Goal: Task Accomplishment & Management: Manage account settings

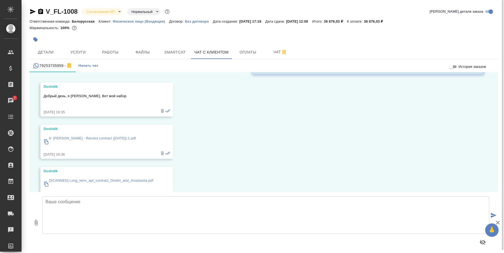
scroll to position [277, 0]
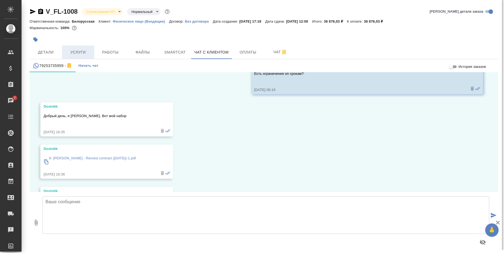
click at [82, 50] on span "Услуги" at bounding box center [78, 52] width 26 height 7
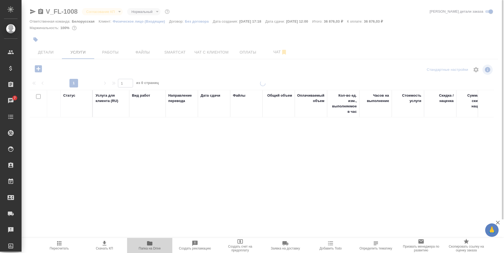
click at [151, 243] on icon "button" at bounding box center [149, 243] width 5 height 4
click at [146, 245] on span "Папка на Drive" at bounding box center [149, 245] width 39 height 10
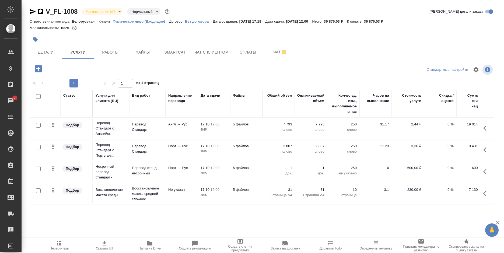
click at [37, 70] on icon "button" at bounding box center [38, 68] width 7 height 7
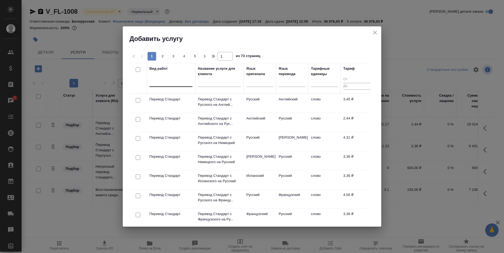
click at [171, 81] on div at bounding box center [171, 82] width 43 height 8
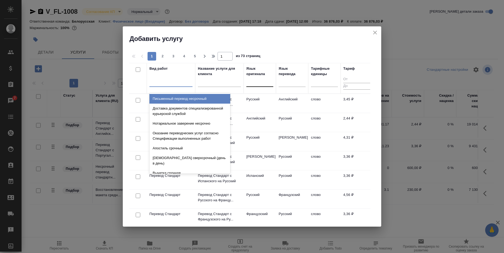
click at [254, 83] on div at bounding box center [260, 82] width 27 height 8
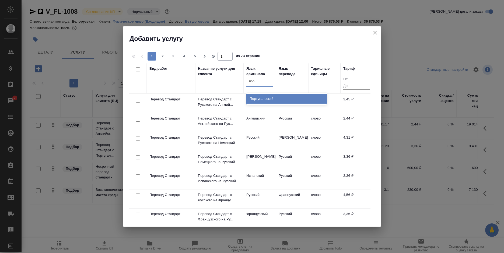
type input "порт"
click at [255, 98] on div "Португальский" at bounding box center [287, 99] width 81 height 10
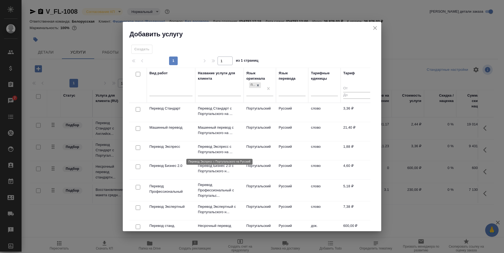
click at [225, 149] on p "Перевод Экспресс с Португальского на ..." at bounding box center [219, 149] width 43 height 11
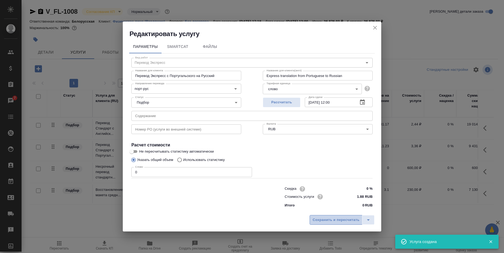
click at [332, 223] on span "Сохранить и пересчитать" at bounding box center [336, 220] width 47 height 6
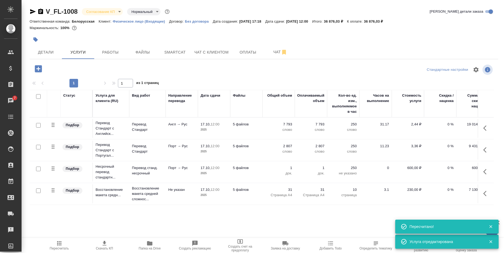
click at [37, 69] on icon "button" at bounding box center [38, 68] width 9 height 9
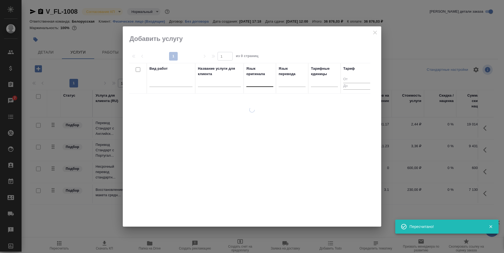
click at [262, 85] on div at bounding box center [260, 82] width 27 height 8
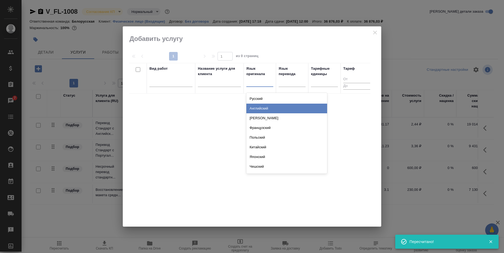
click at [265, 107] on div "Английский" at bounding box center [287, 109] width 81 height 10
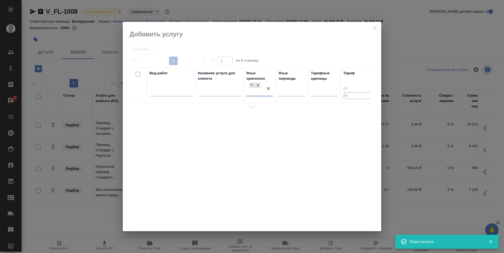
click at [289, 93] on div at bounding box center [292, 93] width 27 height 14
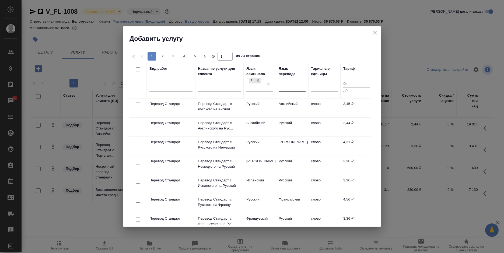
click at [296, 88] on div at bounding box center [292, 86] width 27 height 8
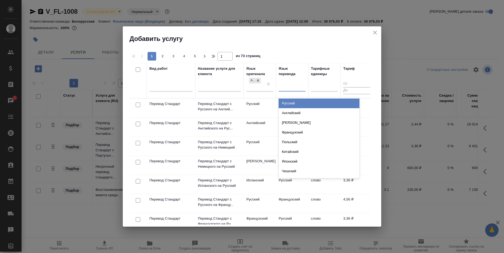
click at [296, 102] on div "Русский" at bounding box center [319, 104] width 81 height 10
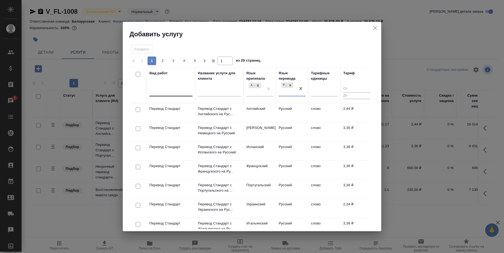
click at [175, 88] on div at bounding box center [171, 91] width 43 height 8
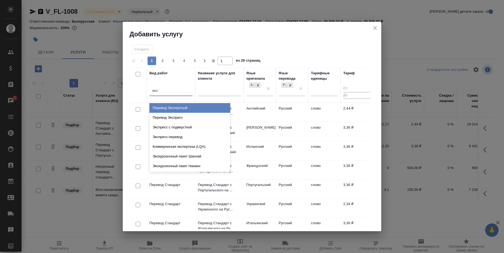
type input "экспр"
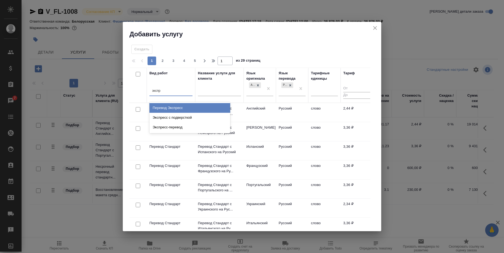
click at [180, 108] on div "Перевод Экспресс" at bounding box center [190, 108] width 81 height 10
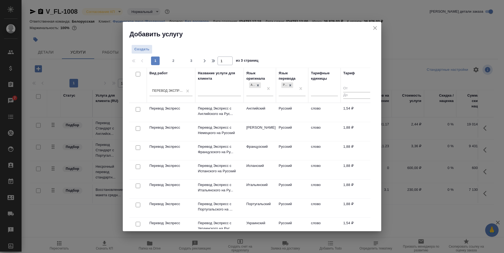
click at [263, 54] on div at bounding box center [252, 49] width 82 height 9
click at [264, 109] on td "Английский" at bounding box center [260, 112] width 32 height 19
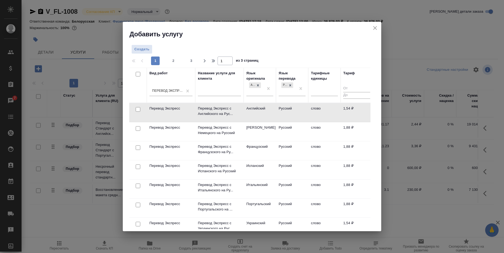
click at [264, 109] on td "Английский" at bounding box center [260, 112] width 32 height 19
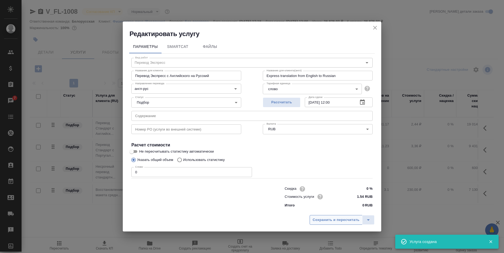
click at [325, 219] on span "Сохранить и пересчитать" at bounding box center [336, 220] width 47 height 6
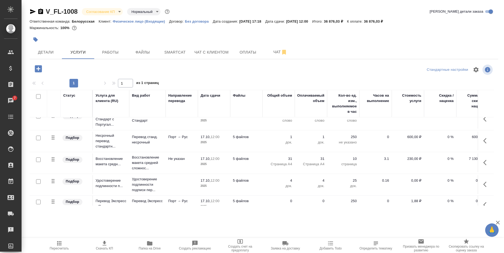
scroll to position [63, 0]
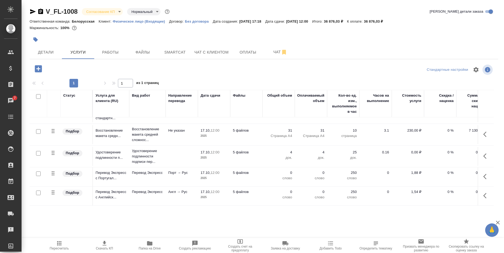
click at [484, 193] on icon "button" at bounding box center [485, 195] width 3 height 5
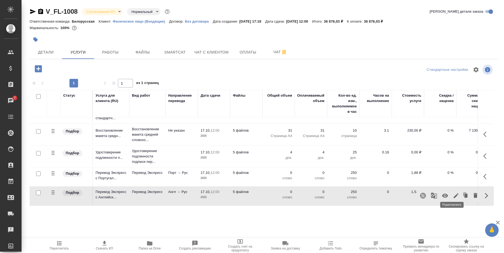
click at [453, 193] on icon "button" at bounding box center [456, 196] width 6 height 6
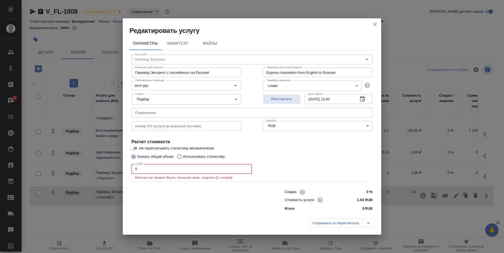
drag, startPoint x: 139, startPoint y: 168, endPoint x: 128, endPoint y: 169, distance: 10.8
click at [128, 169] on div "Параметры SmartCat Файлы Вид работ Перевод Экспресс Вид работ Название для клие…" at bounding box center [252, 125] width 259 height 181
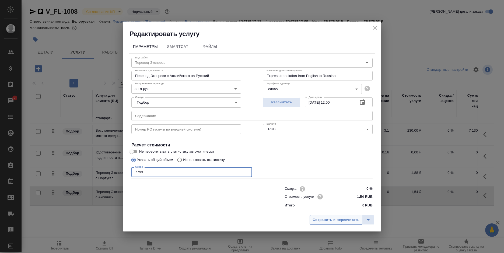
type input "7793"
click at [316, 218] on span "Сохранить и пересчитать" at bounding box center [336, 220] width 47 height 6
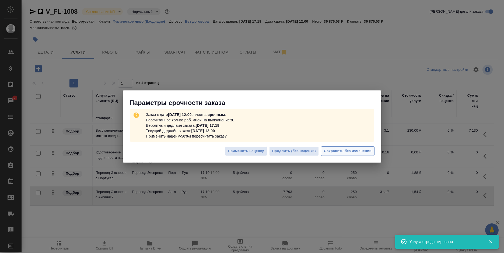
click at [338, 151] on span "Сохранить без изменений" at bounding box center [348, 151] width 48 height 6
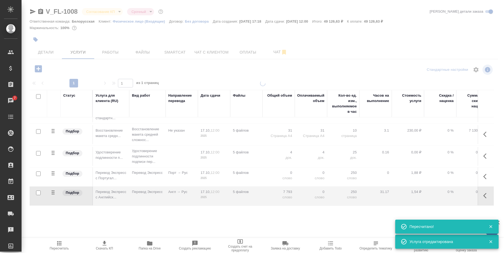
type input "urgent"
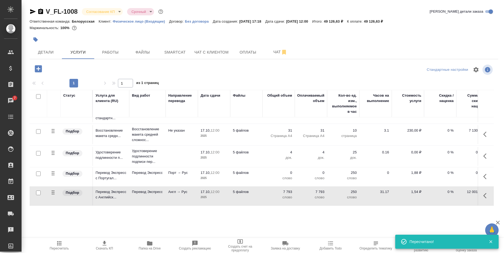
click at [480, 174] on button "button" at bounding box center [486, 176] width 13 height 13
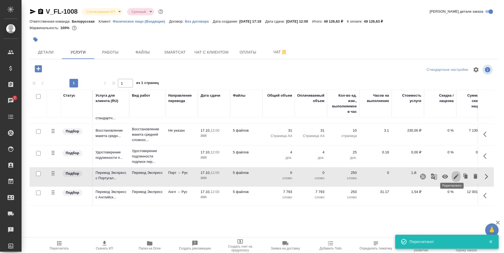
click at [453, 174] on icon "button" at bounding box center [456, 177] width 6 height 6
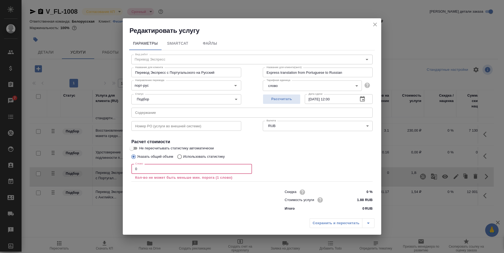
click at [134, 169] on input "0" at bounding box center [192, 169] width 121 height 10
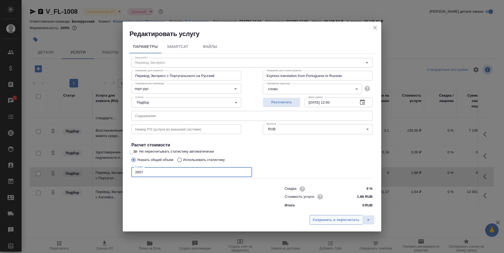
type input "2807"
click at [320, 221] on span "Сохранить и пересчитать" at bounding box center [336, 220] width 47 height 6
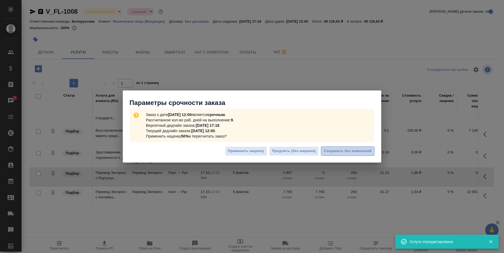
click at [322, 152] on button "Сохранить без изменений" at bounding box center [348, 151] width 54 height 9
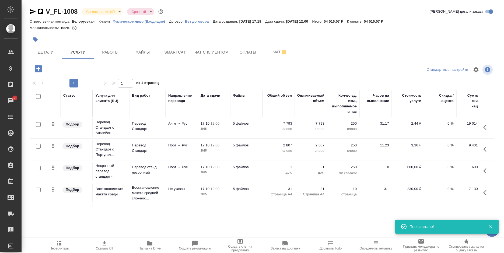
scroll to position [0, 0]
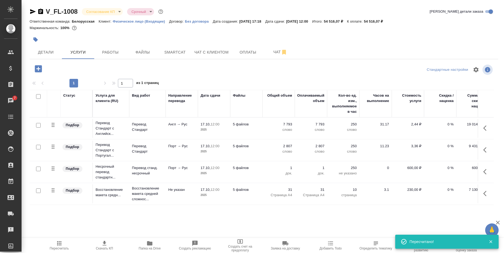
click at [37, 124] on input "checkbox" at bounding box center [38, 125] width 5 height 5
checkbox input "true"
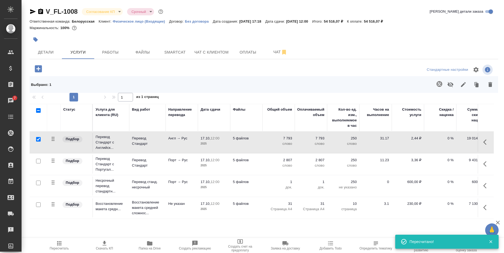
click at [37, 160] on input "checkbox" at bounding box center [38, 161] width 5 height 5
checkbox input "true"
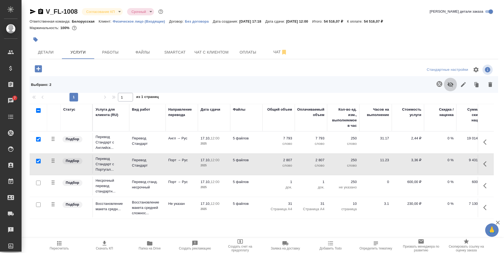
click at [451, 86] on icon "button" at bounding box center [451, 84] width 6 height 5
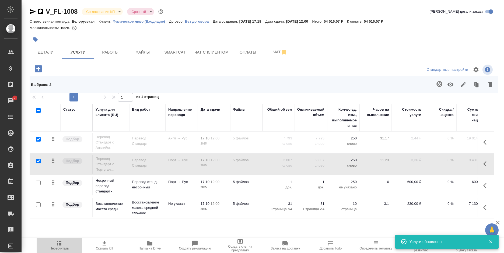
click at [58, 244] on icon "button" at bounding box center [59, 243] width 4 height 4
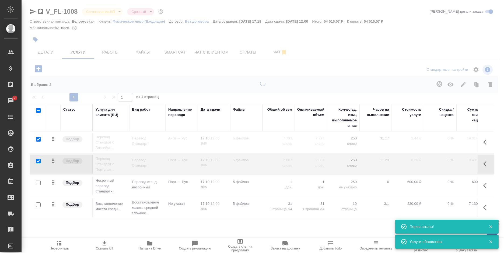
type input "normal"
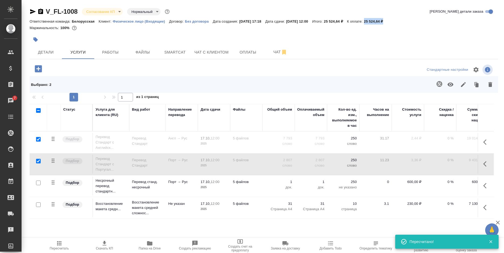
drag, startPoint x: 401, startPoint y: 21, endPoint x: 377, endPoint y: 21, distance: 24.3
click at [377, 21] on div "Ответственная команда: Белорусская Клиент: Физическое лицо (Входящие) Договор: …" at bounding box center [264, 21] width 469 height 6
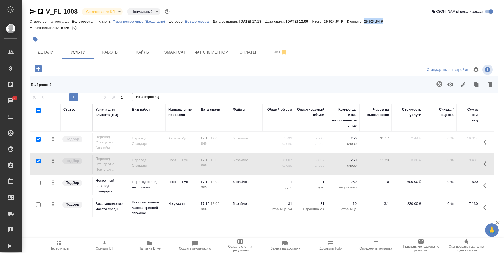
copy p "25 524,64 ₽"
click at [176, 55] on span "Smartcat" at bounding box center [175, 52] width 26 height 7
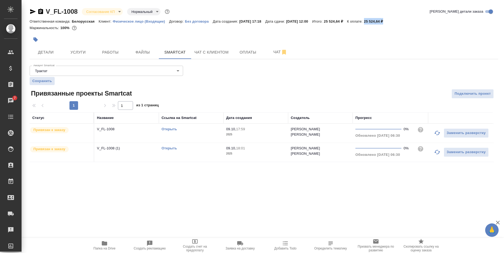
click at [168, 130] on link "Открыть" at bounding box center [169, 129] width 15 height 4
click at [78, 52] on span "Услуги" at bounding box center [78, 52] width 26 height 7
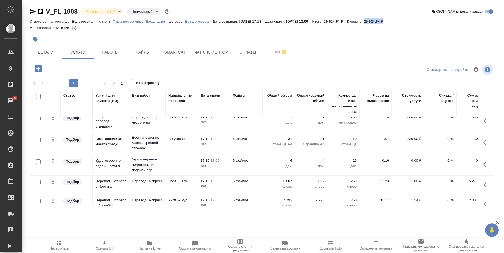
scroll to position [54, 0]
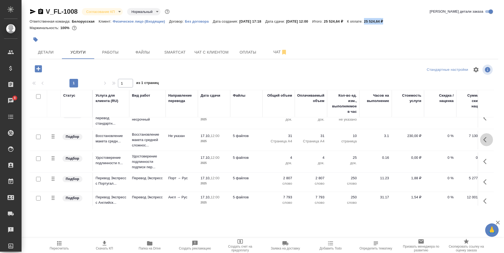
click at [484, 137] on icon "button" at bounding box center [487, 140] width 6 height 6
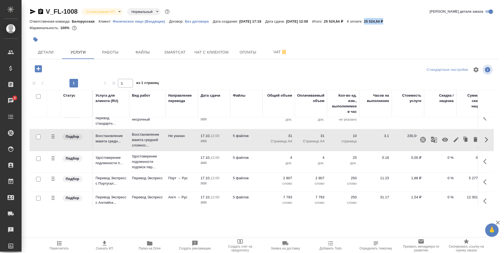
click at [65, 247] on span "Пересчитать" at bounding box center [59, 249] width 19 height 4
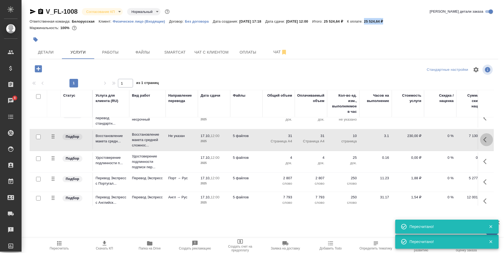
click at [484, 140] on icon "button" at bounding box center [487, 140] width 6 height 6
click at [453, 140] on icon "button" at bounding box center [456, 140] width 6 height 6
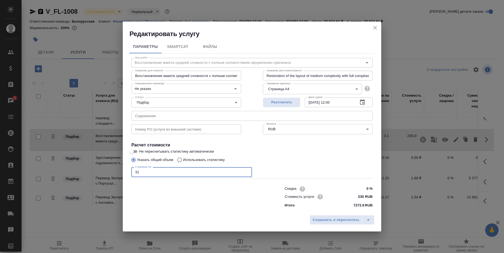
drag, startPoint x: 137, startPoint y: 172, endPoint x: 131, endPoint y: 172, distance: 6.2
click at [131, 172] on div "Вид работ Восстановление макета средней сложности с полным соответствием оформл…" at bounding box center [252, 132] width 246 height 157
type input "12"
click at [343, 222] on span "Сохранить и пересчитать" at bounding box center [336, 220] width 47 height 6
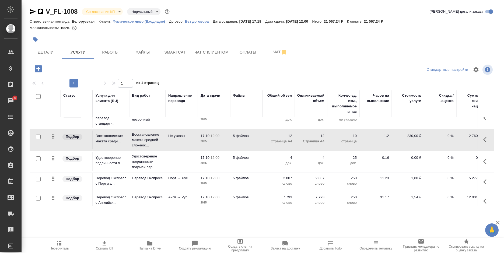
click at [38, 180] on input "checkbox" at bounding box center [38, 179] width 5 height 5
checkbox input "true"
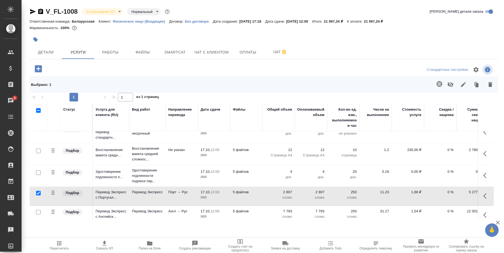
click at [38, 212] on input "checkbox" at bounding box center [38, 212] width 5 height 5
checkbox input "true"
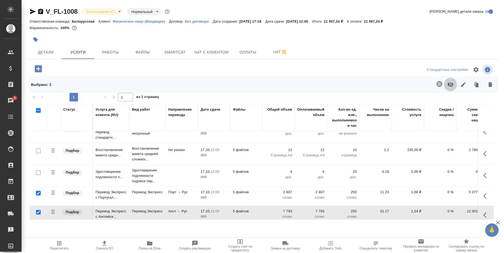
click at [450, 85] on icon "button" at bounding box center [451, 84] width 6 height 6
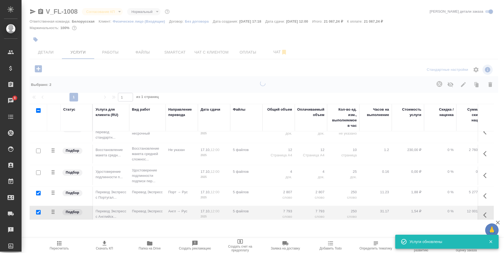
click at [57, 243] on icon "button" at bounding box center [59, 243] width 6 height 6
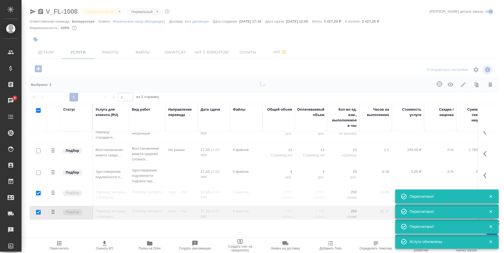
scroll to position [0, 0]
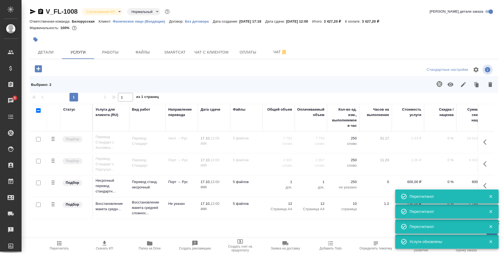
click at [36, 162] on div at bounding box center [38, 162] width 12 height 8
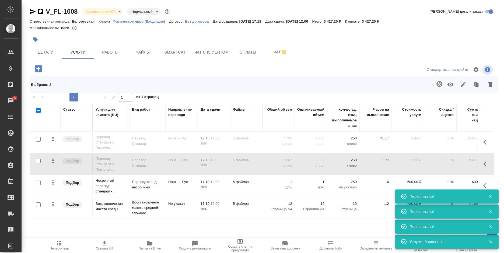
click at [37, 140] on input "checkbox" at bounding box center [38, 139] width 5 height 5
checkbox input "true"
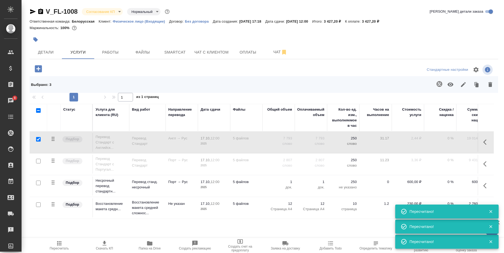
click at [39, 161] on input "checkbox" at bounding box center [38, 161] width 5 height 5
checkbox input "true"
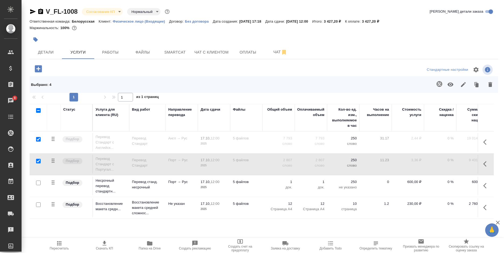
click at [447, 84] on button "button" at bounding box center [450, 85] width 13 height 14
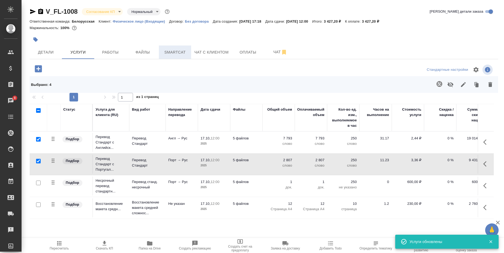
click at [169, 54] on span "Smartcat" at bounding box center [175, 52] width 26 height 7
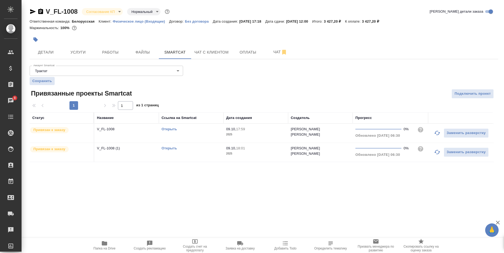
click at [118, 155] on td "V_FL-1008 (1)" at bounding box center [126, 152] width 65 height 19
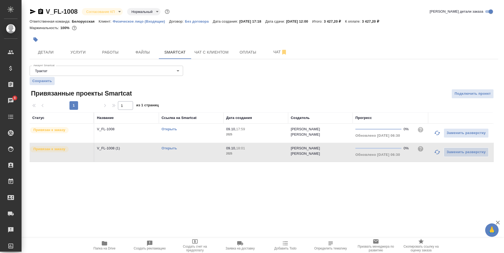
click at [118, 155] on td "V_FL-1008 (1)" at bounding box center [126, 152] width 65 height 19
click at [84, 56] on button "Услуги" at bounding box center [78, 52] width 32 height 13
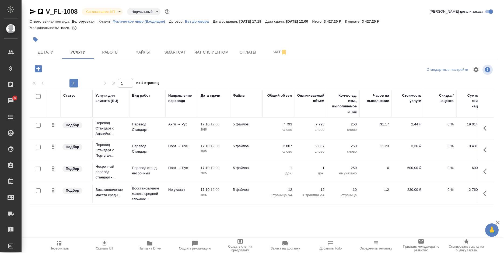
click at [36, 124] on input "checkbox" at bounding box center [38, 125] width 5 height 5
checkbox input "true"
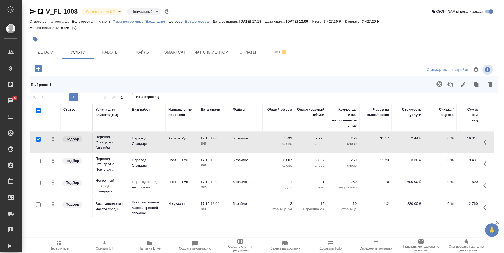
click at [37, 159] on div at bounding box center [38, 162] width 12 height 8
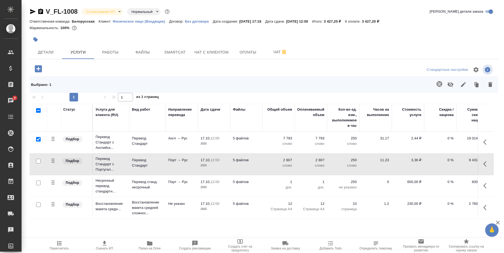
click at [37, 161] on input "checkbox" at bounding box center [38, 161] width 5 height 5
checkbox input "true"
click at [453, 85] on icon "button" at bounding box center [451, 84] width 6 height 5
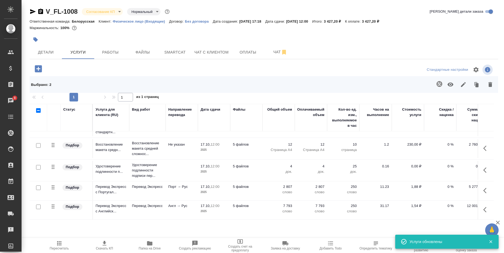
scroll to position [63, 0]
click at [484, 145] on icon "button" at bounding box center [487, 148] width 6 height 6
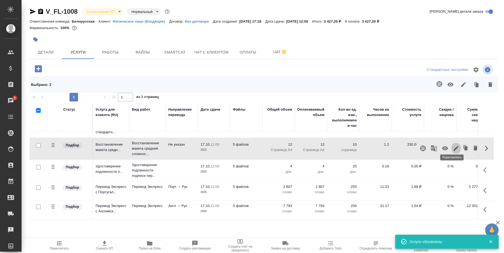
click at [454, 146] on icon "button" at bounding box center [456, 148] width 5 height 5
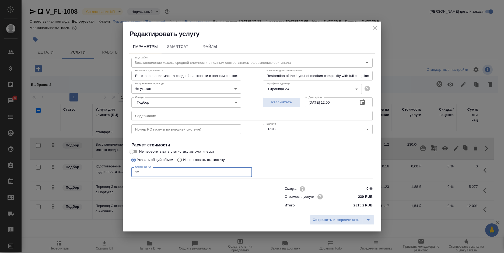
drag, startPoint x: 136, startPoint y: 174, endPoint x: 131, endPoint y: 173, distance: 5.7
click at [131, 173] on div "Вид работ Восстановление макета средней сложности с полным соответствием оформл…" at bounding box center [252, 132] width 246 height 157
type input "31"
click at [331, 224] on button "Сохранить и пересчитать" at bounding box center [336, 220] width 53 height 10
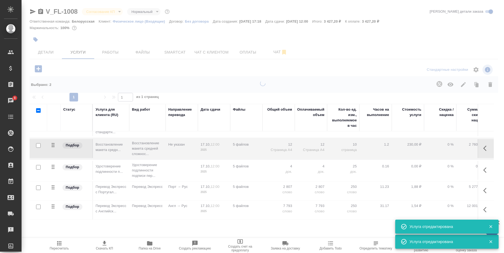
click at [56, 243] on icon "button" at bounding box center [59, 243] width 6 height 6
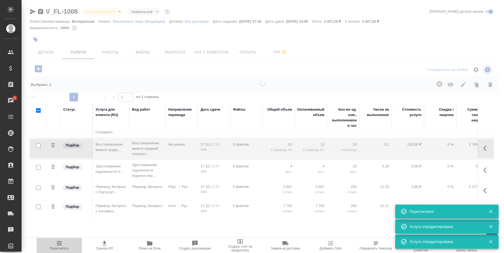
click at [56, 243] on icon "button" at bounding box center [59, 243] width 6 height 6
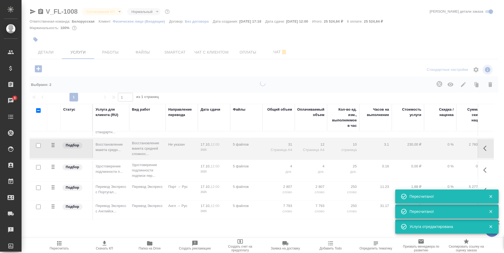
click at [56, 243] on icon "button" at bounding box center [59, 243] width 6 height 6
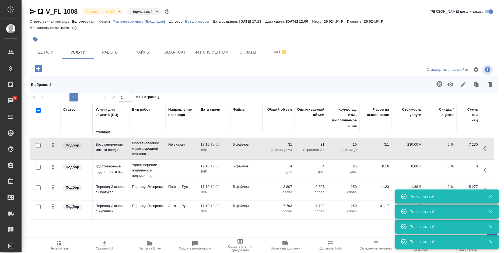
click at [55, 243] on span "Пересчитать" at bounding box center [59, 245] width 39 height 10
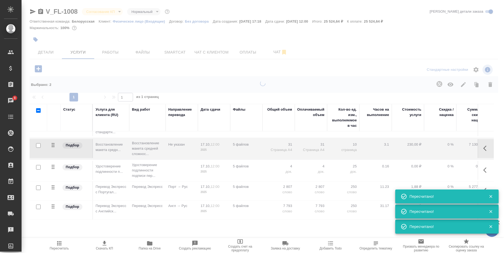
scroll to position [0, 0]
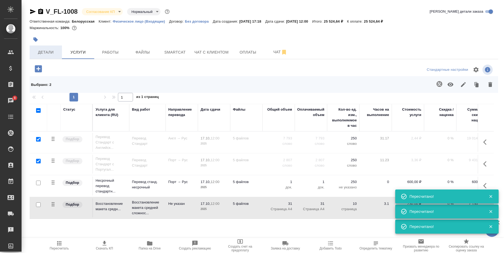
click at [48, 50] on span "Детали" at bounding box center [46, 52] width 26 height 7
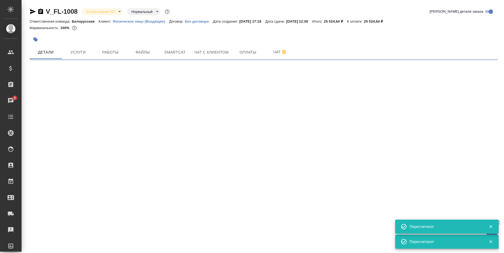
select select "RU"
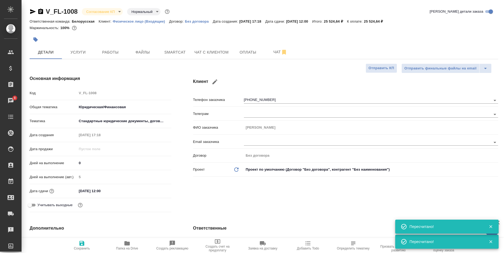
type textarea "x"
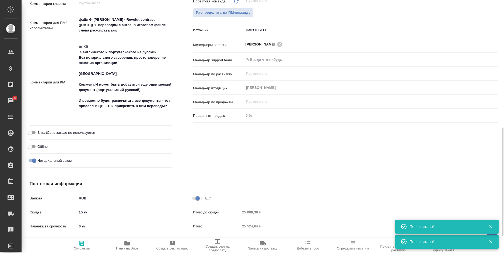
scroll to position [343, 0]
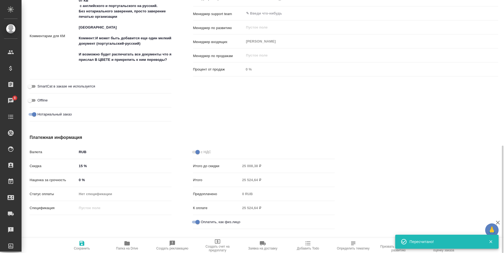
drag, startPoint x: 75, startPoint y: 167, endPoint x: 89, endPoint y: 165, distance: 13.9
click at [89, 165] on div "Скидка 15 %" at bounding box center [101, 165] width 142 height 9
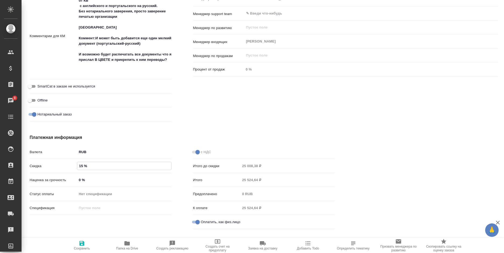
type input "1 %"
type textarea "x"
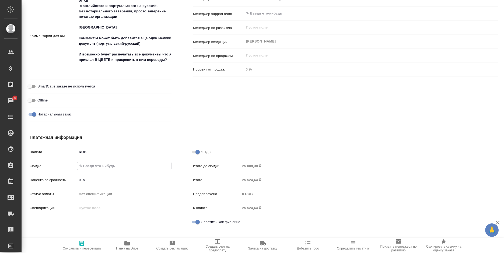
type textarea "x"
click at [84, 238] on div "Валюта RUB RUB Скидка Наценка за срочность 0 % Статус оплаты Нет спецификации n…" at bounding box center [101, 190] width 164 height 106
click at [84, 241] on icon "button" at bounding box center [82, 243] width 6 height 6
type textarea "x"
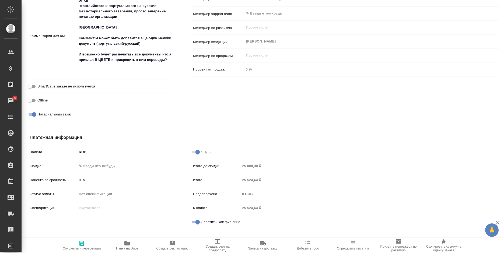
type textarea "x"
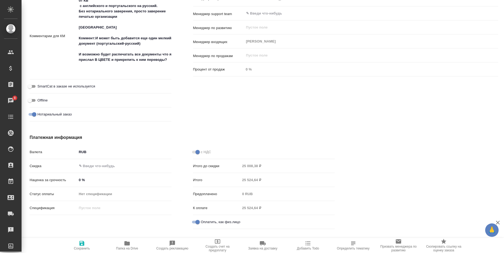
type textarea "x"
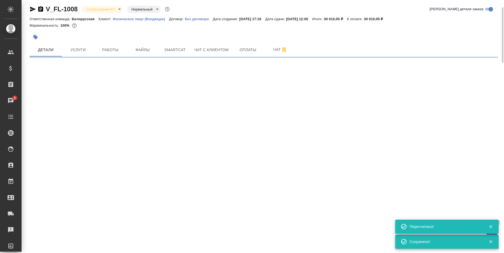
scroll to position [0, 0]
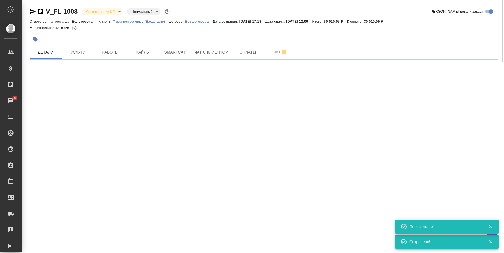
select select "RU"
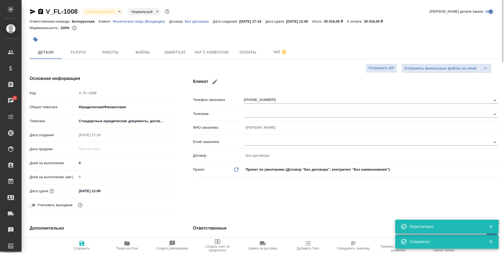
type textarea "x"
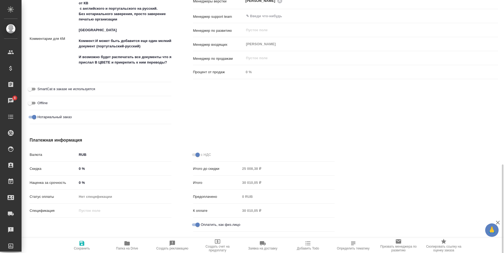
scroll to position [357, 0]
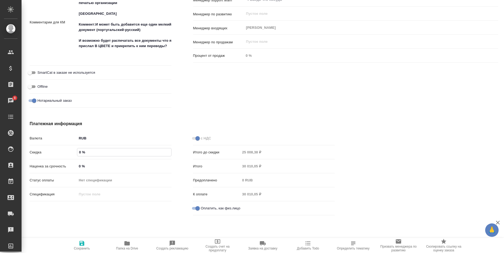
click at [82, 151] on input "0 %" at bounding box center [124, 152] width 94 height 8
type input "15 %"
type textarea "x"
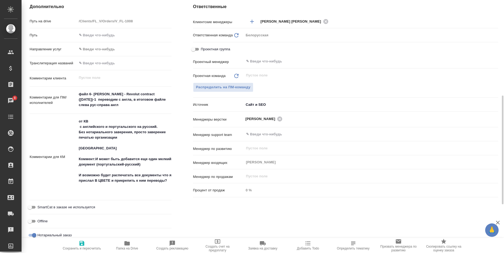
scroll to position [195, 0]
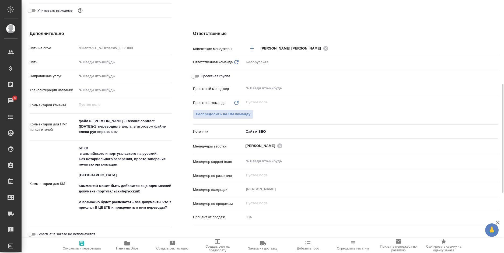
type input "15 %"
click at [83, 248] on span "Сохранить и пересчитать" at bounding box center [82, 249] width 38 height 4
type textarea "x"
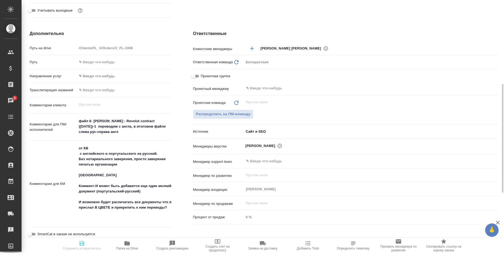
type textarea "x"
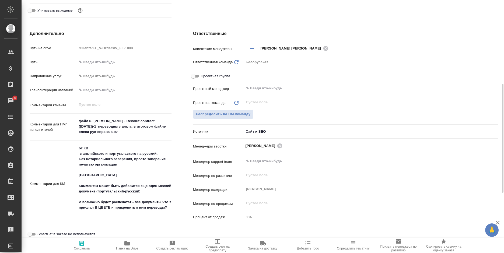
type textarea "x"
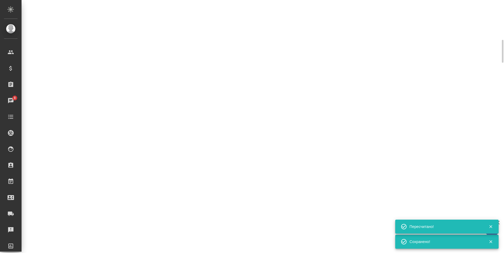
scroll to position [110, 0]
select select "RU"
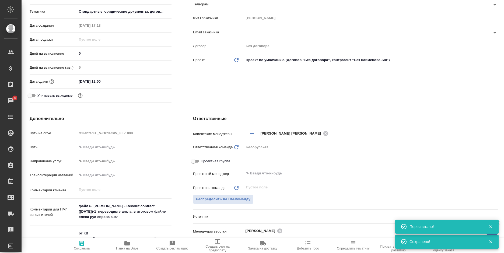
scroll to position [0, 0]
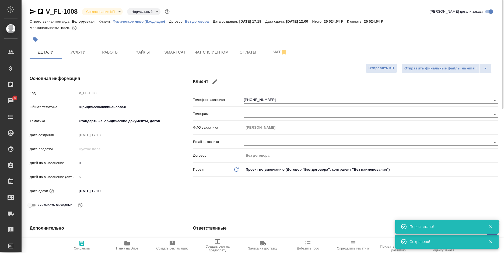
type textarea "x"
click at [83, 55] on span "Услуги" at bounding box center [78, 52] width 26 height 7
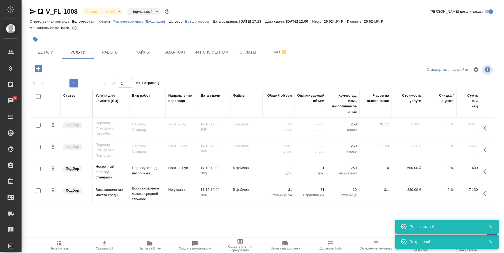
click at [67, 245] on span "Пересчитать" at bounding box center [59, 245] width 39 height 10
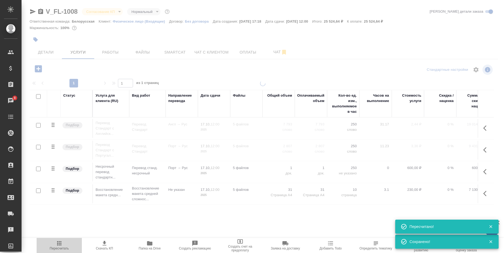
click at [67, 245] on span "Пересчитать" at bounding box center [59, 245] width 39 height 10
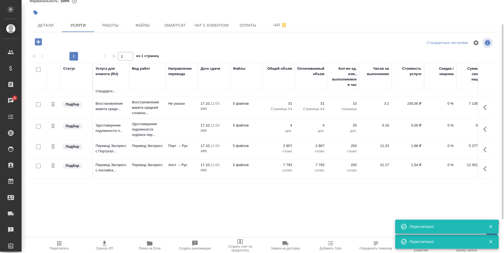
scroll to position [63, 0]
click at [40, 143] on div at bounding box center [38, 147] width 12 height 8
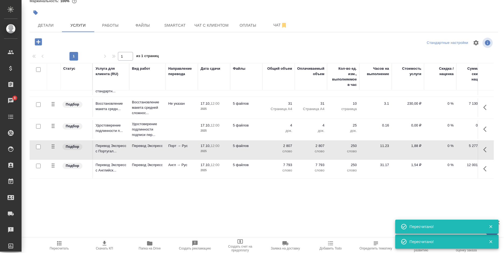
click at [35, 144] on div at bounding box center [38, 147] width 12 height 8
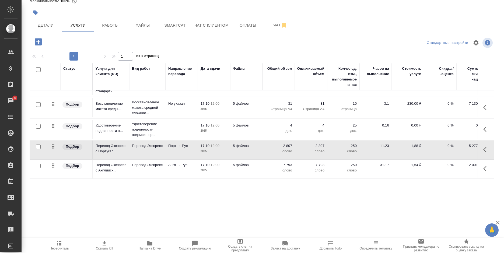
click at [37, 145] on input "checkbox" at bounding box center [38, 147] width 5 height 5
checkbox input "true"
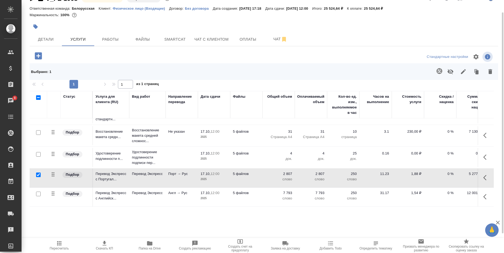
click at [39, 192] on input "checkbox" at bounding box center [38, 194] width 5 height 5
checkbox input "true"
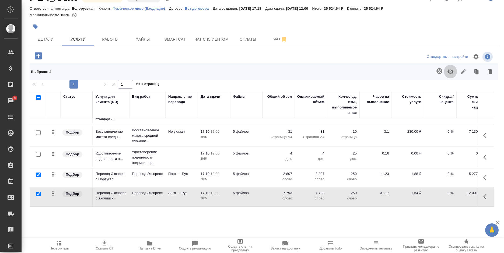
click at [448, 71] on icon "button" at bounding box center [451, 71] width 6 height 6
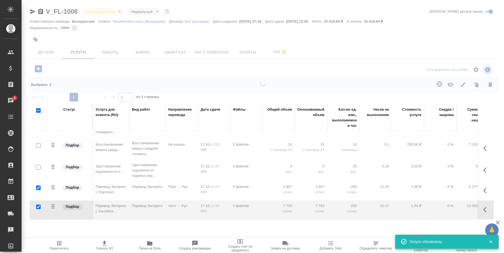
scroll to position [0, 0]
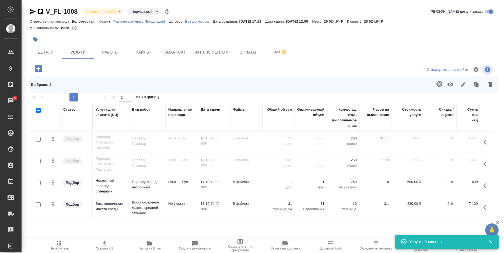
click at [38, 162] on input "checkbox" at bounding box center [38, 161] width 5 height 5
checkbox input "true"
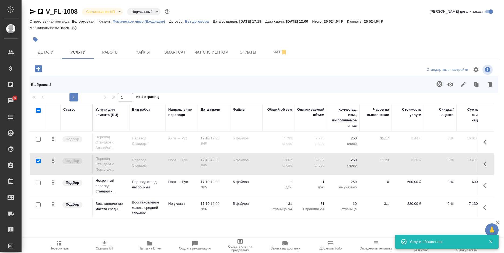
click at [38, 137] on input "checkbox" at bounding box center [38, 139] width 5 height 5
checkbox input "true"
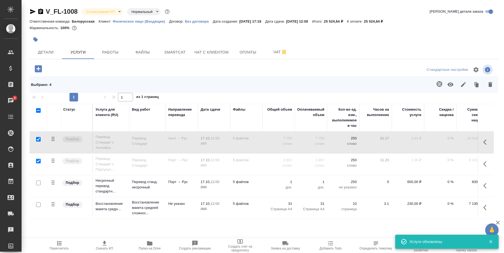
click at [40, 109] on input "checkbox" at bounding box center [38, 110] width 5 height 5
checkbox input "true"
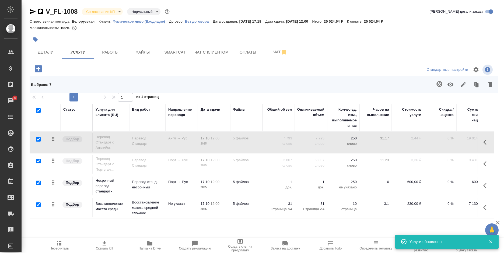
click at [39, 109] on input "checkbox" at bounding box center [38, 110] width 5 height 5
checkbox input "false"
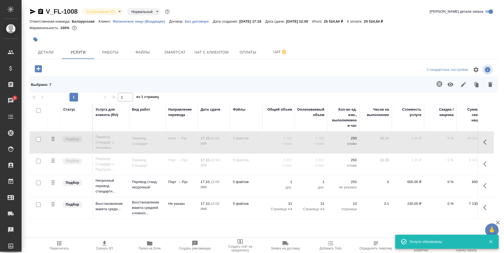
checkbox input "false"
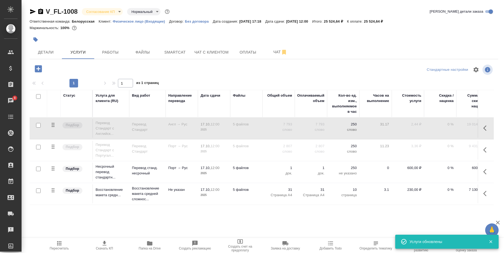
click at [38, 125] on input "checkbox" at bounding box center [38, 125] width 5 height 5
checkbox input "true"
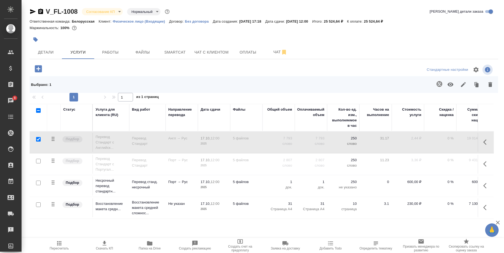
click at [37, 163] on input "checkbox" at bounding box center [38, 161] width 5 height 5
checkbox input "true"
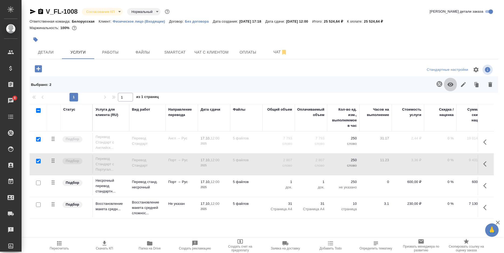
click at [448, 87] on icon "button" at bounding box center [451, 84] width 6 height 6
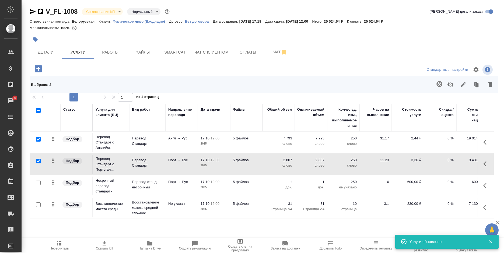
click at [59, 242] on icon "button" at bounding box center [59, 243] width 4 height 4
drag, startPoint x: 59, startPoint y: 242, endPoint x: 61, endPoint y: 237, distance: 5.8
click at [59, 242] on icon "button" at bounding box center [59, 243] width 4 height 4
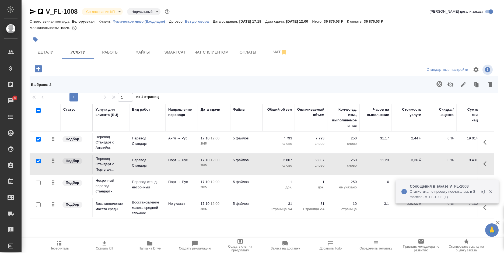
click at [480, 142] on button "button" at bounding box center [486, 142] width 13 height 13
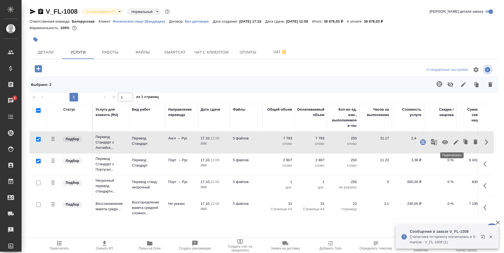
click at [453, 143] on icon "button" at bounding box center [456, 142] width 6 height 6
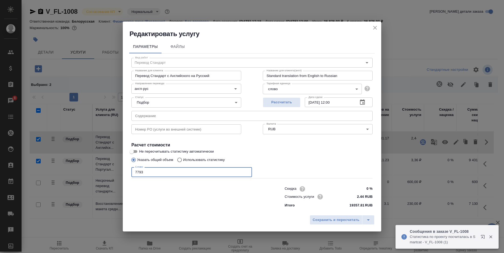
drag, startPoint x: 147, startPoint y: 172, endPoint x: 125, endPoint y: 173, distance: 22.4
click at [125, 173] on div "Параметры Файлы Вид работ Перевод Стандарт Вид работ Название для клиента Перев…" at bounding box center [252, 125] width 259 height 175
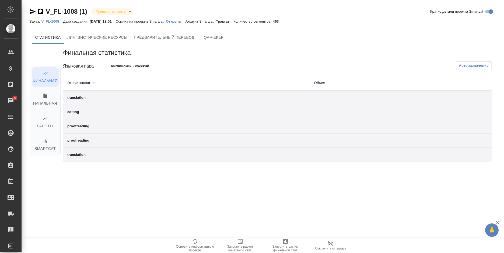
click at [178, 22] on p "Открыть" at bounding box center [175, 21] width 19 height 4
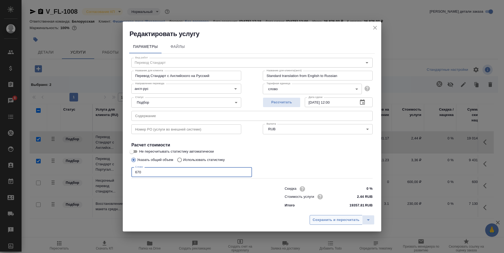
type input "670"
click at [352, 221] on span "Сохранить и пересчитать" at bounding box center [336, 220] width 47 height 6
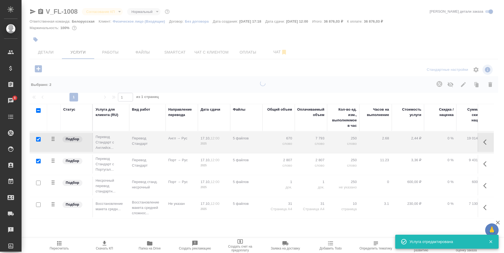
click at [60, 245] on icon "button" at bounding box center [59, 243] width 4 height 4
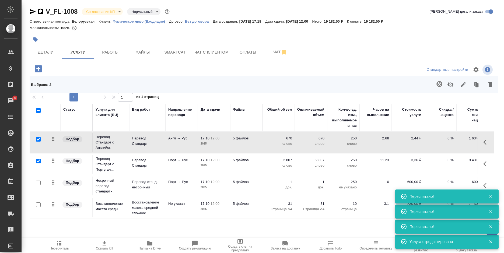
click at [54, 244] on span "Пересчитать" at bounding box center [59, 245] width 39 height 10
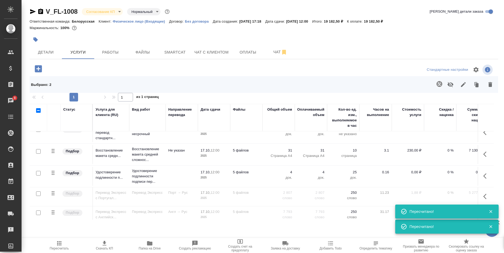
scroll to position [54, 0]
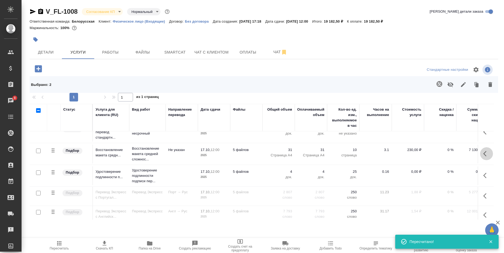
click at [484, 155] on icon "button" at bounding box center [487, 154] width 6 height 6
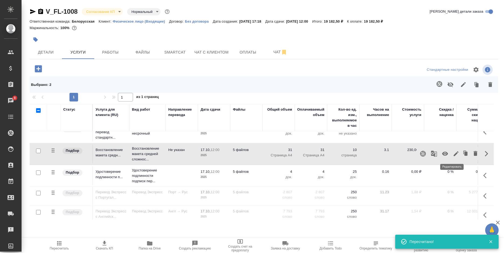
click at [453, 153] on icon "button" at bounding box center [456, 154] width 6 height 6
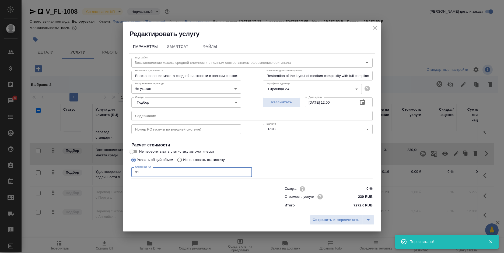
click at [129, 173] on div "Параметры SmartCat Файлы Вид работ Восстановление макета средней сложности с по…" at bounding box center [252, 125] width 259 height 175
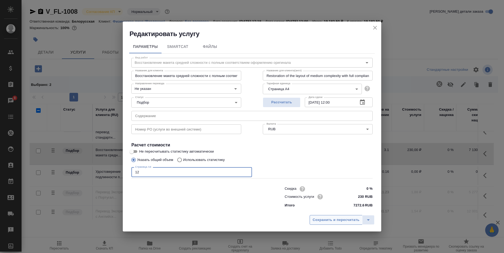
type input "12"
click at [349, 221] on span "Сохранить и пересчитать" at bounding box center [336, 220] width 47 height 6
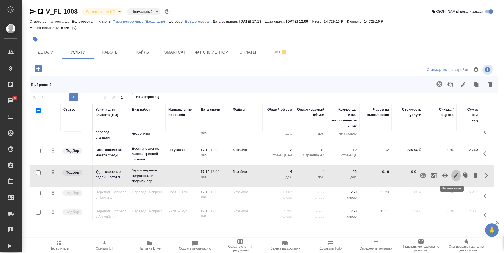
click at [453, 175] on icon "button" at bounding box center [456, 175] width 6 height 6
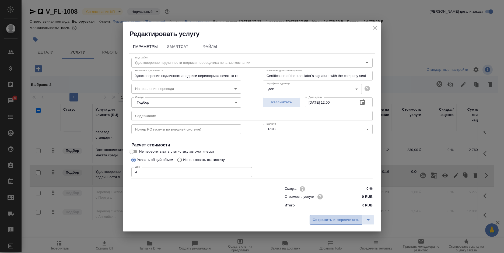
click at [317, 218] on span "Сохранить и пересчитать" at bounding box center [336, 220] width 47 height 6
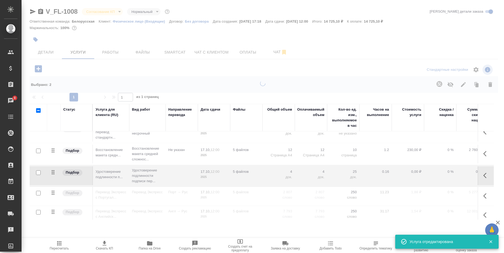
click at [58, 244] on icon "button" at bounding box center [59, 243] width 6 height 6
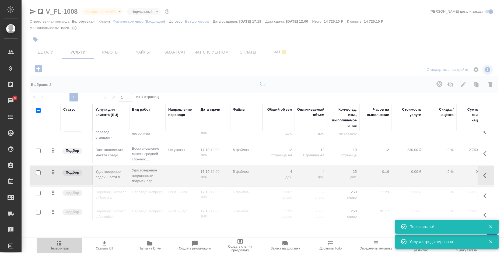
click at [58, 244] on icon "button" at bounding box center [59, 243] width 6 height 6
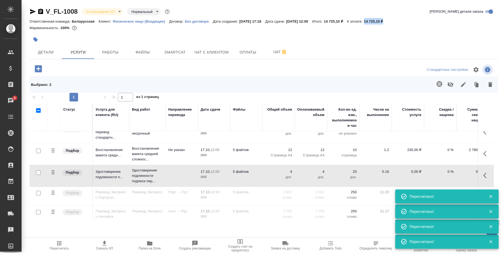
drag, startPoint x: 406, startPoint y: 20, endPoint x: 378, endPoint y: 22, distance: 28.1
click at [378, 22] on div "Ответственная команда: Белорусская Клиент: Физическое лицо (Входящие) Договор: …" at bounding box center [264, 21] width 469 height 6
copy p "14 725,10 ₽"
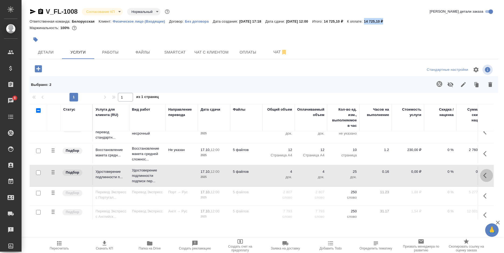
click at [480, 174] on button "button" at bounding box center [486, 175] width 13 height 13
click at [453, 174] on icon "button" at bounding box center [456, 175] width 6 height 6
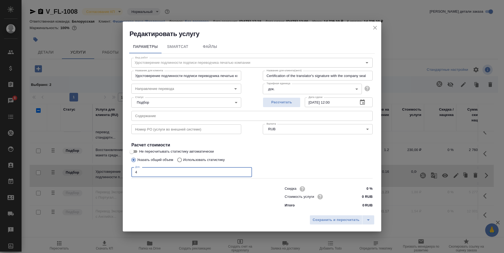
drag, startPoint x: 162, startPoint y: 175, endPoint x: 120, endPoint y: 172, distance: 41.8
click at [120, 172] on div "Редактировать услугу Параметры SmartCat Файлы Вид работ Удостоверение подлиннос…" at bounding box center [252, 126] width 504 height 253
type input "5"
click at [340, 220] on span "Сохранить и пересчитать" at bounding box center [336, 220] width 47 height 6
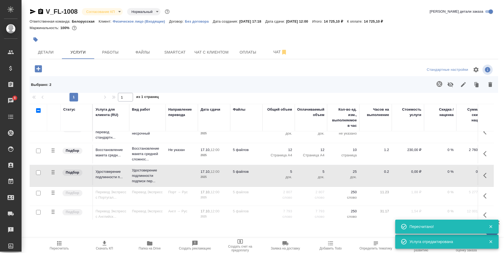
scroll to position [0, 0]
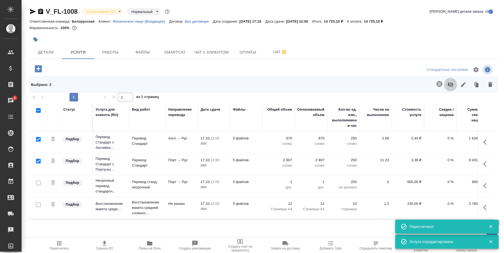
click at [450, 83] on icon "button" at bounding box center [451, 84] width 6 height 6
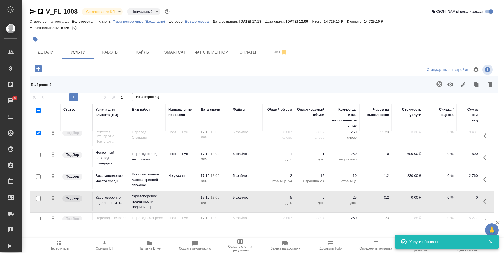
scroll to position [54, 0]
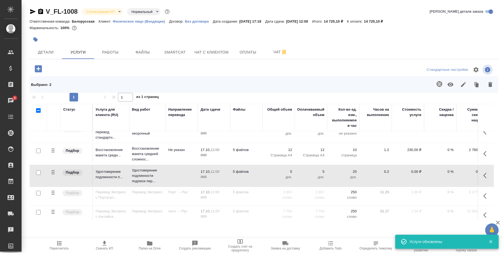
click at [480, 154] on button "button" at bounding box center [486, 153] width 13 height 13
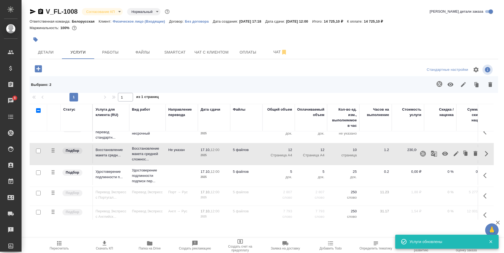
click at [454, 154] on icon "button" at bounding box center [456, 153] width 5 height 5
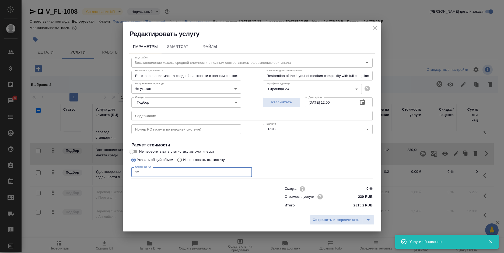
drag, startPoint x: 146, startPoint y: 171, endPoint x: 127, endPoint y: 175, distance: 19.0
click at [127, 175] on div "Параметры SmartCat Файлы Вид работ Восстановление макета средней сложности с по…" at bounding box center [252, 125] width 259 height 175
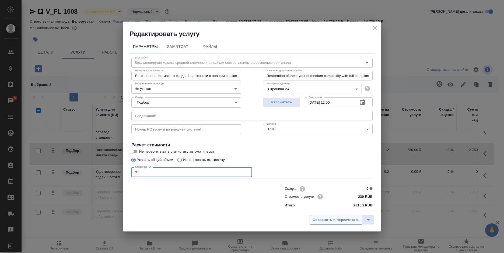
type input "31"
click at [337, 217] on button "Сохранить и пересчитать" at bounding box center [336, 220] width 53 height 10
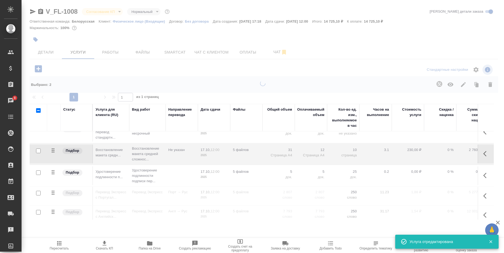
click at [38, 113] on div at bounding box center [36, 111] width 9 height 8
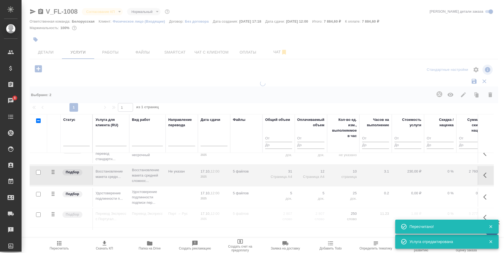
click at [37, 121] on input "checkbox" at bounding box center [38, 121] width 5 height 5
checkbox input "true"
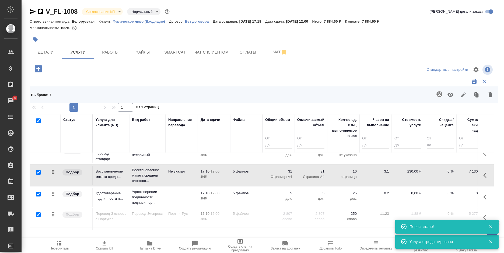
checkbox input "true"
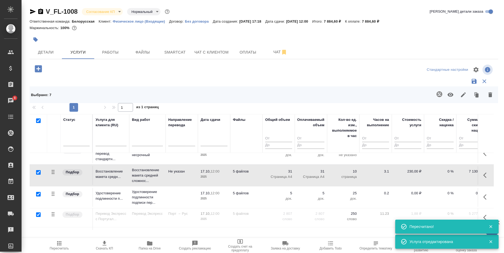
click at [37, 121] on input "checkbox" at bounding box center [38, 121] width 5 height 5
checkbox input "false"
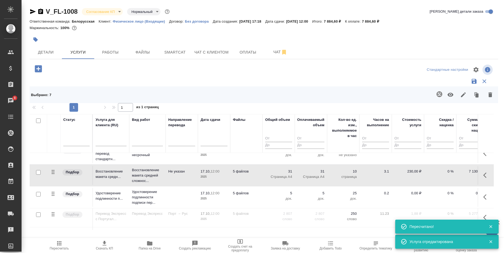
checkbox input "false"
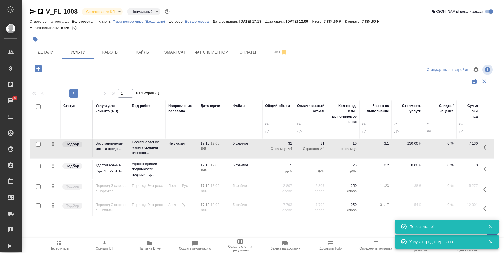
scroll to position [75, 0]
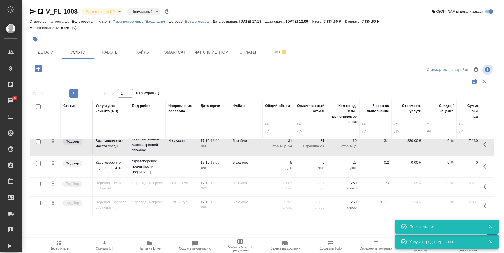
click at [37, 182] on input "checkbox" at bounding box center [38, 184] width 5 height 5
checkbox input "true"
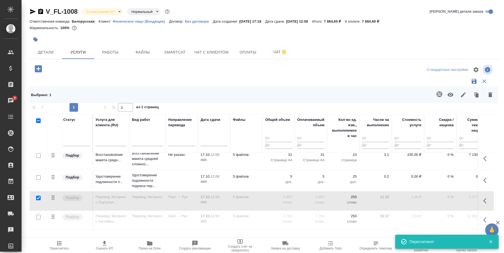
click at [38, 215] on input "checkbox" at bounding box center [38, 217] width 5 height 5
checkbox input "true"
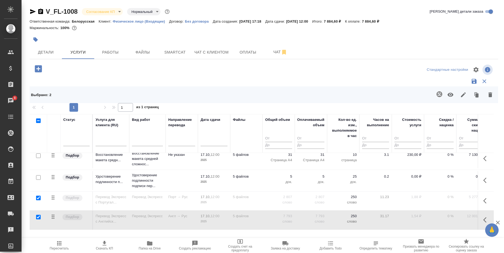
click at [450, 96] on icon "button" at bounding box center [451, 95] width 6 height 4
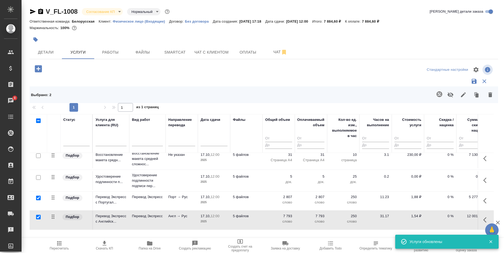
click at [55, 245] on span "Пересчитать" at bounding box center [59, 245] width 39 height 10
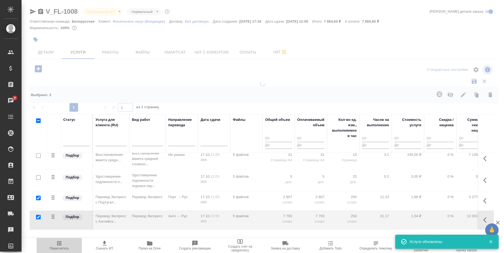
click at [55, 245] on span "Пересчитать" at bounding box center [59, 245] width 39 height 10
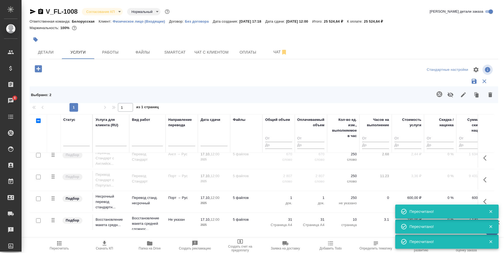
scroll to position [0, 0]
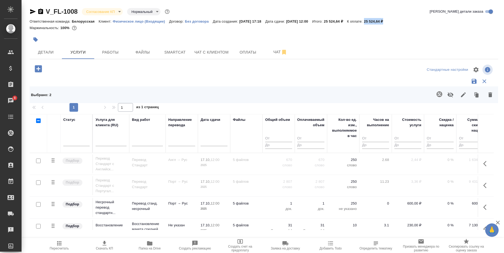
drag, startPoint x: 402, startPoint y: 20, endPoint x: 378, endPoint y: 20, distance: 23.7
click at [378, 20] on div "Ответственная команда: Белорусская Клиент: Физическое лицо (Входящие) Договор: …" at bounding box center [264, 21] width 469 height 6
copy p "25 524,64 ₽"
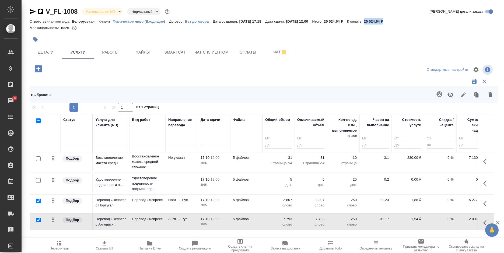
scroll to position [75, 0]
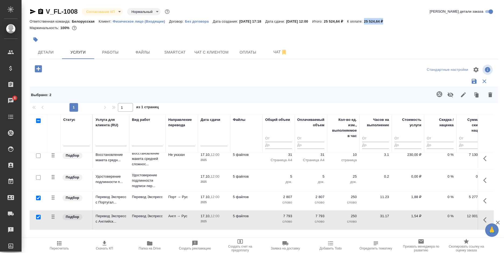
click at [61, 244] on icon "button" at bounding box center [59, 243] width 4 height 4
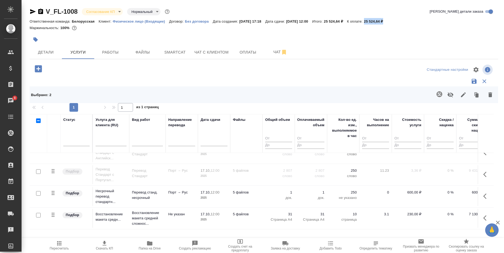
scroll to position [0, 0]
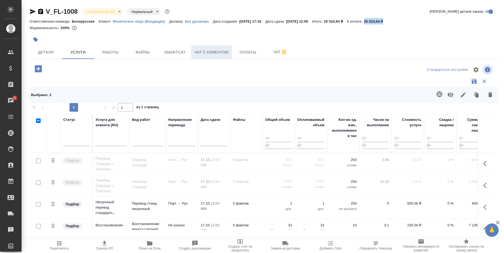
click at [209, 49] on button "Чат с клиентом" at bounding box center [211, 52] width 41 height 13
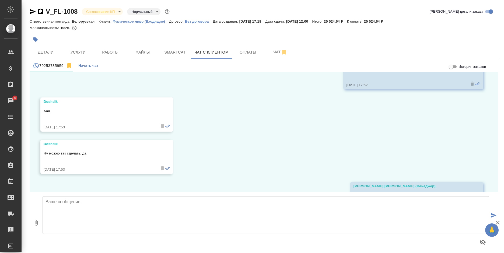
click at [89, 220] on textarea at bounding box center [266, 215] width 447 height 38
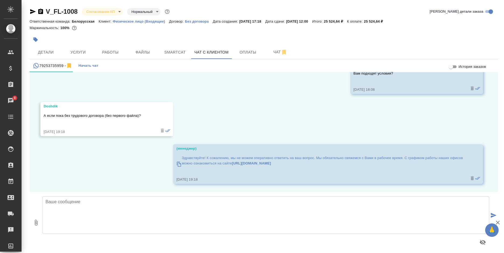
paste textarea "Добрый день, Дмитрий! Стоимость заказа без перевода трудового договора составит…"
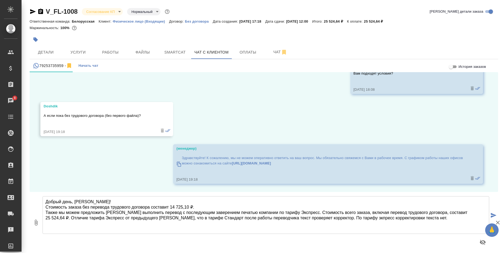
click at [355, 217] on textarea "Добрый день, Дмитрий! Стоимость заказа без перевода трудового договора составит…" at bounding box center [266, 215] width 447 height 38
click at [355, 218] on textarea "Добрый день, Дмитрий! Стоимость заказа без перевода трудового договора составит…" at bounding box center [266, 215] width 447 height 38
click at [439, 220] on textarea "Добрый день, Дмитрий! Стоимость заказа без перевода трудового договора составит…" at bounding box center [266, 215] width 447 height 38
type textarea "Добрый день, Дмитрий! Стоимость заказа без перевода трудового договора составит…"
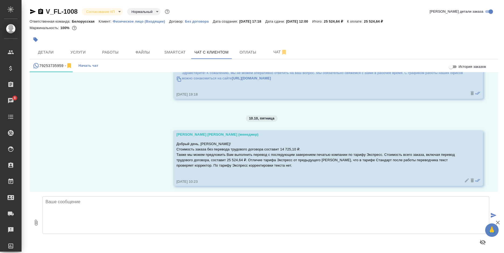
scroll to position [1226, 0]
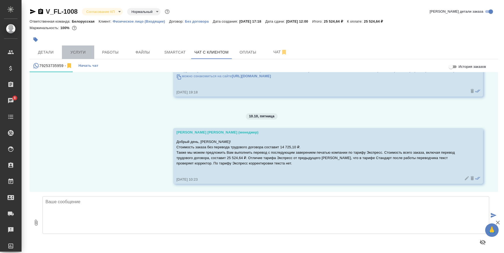
click at [87, 54] on span "Услуги" at bounding box center [78, 52] width 26 height 7
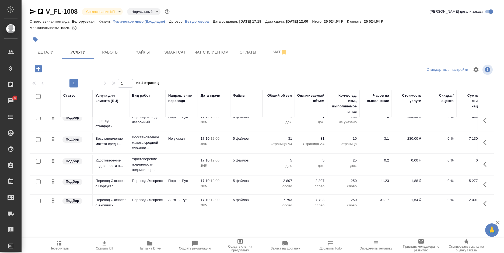
scroll to position [63, 0]
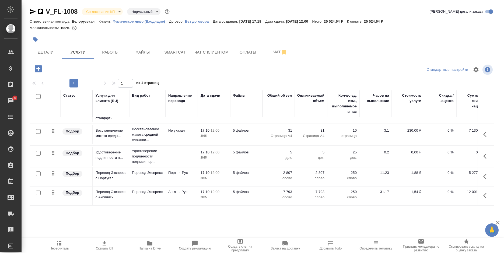
click at [61, 243] on icon "button" at bounding box center [59, 243] width 6 height 6
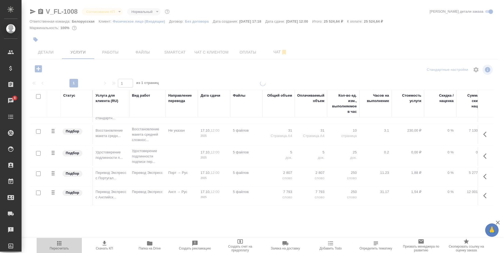
click at [61, 243] on icon "button" at bounding box center [59, 243] width 6 height 6
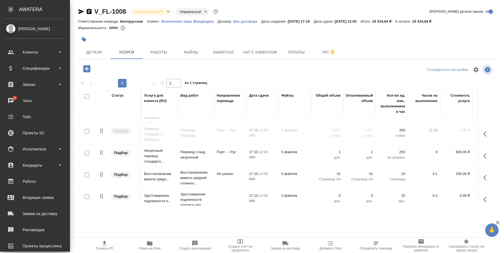
scroll to position [9, 0]
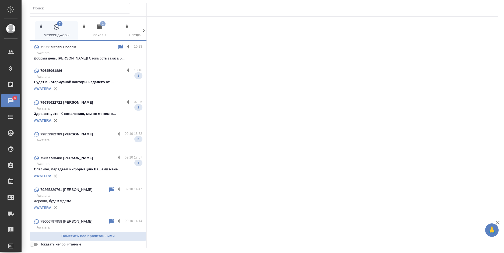
click at [82, 167] on p "Awatera" at bounding box center [90, 163] width 106 height 5
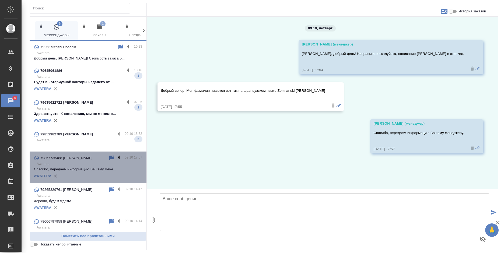
click at [116, 161] on label at bounding box center [120, 158] width 9 height 6
click at [0, 0] on input "checkbox" at bounding box center [0, 0] width 0 height 0
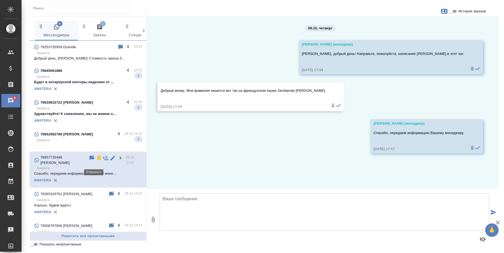
click at [97, 161] on icon at bounding box center [99, 158] width 4 height 5
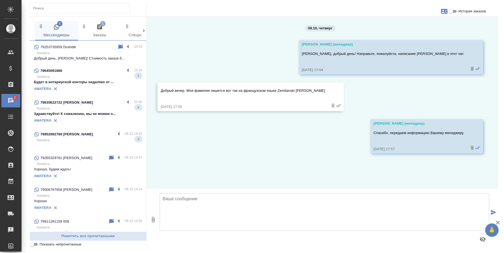
click at [100, 110] on p "Awatera" at bounding box center [90, 108] width 106 height 5
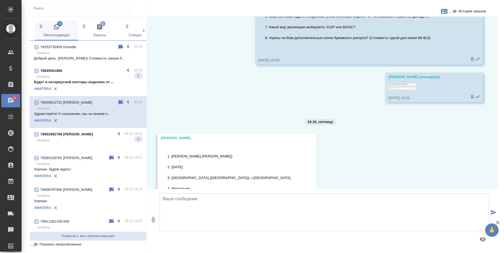
scroll to position [235, 0]
click at [125, 102] on label at bounding box center [129, 102] width 9 height 6
click at [0, 0] on input "checkbox" at bounding box center [0, 0] width 0 height 0
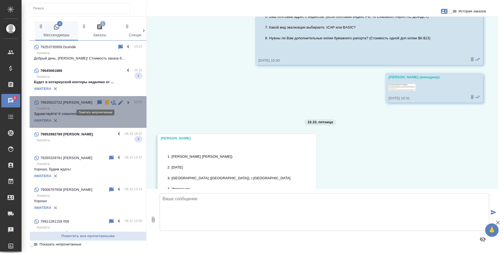
click at [98, 102] on icon at bounding box center [100, 102] width 5 height 5
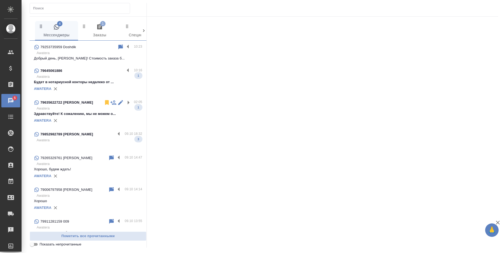
click at [95, 76] on p "Awatera" at bounding box center [90, 76] width 106 height 5
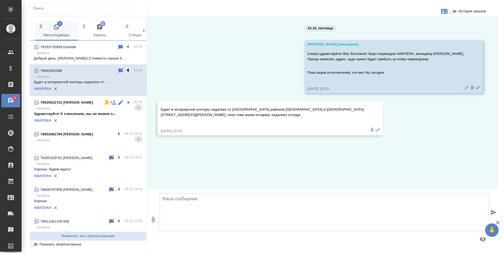
click at [125, 70] on label at bounding box center [129, 71] width 9 height 6
click at [0, 0] on input "checkbox" at bounding box center [0, 0] width 0 height 0
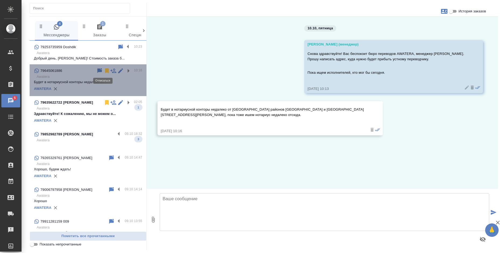
click at [104, 71] on icon at bounding box center [107, 71] width 6 height 6
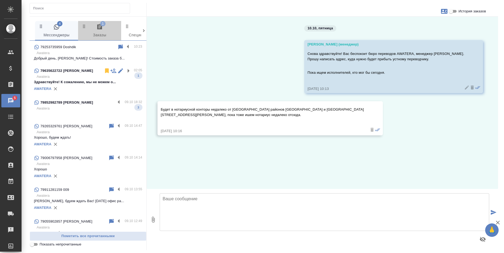
click at [98, 29] on icon "button" at bounding box center [99, 26] width 5 height 5
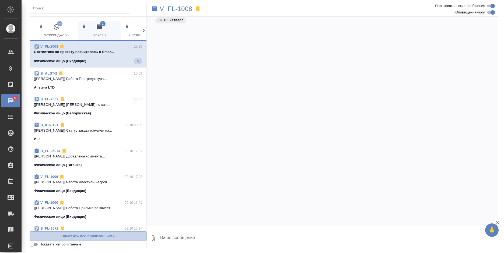
click at [113, 237] on span "Пометить все прочитанными" at bounding box center [88, 236] width 111 height 6
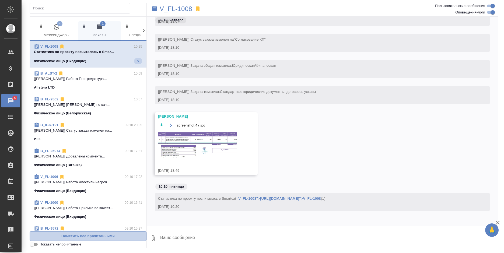
click at [113, 237] on span "Пометить все прочитанными" at bounding box center [88, 236] width 111 height 6
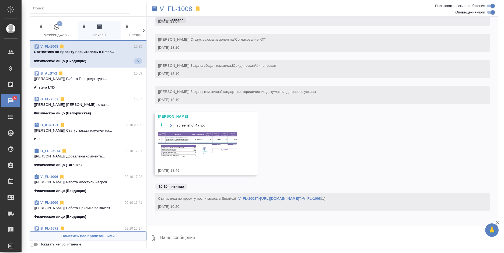
click at [113, 237] on span "Пометить все прочитанными" at bounding box center [88, 236] width 111 height 6
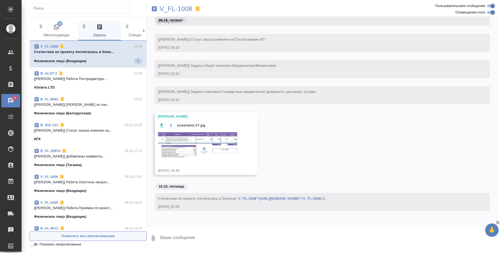
click at [113, 237] on span "Пометить все прочитанными" at bounding box center [88, 236] width 111 height 6
click at [57, 34] on span "4 Мессенджеры" at bounding box center [56, 31] width 37 height 15
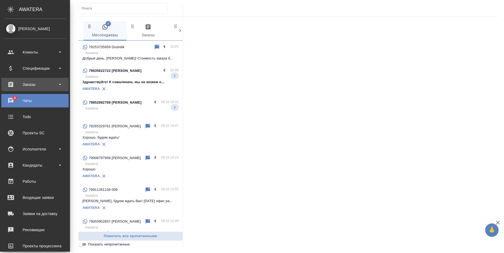
click at [12, 85] on div "Заказы" at bounding box center [35, 85] width 62 height 8
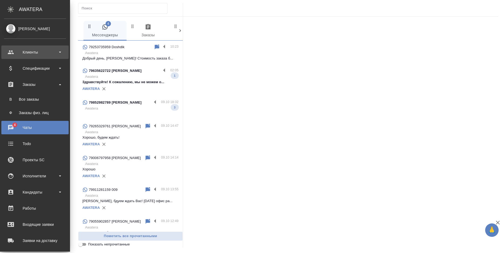
click at [31, 46] on div "Клиенты" at bounding box center [34, 52] width 67 height 13
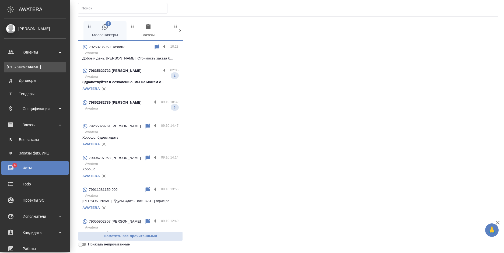
click at [32, 64] on link "К Клиенты" at bounding box center [35, 67] width 62 height 11
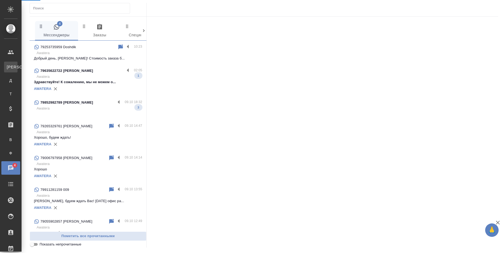
select select "RU"
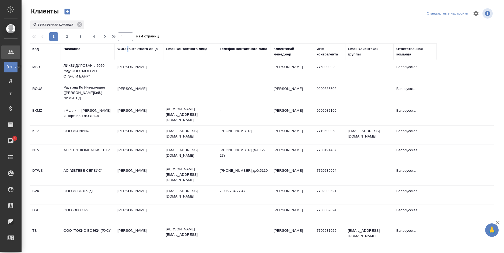
click at [128, 48] on div "ФИО контактного лица" at bounding box center [137, 48] width 40 height 5
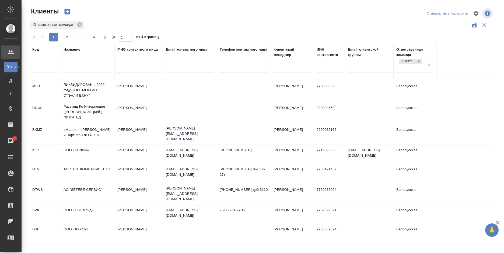
click at [134, 70] on input "text" at bounding box center [138, 68] width 43 height 7
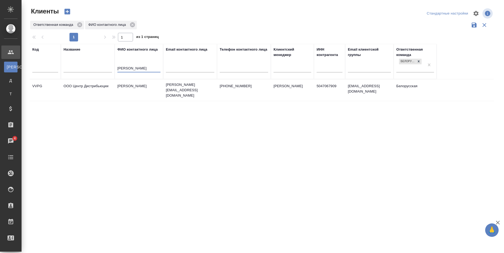
type input "василина"
click at [144, 87] on td "Чернявская Василина" at bounding box center [139, 90] width 49 height 19
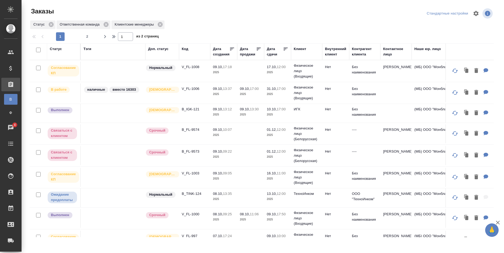
click at [130, 96] on td "наличные вместо 16303" at bounding box center [113, 93] width 65 height 19
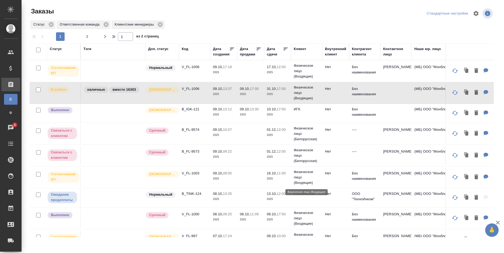
scroll to position [27, 0]
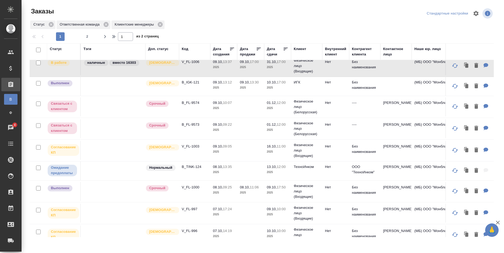
click at [274, 194] on p "2025" at bounding box center [278, 192] width 22 height 5
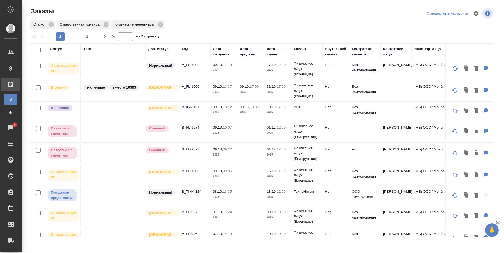
scroll to position [0, 0]
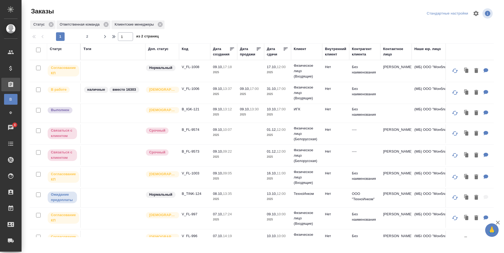
click at [191, 115] on td "B_IGK-121" at bounding box center [194, 113] width 31 height 19
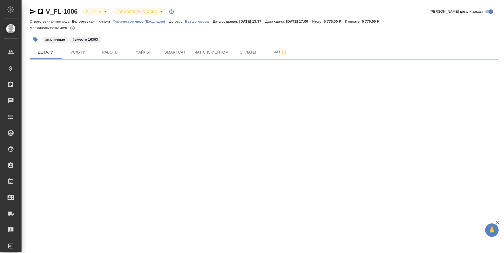
select select "RU"
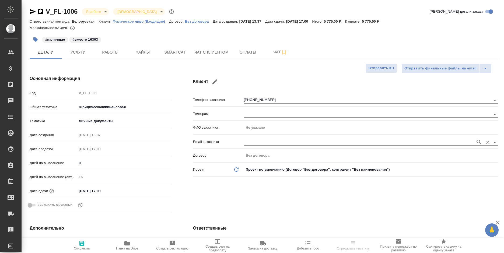
type textarea "x"
click at [76, 53] on span "Услуги" at bounding box center [78, 52] width 26 height 7
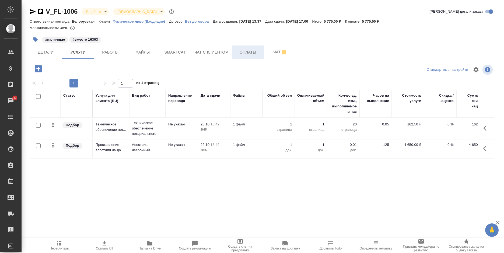
click at [245, 57] on button "Оплаты" at bounding box center [248, 52] width 32 height 13
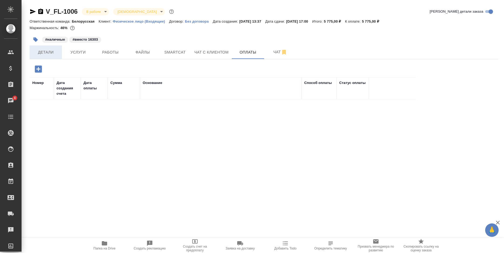
click at [55, 56] on button "Детали" at bounding box center [46, 52] width 32 height 13
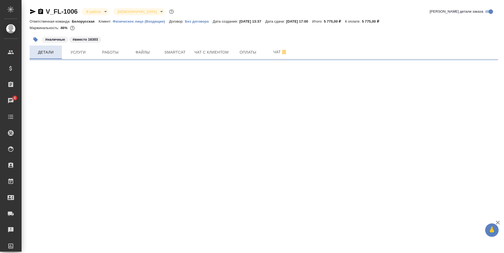
select select "RU"
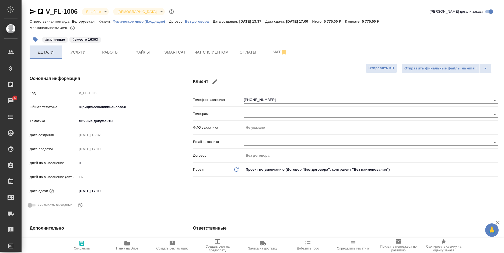
type textarea "x"
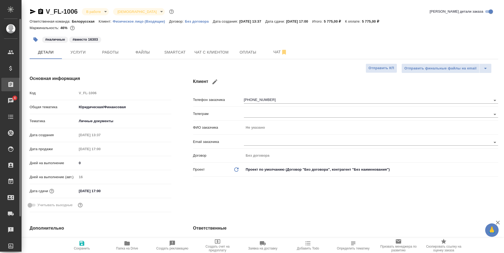
type textarea "x"
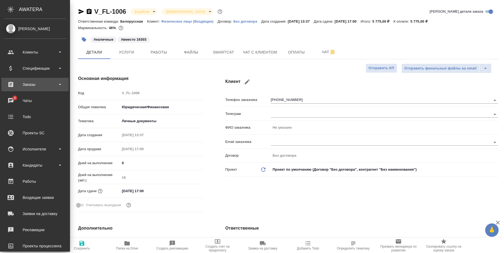
click at [24, 88] on div "Заказы" at bounding box center [35, 85] width 62 height 8
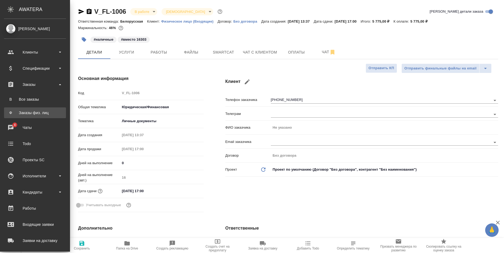
click at [30, 112] on div "Заказы физ. лиц" at bounding box center [35, 112] width 57 height 5
type textarea "x"
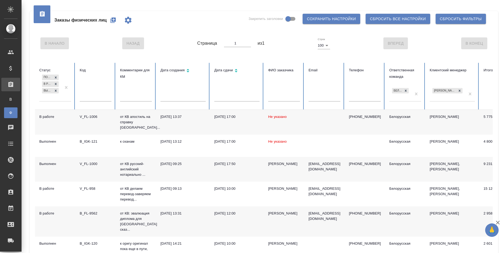
click at [98, 101] on input "text" at bounding box center [96, 98] width 32 height 8
type input "16303"
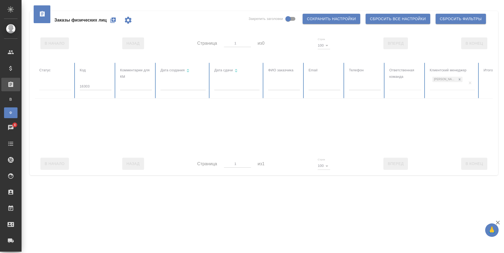
click at [468, 84] on div at bounding box center [338, 108] width 606 height 90
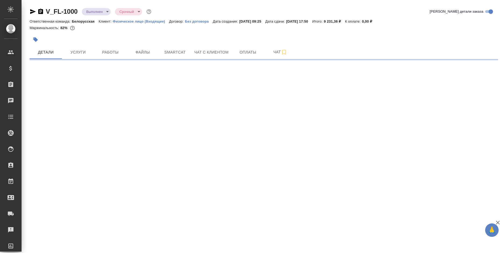
select select "RU"
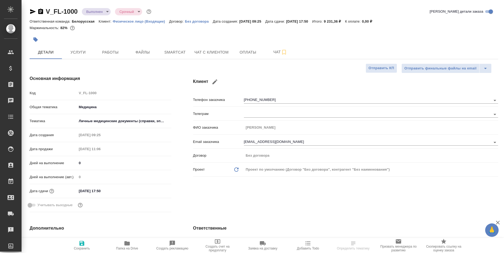
type textarea "x"
click at [99, 12] on body "🙏 .cls-1 fill:#fff; AWATERA [PERSON_NAME] Спецификации Заказы Чаты Todo Проекты…" at bounding box center [252, 126] width 504 height 253
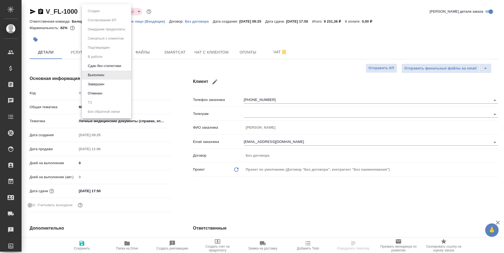
click at [109, 83] on li "Завершен" at bounding box center [106, 84] width 49 height 9
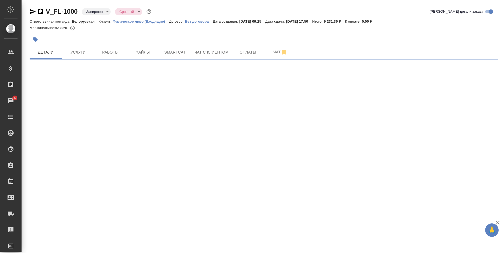
select select "RU"
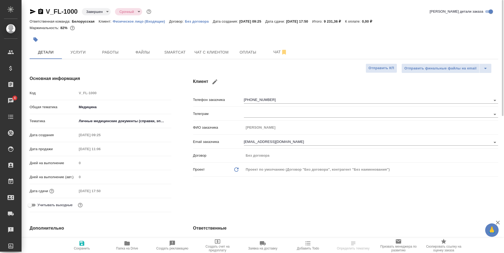
type textarea "x"
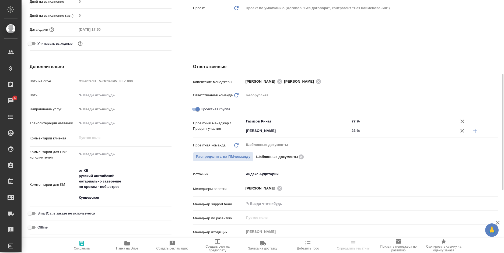
scroll to position [243, 0]
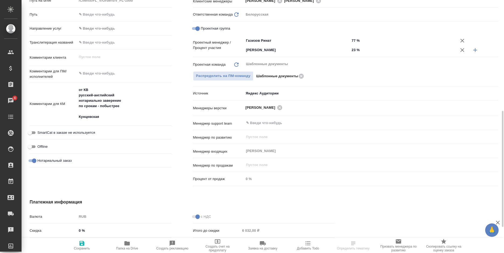
type textarea "x"
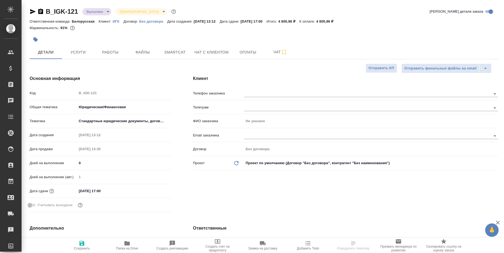
select select "RU"
click at [36, 40] on icon "button" at bounding box center [35, 39] width 5 height 5
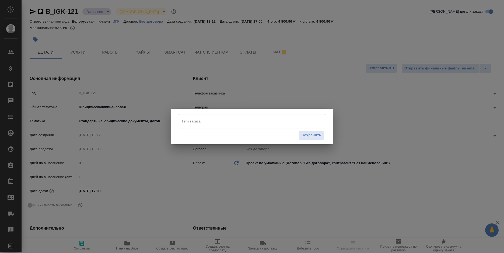
click at [192, 123] on input "Тэги заказа" at bounding box center [247, 121] width 134 height 9
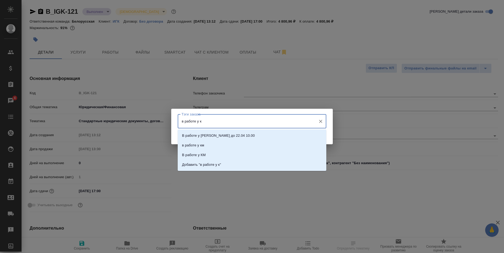
type input "в работе у км"
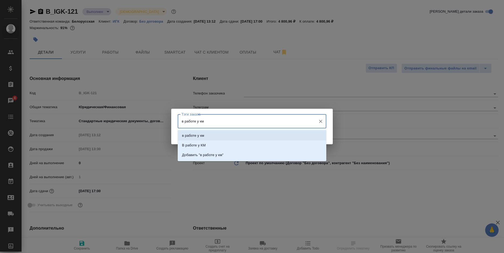
click at [274, 134] on li "в работе у км" at bounding box center [252, 136] width 149 height 10
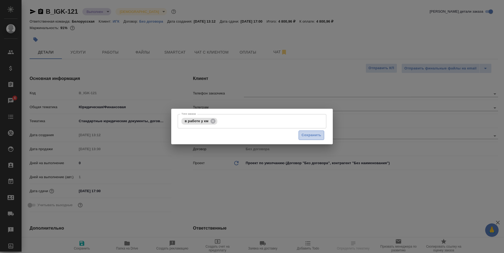
click at [311, 135] on span "Сохранить" at bounding box center [312, 135] width 20 height 6
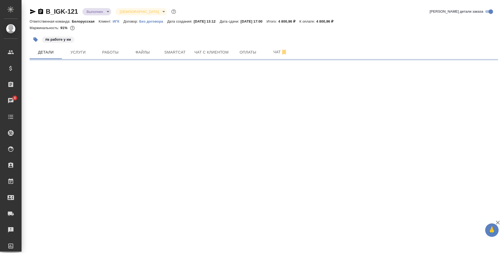
select select "RU"
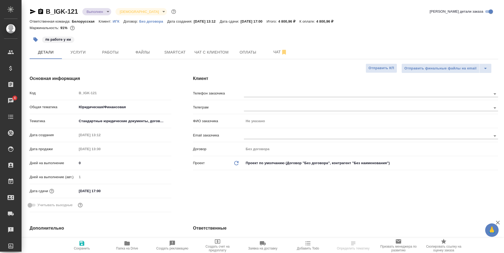
type textarea "x"
click at [110, 190] on input "[DATE] 17:00" at bounding box center [100, 191] width 47 height 8
click at [152, 189] on div "[DATE] 17:00" at bounding box center [124, 191] width 95 height 8
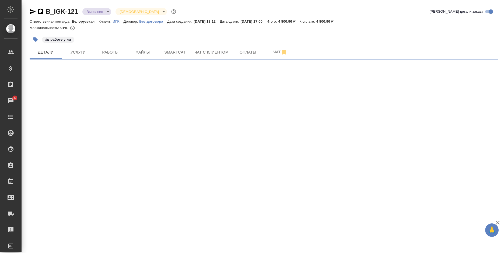
select select "RU"
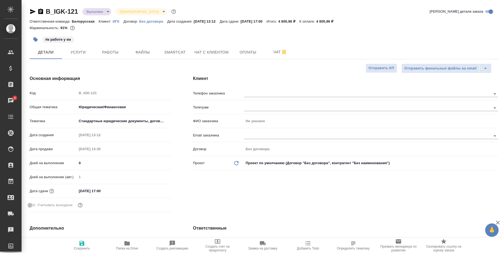
type textarea "x"
click at [144, 190] on div "[DATE] 17:00" at bounding box center [124, 191] width 95 height 8
click at [109, 191] on input "[DATE] 17:00" at bounding box center [100, 191] width 47 height 8
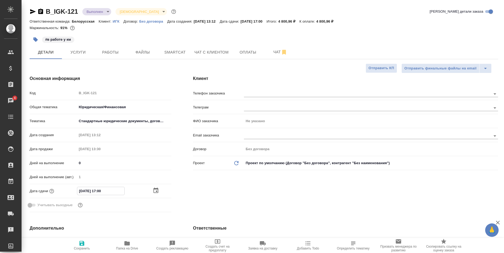
click at [155, 191] on icon "button" at bounding box center [156, 191] width 6 height 6
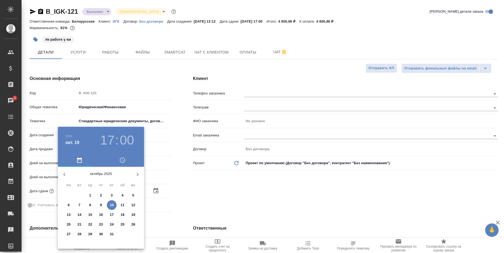
click at [78, 215] on p "14" at bounding box center [80, 214] width 4 height 5
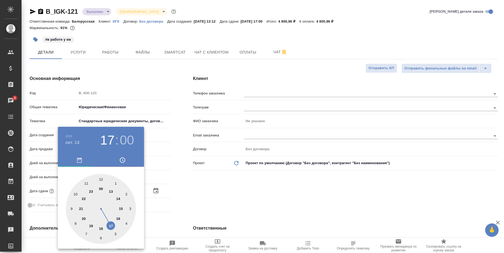
type input "14.10.2025 17:00"
type textarea "x"
click at [229, 196] on div at bounding box center [252, 126] width 504 height 253
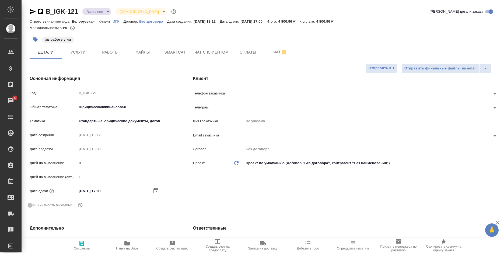
click at [81, 248] on span "Сохранить" at bounding box center [82, 249] width 16 height 4
type textarea "x"
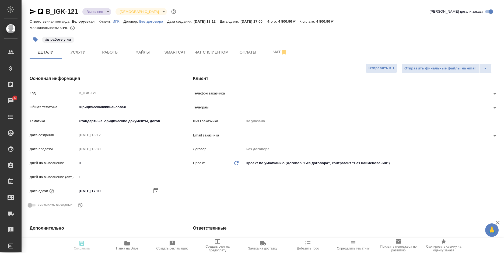
type textarea "x"
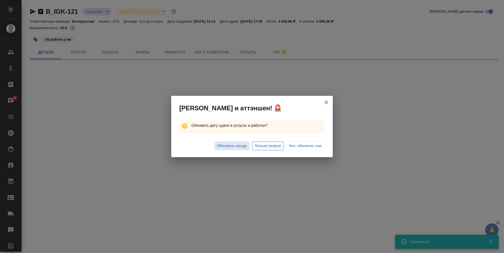
select select "RU"
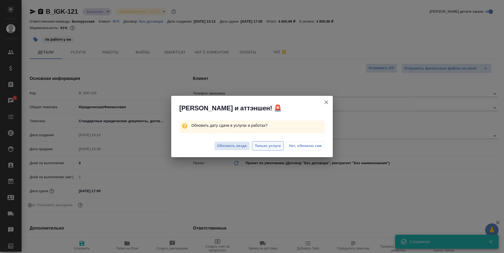
type textarea "x"
click at [269, 145] on span "Только услуги" at bounding box center [268, 146] width 26 height 6
type textarea "x"
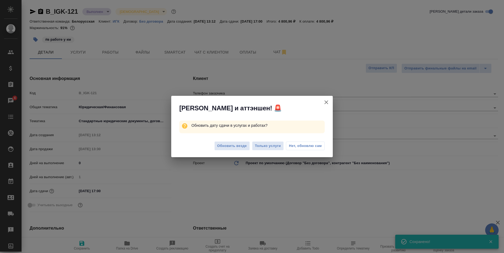
type textarea "x"
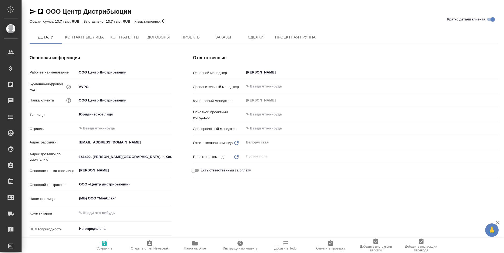
type textarea "x"
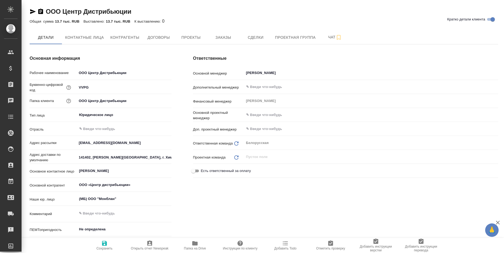
type textarea "x"
click at [216, 36] on span "Заказы" at bounding box center [223, 37] width 26 height 7
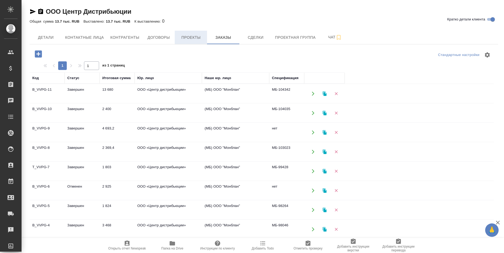
click at [187, 39] on span "Проекты" at bounding box center [191, 37] width 26 height 7
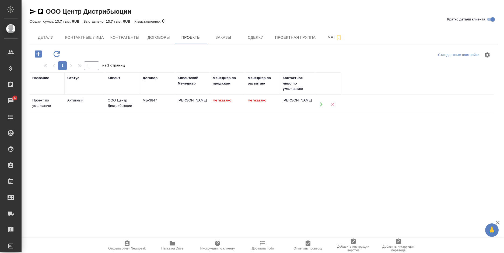
drag, startPoint x: 290, startPoint y: 93, endPoint x: 289, endPoint y: 96, distance: 2.8
click at [290, 94] on th "Контактное лицо по умолчанию" at bounding box center [297, 83] width 35 height 22
click at [288, 101] on div "[PERSON_NAME]" at bounding box center [298, 100] width 30 height 5
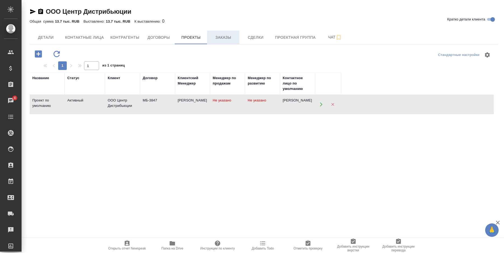
click at [228, 38] on span "Заказы" at bounding box center [223, 37] width 26 height 7
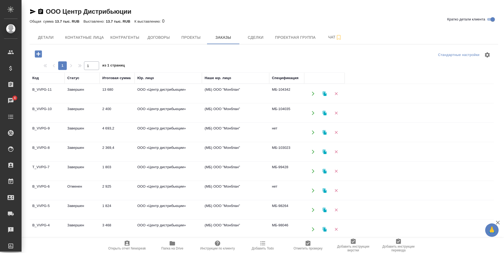
click at [37, 54] on icon "button" at bounding box center [38, 53] width 7 height 7
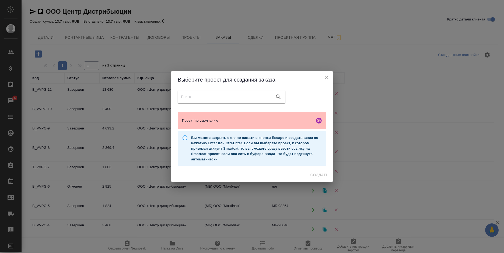
click at [237, 122] on span "Проект по умолчанию" at bounding box center [247, 120] width 130 height 5
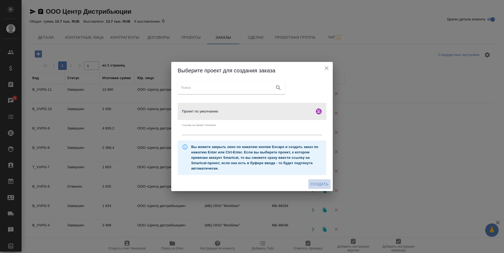
click at [316, 186] on span "Создать" at bounding box center [320, 184] width 18 height 7
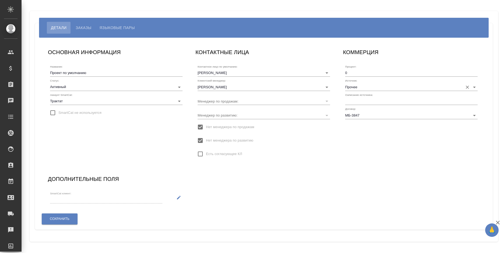
click at [374, 85] on input "Прочее" at bounding box center [402, 86] width 115 height 7
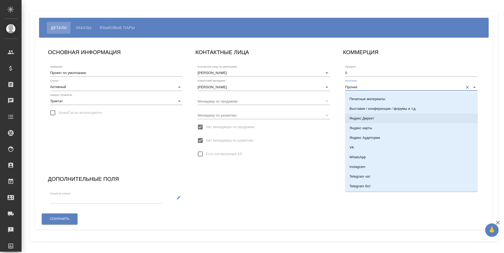
scroll to position [54, 0]
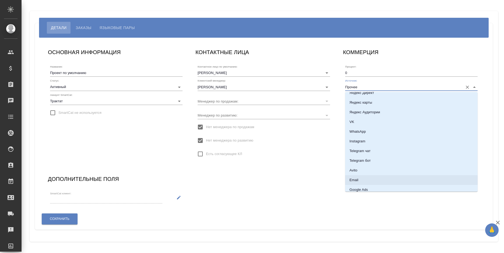
click at [355, 178] on p "Email" at bounding box center [354, 180] width 9 height 5
type input "Email"
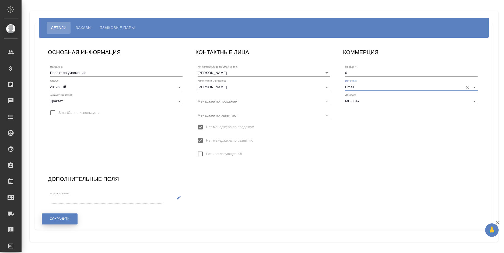
click at [61, 218] on span "Сохранить" at bounding box center [60, 219] width 20 height 5
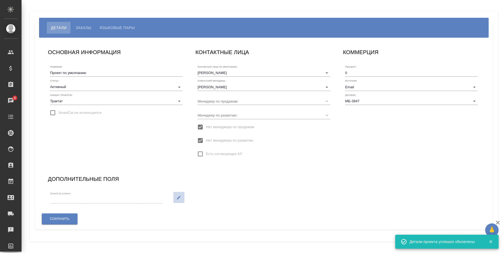
click at [179, 197] on icon "button" at bounding box center [179, 198] width 4 height 4
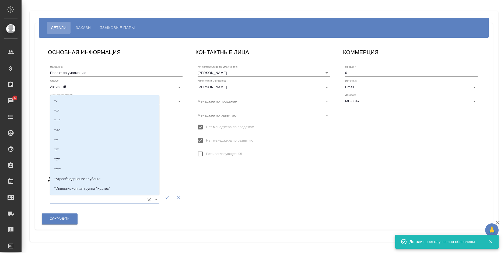
click at [131, 201] on input "SmartCat клиент:" at bounding box center [96, 199] width 92 height 7
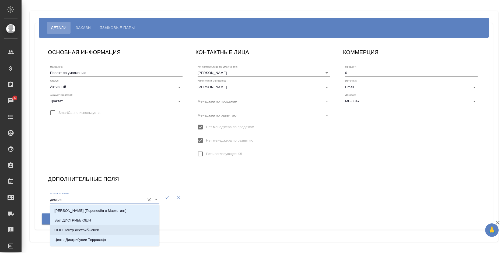
click at [103, 230] on li "ООО Центр Дистрибьюции" at bounding box center [104, 231] width 109 height 10
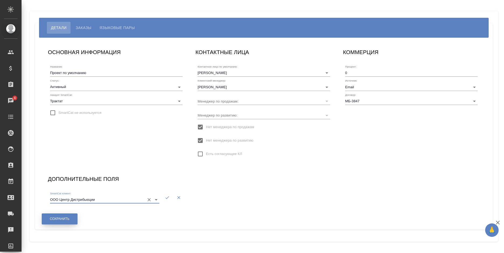
type input "ООО Центр Дистрибьюции"
click at [57, 221] on span "Сохранить" at bounding box center [60, 219] width 20 height 5
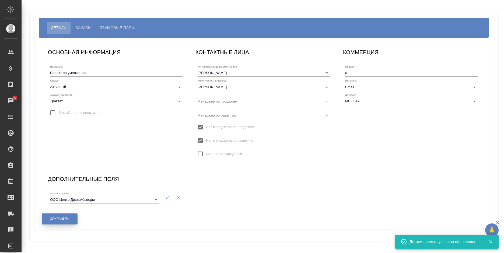
click at [57, 221] on span "Сохранить" at bounding box center [60, 219] width 20 height 5
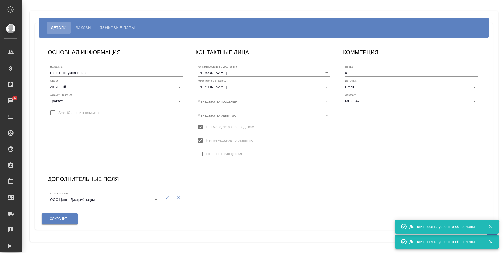
click at [111, 20] on div "Детали Заказы Языковые пары" at bounding box center [264, 28] width 450 height 20
click at [115, 26] on span "Языковые пары" at bounding box center [117, 28] width 35 height 6
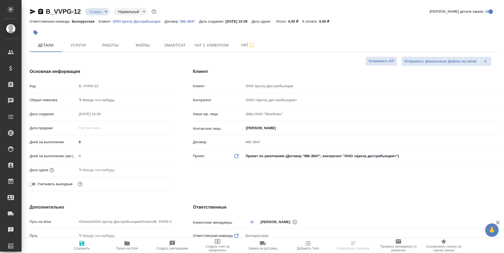
select select "RU"
type textarea "x"
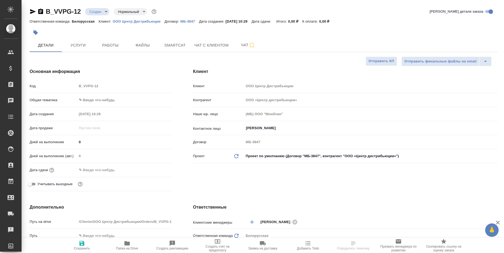
type textarea "x"
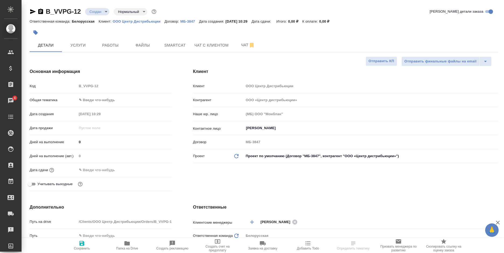
select select "RU"
type textarea "x"
select select "RU"
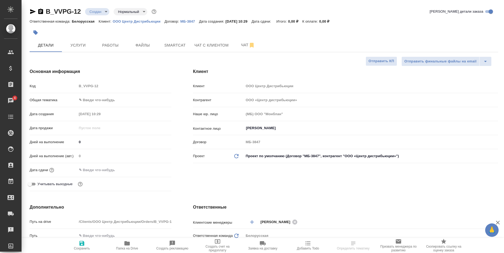
select select "RU"
type textarea "x"
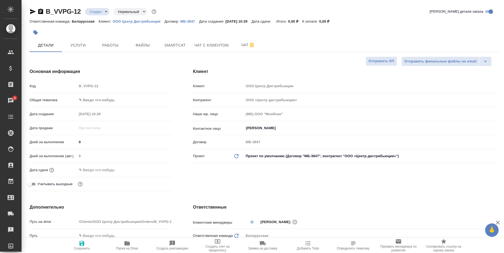
type textarea "x"
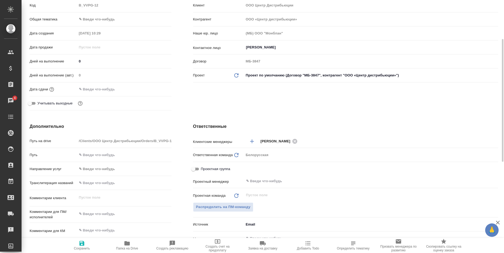
click at [100, 183] on input "text" at bounding box center [124, 183] width 95 height 8
paste input "Имя [PERSON_NAME] в русском написании: [PERSON_NAME]"
type input "Имя [PERSON_NAME] в русском написании: [PERSON_NAME]"
type textarea "x"
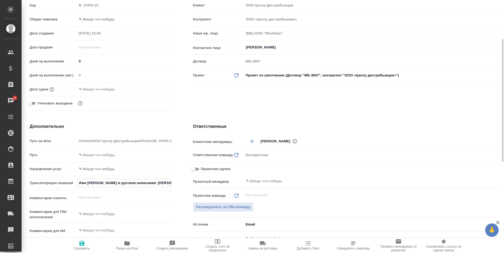
type textarea "x"
type input "Имя Jurijs Rutkis в русском написании: Юрий Руткис"
click at [89, 248] on span "Сохранить" at bounding box center [82, 249] width 16 height 4
type textarea "x"
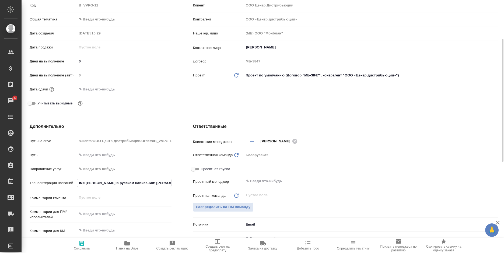
type textarea "x"
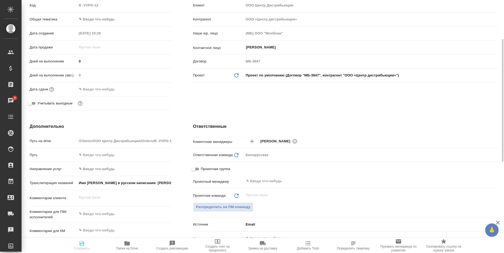
type textarea "x"
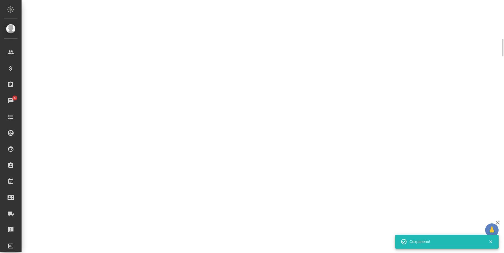
select select "RU"
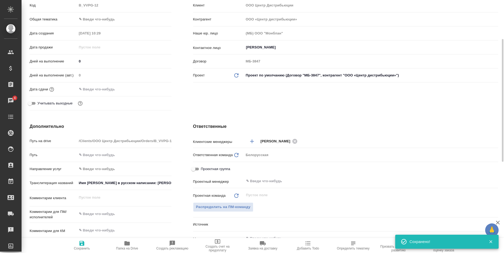
type textarea "x"
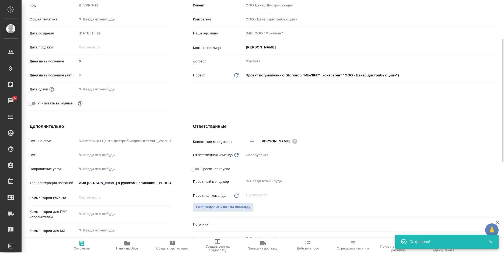
type textarea "x"
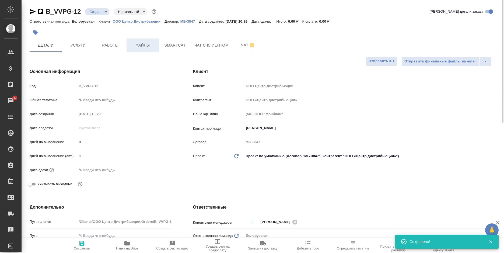
click at [142, 46] on span "Файлы" at bounding box center [143, 45] width 26 height 7
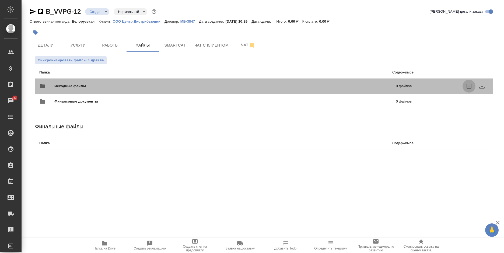
click at [466, 87] on label "uploadFiles" at bounding box center [469, 86] width 13 height 13
click at [0, 0] on input "uploadFiles" at bounding box center [0, 0] width 0 height 0
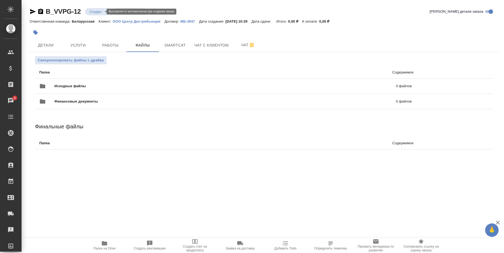
click at [101, 11] on body "🙏 .cls-1 fill:#fff; AWATERA Bogomolova Anastasiya Клиенты Спецификации Заказы 4…" at bounding box center [252, 126] width 504 height 253
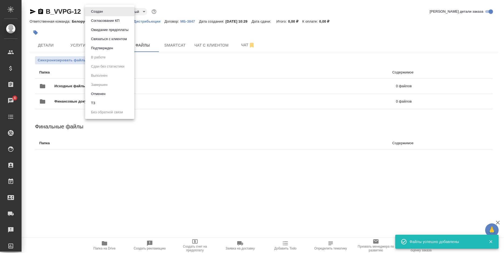
click at [105, 103] on li "ТЗ" at bounding box center [109, 103] width 49 height 9
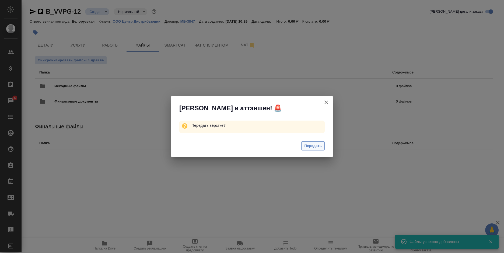
click at [309, 147] on span "Передать" at bounding box center [314, 146] width 18 height 6
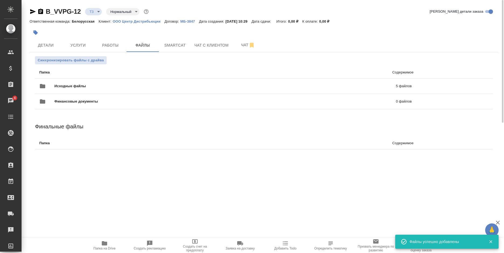
click at [40, 12] on icon "button" at bounding box center [40, 11] width 6 height 6
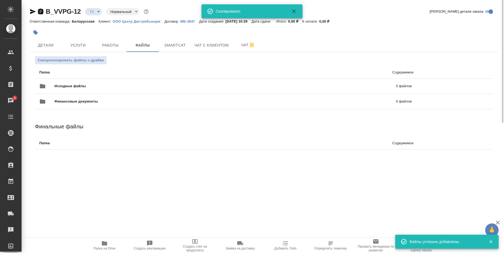
click at [40, 12] on icon "button" at bounding box center [40, 11] width 6 height 6
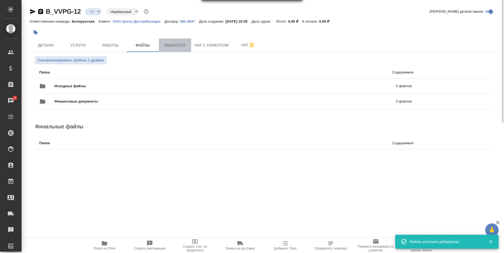
click at [184, 46] on span "Smartcat" at bounding box center [175, 45] width 26 height 7
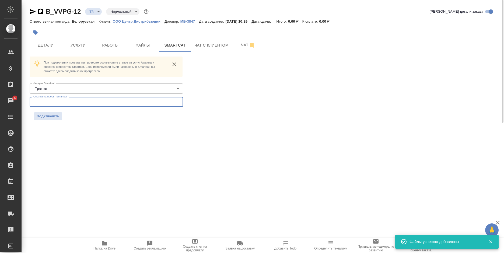
click at [104, 102] on input "text" at bounding box center [107, 102] width 154 height 10
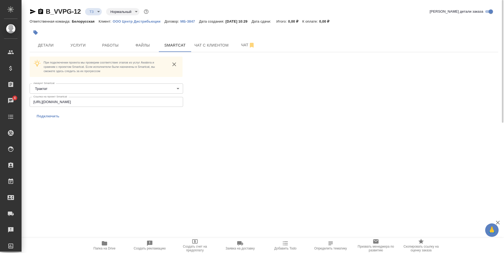
click at [53, 112] on div "При подключении проекта мы проверим соответствие этапов из услуг Awatera и срав…" at bounding box center [107, 89] width 154 height 64
click at [53, 114] on span "Подключить" at bounding box center [48, 116] width 23 height 5
click at [53, 114] on span "Подключить" at bounding box center [48, 116] width 29 height 9
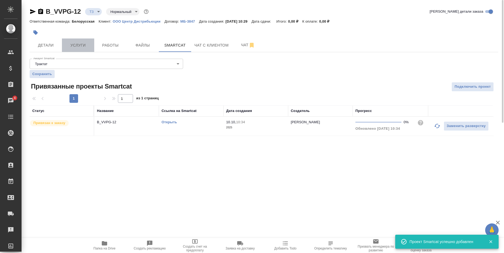
click at [68, 46] on span "Услуги" at bounding box center [78, 45] width 26 height 7
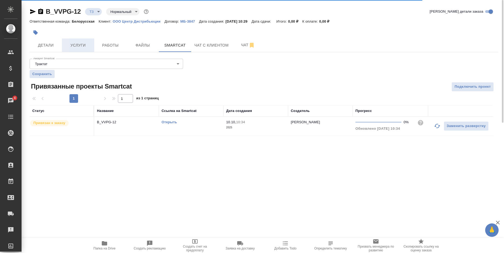
click at [81, 45] on span "Услуги" at bounding box center [78, 45] width 26 height 7
click at [406, 7] on div "B_VVPG-12 ТЗ tz Нормальный normal Кратко детали заказа" at bounding box center [264, 11] width 469 height 9
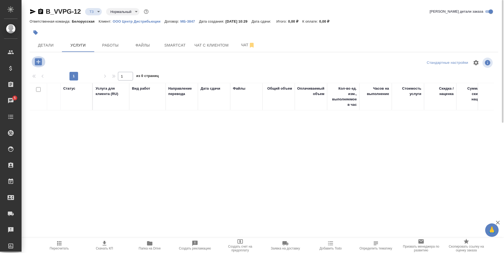
click at [33, 64] on button "button" at bounding box center [38, 61] width 15 height 11
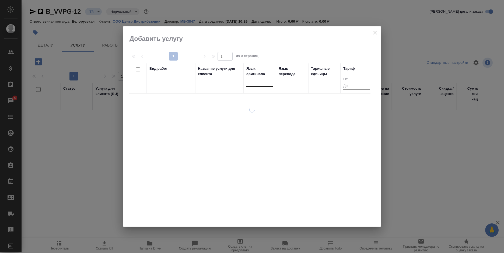
click at [254, 87] on div at bounding box center [260, 82] width 27 height 10
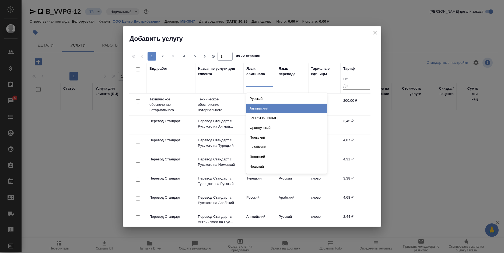
click at [270, 108] on div "Английский" at bounding box center [287, 109] width 81 height 10
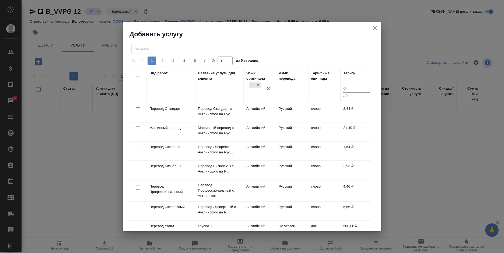
click at [286, 91] on div at bounding box center [292, 91] width 27 height 8
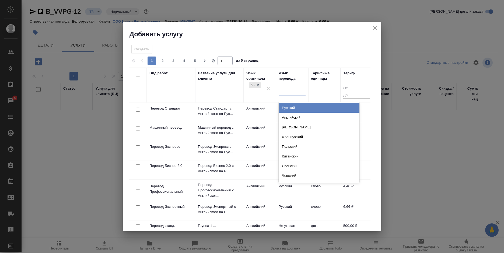
click at [290, 109] on div "Русский" at bounding box center [319, 108] width 81 height 10
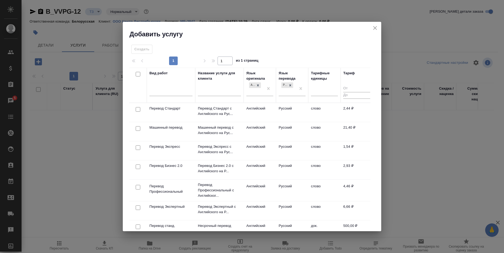
click at [245, 109] on td "Английский" at bounding box center [260, 112] width 32 height 19
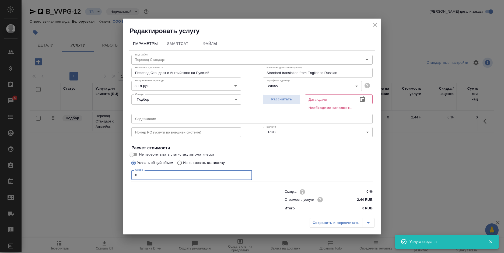
drag, startPoint x: 139, startPoint y: 175, endPoint x: 130, endPoint y: 177, distance: 8.8
click at [130, 177] on div "Вид работ Перевод Стандарт Вид работ Название для клиента Перевод Стандарт с Ан…" at bounding box center [252, 132] width 246 height 163
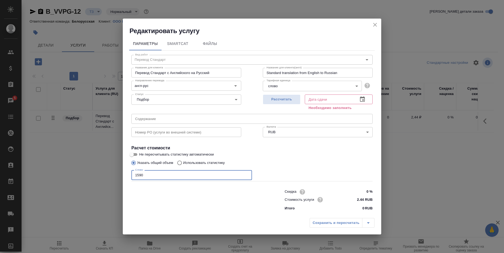
type input "1590"
click at [364, 99] on icon "button" at bounding box center [362, 99] width 6 height 6
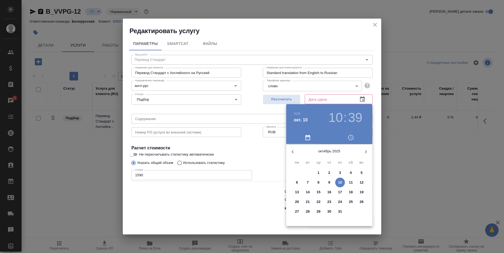
click at [324, 209] on div "29" at bounding box center [318, 212] width 11 height 10
type input "29.10.2025 10:39"
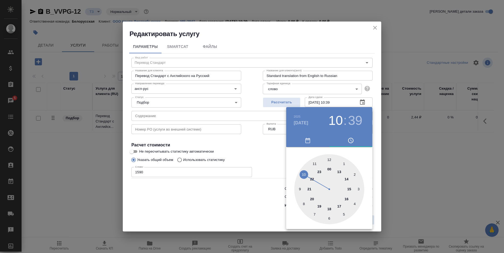
click at [254, 200] on div at bounding box center [252, 126] width 504 height 253
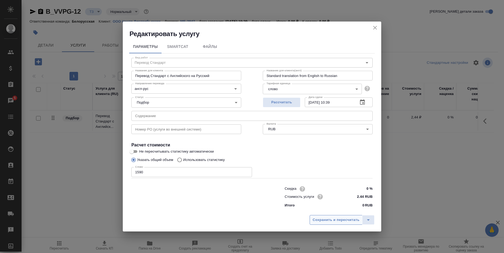
click at [321, 219] on span "Сохранить и пересчитать" at bounding box center [336, 220] width 47 height 6
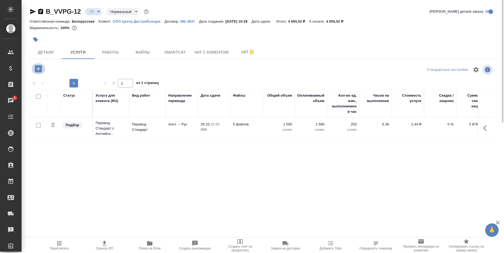
click at [37, 70] on icon "button" at bounding box center [38, 68] width 7 height 7
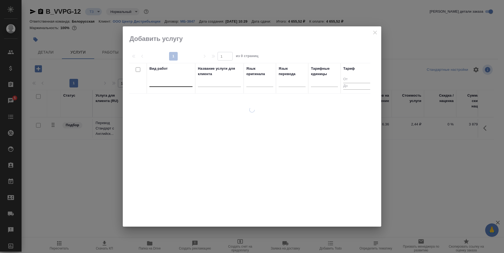
click at [172, 81] on div at bounding box center [171, 82] width 43 height 8
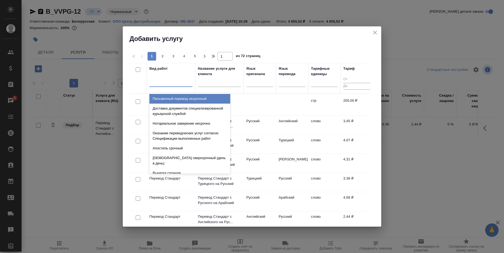
click at [372, 32] on button "close" at bounding box center [375, 33] width 8 height 8
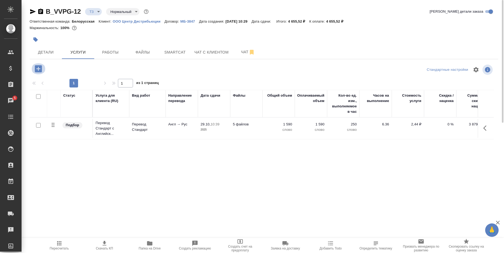
click at [37, 68] on icon "button" at bounding box center [38, 68] width 7 height 7
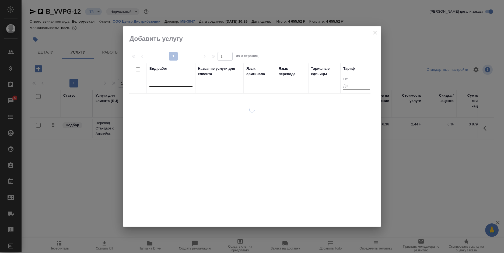
click at [176, 80] on div at bounding box center [171, 82] width 43 height 8
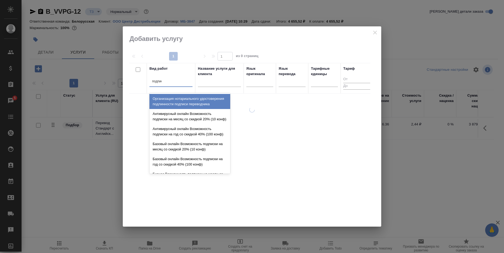
type input "подписи"
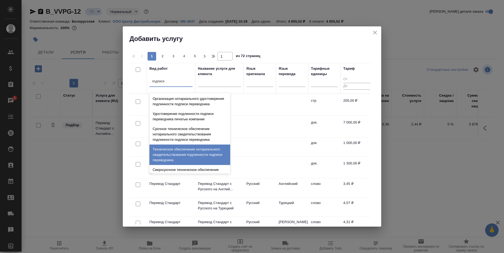
click at [176, 155] on div "Техническое обеспечение нотариального свидетельствования подлинности подписи пе…" at bounding box center [190, 155] width 81 height 20
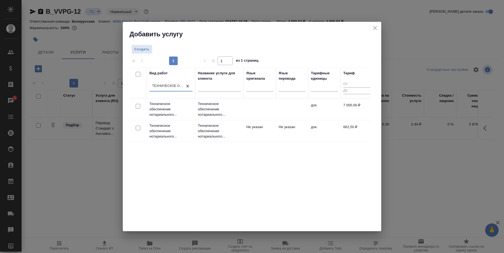
click at [371, 27] on div "Добавить услугу" at bounding box center [252, 30] width 259 height 17
click at [375, 27] on icon "close" at bounding box center [375, 28] width 6 height 6
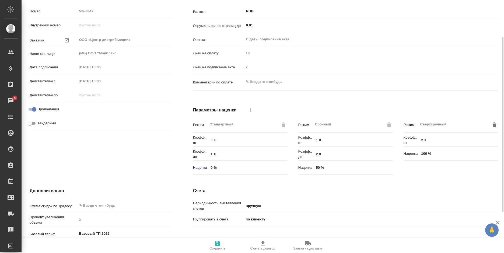
scroll to position [113, 0]
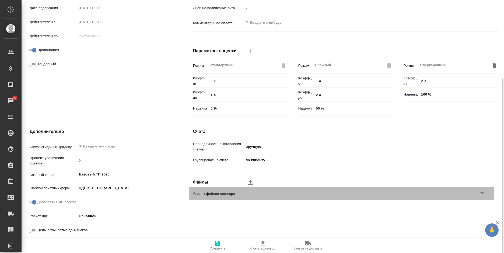
click at [250, 191] on span "Список файлов договора" at bounding box center [336, 193] width 286 height 5
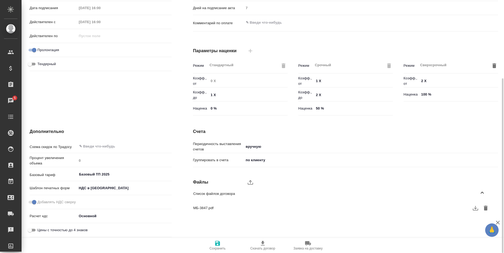
click at [225, 206] on span "МБ-3847.pdf" at bounding box center [337, 208] width 288 height 5
click at [474, 209] on icon "button" at bounding box center [476, 208] width 6 height 6
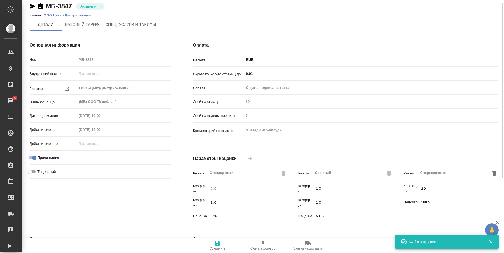
scroll to position [0, 0]
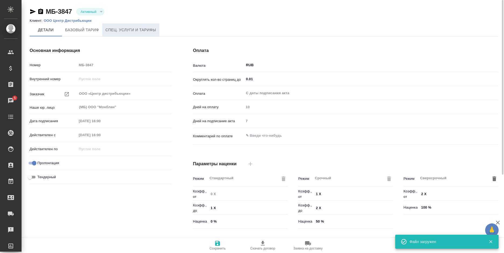
click at [141, 32] on span "Спец. услуги и тарифы" at bounding box center [131, 30] width 51 height 7
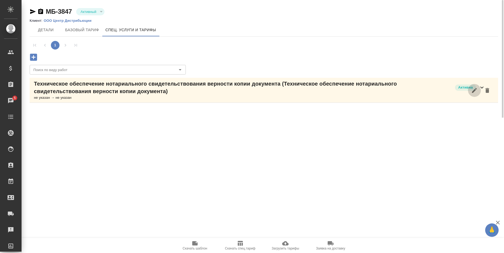
click at [476, 93] on icon "button" at bounding box center [475, 90] width 6 height 6
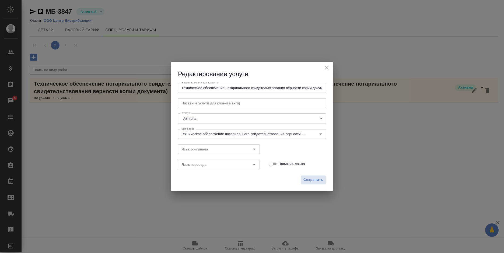
click at [321, 68] on div "Редактирование услуги" at bounding box center [252, 70] width 162 height 17
click at [326, 67] on icon "close" at bounding box center [327, 68] width 6 height 6
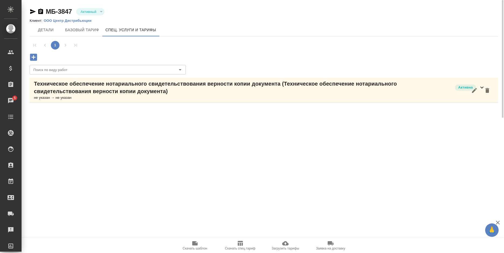
click at [278, 88] on p "Техническое обеспечение нотариального свидетельствования верности копии докумен…" at bounding box center [243, 87] width 419 height 15
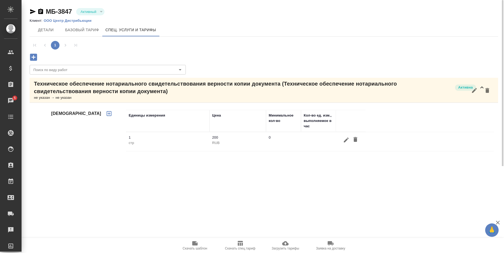
click at [32, 60] on icon "button" at bounding box center [33, 57] width 7 height 7
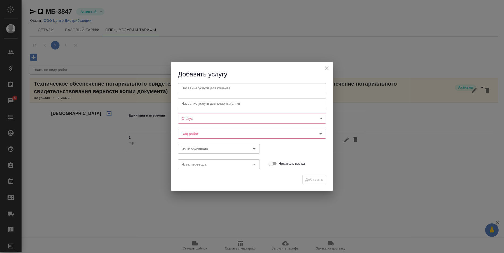
click at [205, 90] on input "text" at bounding box center [252, 88] width 149 height 10
click at [188, 129] on div "Вид работ" at bounding box center [252, 134] width 149 height 10
click at [189, 131] on input "Вид работ" at bounding box center [242, 134] width 127 height 6
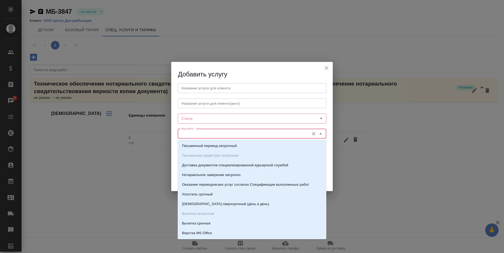
paste input "Техническое обеспечение нотариального свидетельствования подлинности подписи пе…"
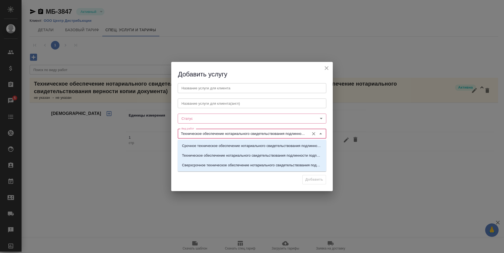
scroll to position [0, 38]
click at [242, 156] on p "Техническое обеспечение нотариального свидетельствования подлинности подписи пе…" at bounding box center [252, 155] width 140 height 5
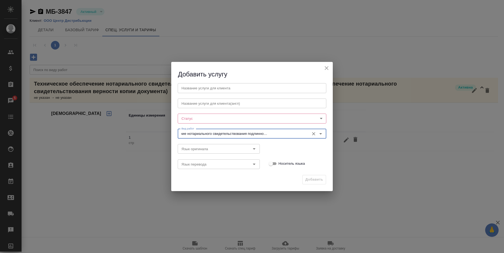
type input "Техническое обеспечение нотариального свидетельствования подлинности подписи пе…"
click at [212, 119] on body "🙏 .cls-1 fill:#fff; AWATERA [PERSON_NAME] Спецификации Заказы 5 Чаты Todo Проек…" at bounding box center [252, 126] width 504 height 253
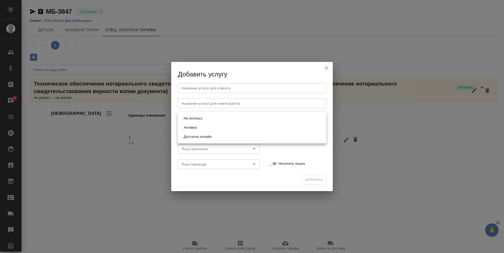
scroll to position [0, 0]
click at [211, 129] on li "Активна" at bounding box center [252, 127] width 149 height 9
type input "active"
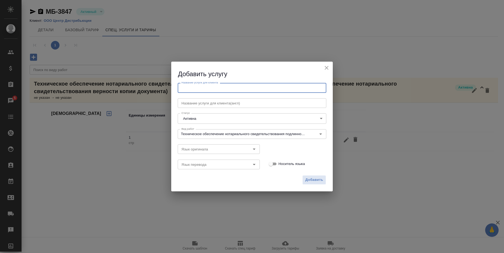
click at [228, 87] on input "text" at bounding box center [252, 88] width 149 height 10
paste input "Техническое обеспечение нотариального свидетельствования подлинности подписи пе…"
type input "Техническое обеспечение нотариального свидетельствования подлинности подписи пе…"
click at [312, 179] on span "Добавить" at bounding box center [315, 180] width 18 height 6
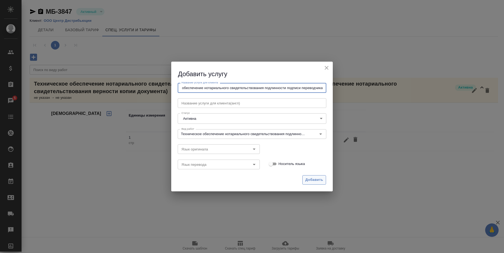
scroll to position [0, 0]
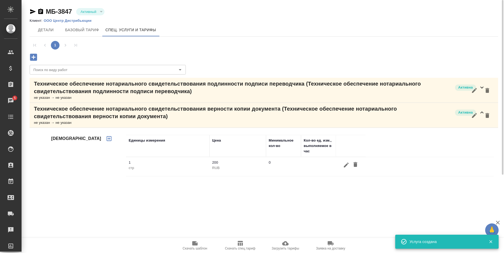
click at [421, 92] on p "Техническое обеспечение нотариального свидетельствования подлинности подписи пе…" at bounding box center [243, 87] width 419 height 15
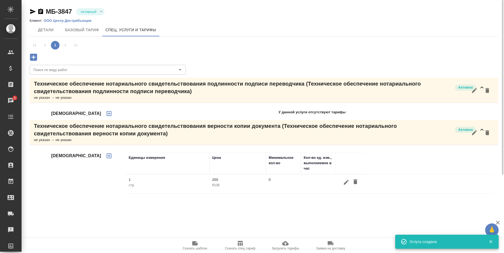
click at [106, 115] on icon "button" at bounding box center [109, 113] width 6 height 6
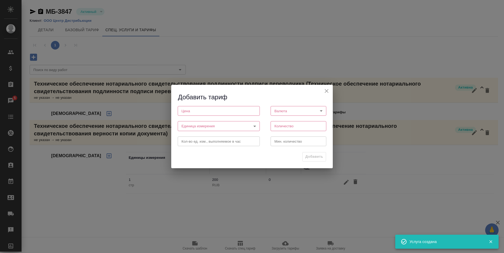
click at [202, 113] on input "number" at bounding box center [219, 111] width 82 height 10
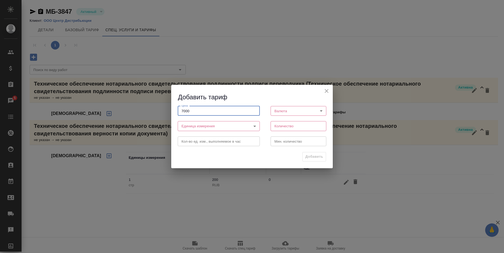
type input "7000"
click at [295, 113] on body "🙏 .cls-1 fill:#fff; AWATERA [PERSON_NAME] Спецификации Заказы 5 Чаты Todo Проек…" at bounding box center [252, 126] width 504 height 253
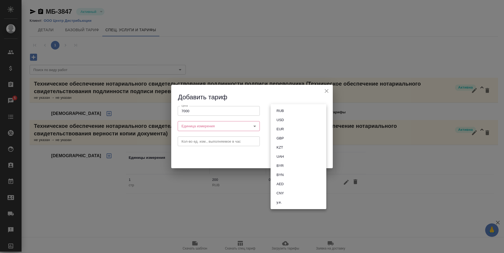
click at [296, 112] on li "RUB" at bounding box center [299, 110] width 56 height 9
type input "RUB"
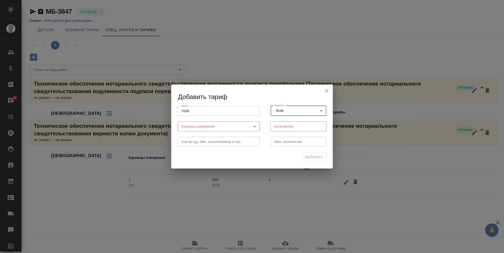
click at [291, 126] on input "number" at bounding box center [299, 127] width 56 height 10
type input "1"
click at [194, 129] on body "🙏 .cls-1 fill:#fff; AWATERA [PERSON_NAME] Спецификации Заказы 5 Чаты Todo Проек…" at bounding box center [252, 126] width 504 height 253
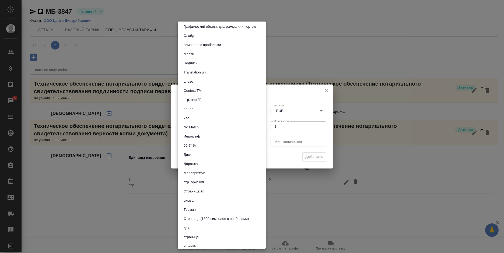
scroll to position [46, 0]
click at [191, 227] on button "док." at bounding box center [187, 229] width 10 height 6
type input "5a8b1489cc6b4906c91bfd8b"
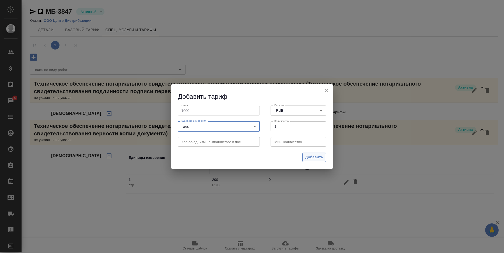
click at [309, 157] on span "Добавить" at bounding box center [315, 157] width 18 height 6
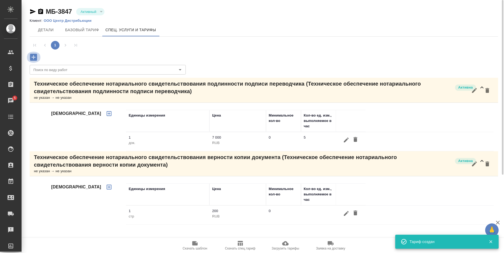
click at [35, 57] on icon "button" at bounding box center [33, 57] width 9 height 9
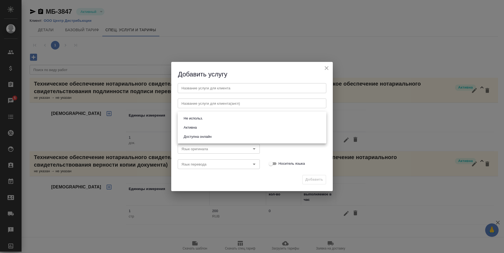
click at [198, 119] on body "🙏 .cls-1 fill:#fff; AWATERA [PERSON_NAME] Спецификации Заказы 5 Чаты Todo Проек…" at bounding box center [252, 126] width 504 height 253
click at [194, 125] on button "Активна" at bounding box center [190, 128] width 16 height 6
type input "active"
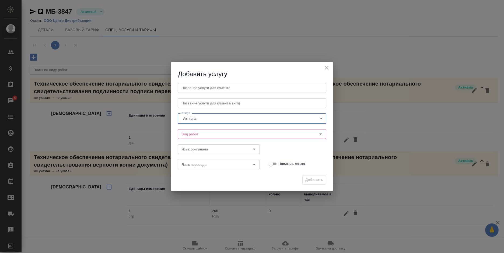
click at [195, 131] on input "Вид работ" at bounding box center [242, 134] width 127 height 6
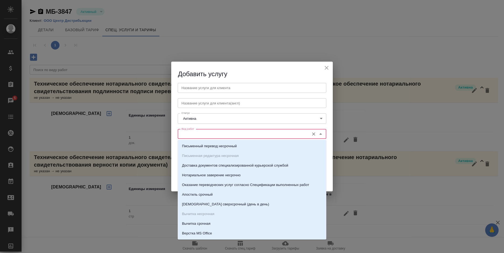
paste input "Техническое обеспечение нотариального свидетельствования подлинности подписи пе…"
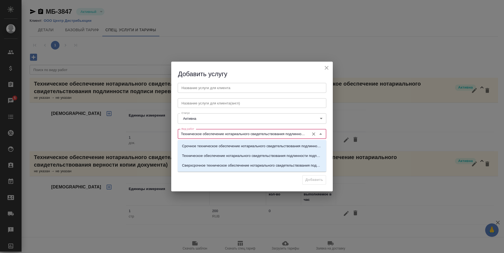
scroll to position [0, 38]
click at [195, 147] on p "Срочное техническое обеспечение нотариального свидетельствования подлинности по…" at bounding box center [252, 146] width 140 height 5
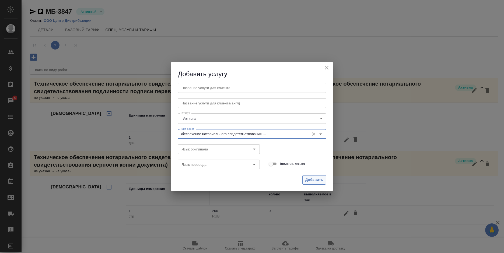
type input "Срочное техническое обеспечение нотариального свидетельствования подлинности по…"
click at [312, 180] on span "Добавить" at bounding box center [315, 180] width 18 height 6
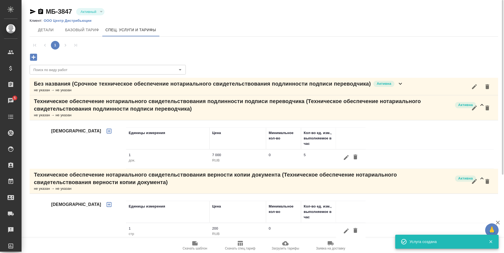
click at [154, 87] on p "Без названия (Срочное техническое обеспечение нотариального свидетельствования …" at bounding box center [202, 84] width 337 height 8
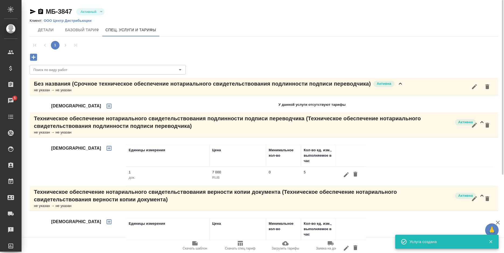
click at [106, 108] on icon "button" at bounding box center [109, 106] width 6 height 6
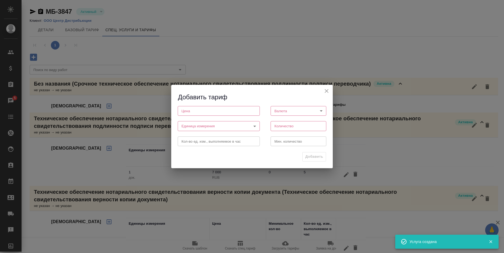
click at [199, 115] on input "number" at bounding box center [219, 111] width 82 height 10
type input "1000"
click at [202, 126] on body "🙏 .cls-1 fill:#fff; AWATERA [PERSON_NAME] Спецификации Заказы 5 Чаты Todo Проек…" at bounding box center [252, 126] width 504 height 253
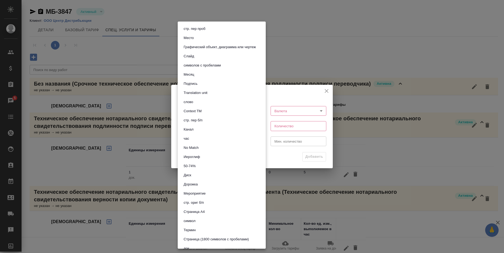
scroll to position [81, 0]
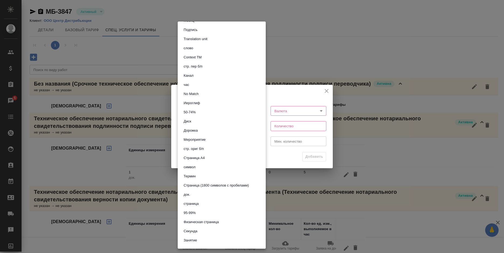
click at [201, 192] on li "док." at bounding box center [222, 194] width 88 height 9
type input "5a8b1489cc6b4906c91bfd8b"
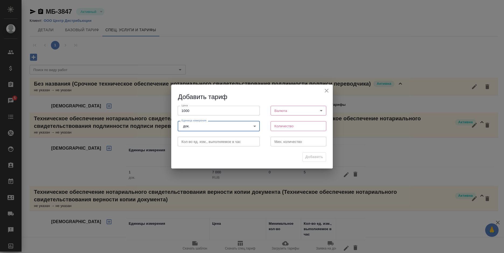
click at [294, 112] on body "🙏 .cls-1 fill:#fff; AWATERA [PERSON_NAME] Спецификации Заказы 5 Чаты Todo Проек…" at bounding box center [252, 126] width 504 height 253
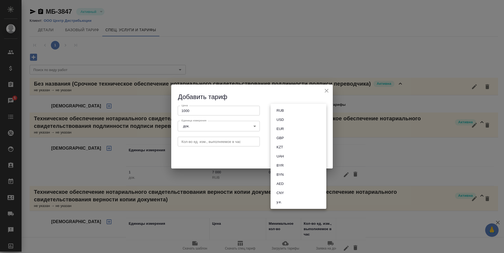
click at [294, 113] on li "RUB" at bounding box center [299, 110] width 56 height 9
type input "RUB"
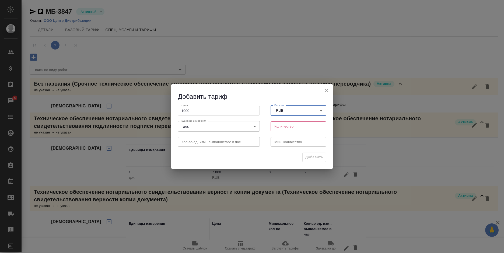
click at [288, 129] on input "number" at bounding box center [299, 127] width 56 height 10
type input "1"
click at [312, 157] on span "Добавить" at bounding box center [315, 157] width 18 height 6
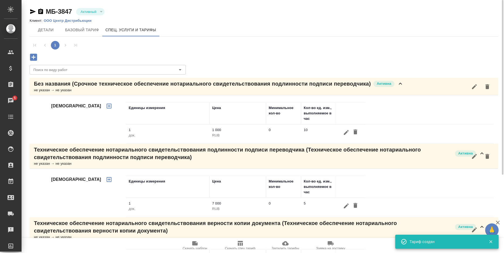
click at [35, 59] on icon "button" at bounding box center [33, 57] width 7 height 7
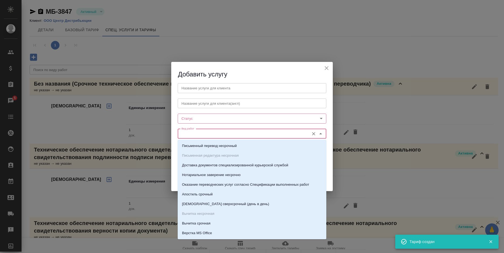
click at [206, 133] on input "Вид работ" at bounding box center [242, 134] width 127 height 6
paste input "Техническое обеспечение нотариального свидетельствования подлинности подписи пе…"
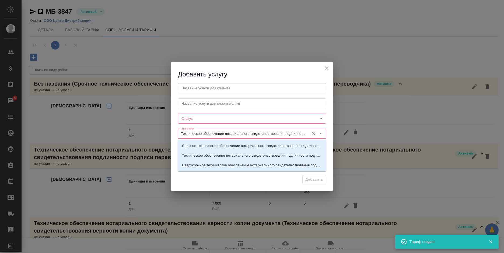
scroll to position [0, 38]
click at [196, 169] on li "Сверхсрочное техническое обеспечение нотариального свидетельствования подлиннос…" at bounding box center [252, 166] width 149 height 10
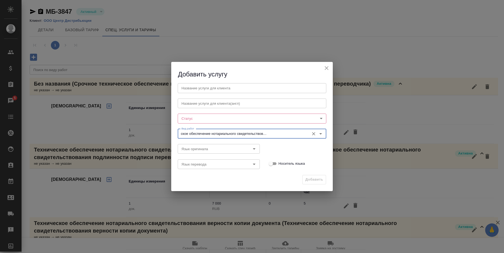
type input "Сверхсрочное техническое обеспечение нотариального свидетельствования подлиннос…"
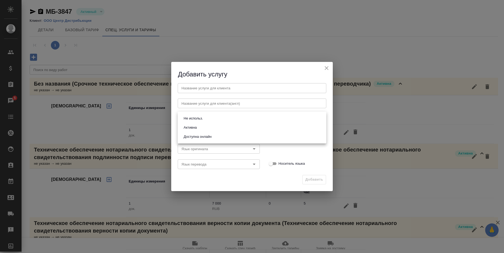
click at [224, 121] on body "🙏 .cls-1 fill:#fff; AWATERA [PERSON_NAME] Спецификации Заказы 5 Чаты Todo Проек…" at bounding box center [252, 126] width 504 height 253
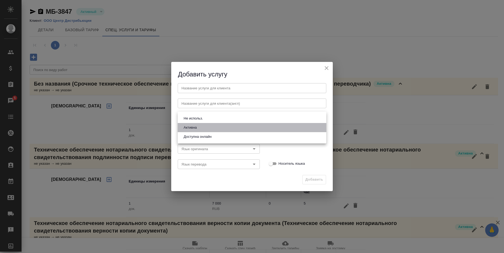
click at [229, 124] on li "Активна" at bounding box center [252, 127] width 149 height 9
type input "active"
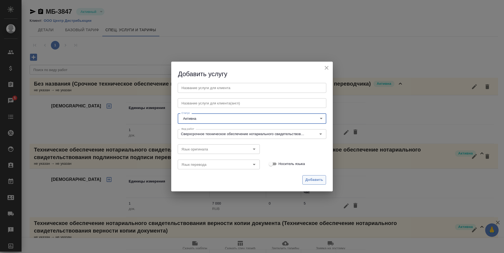
click at [311, 179] on span "Добавить" at bounding box center [315, 180] width 18 height 6
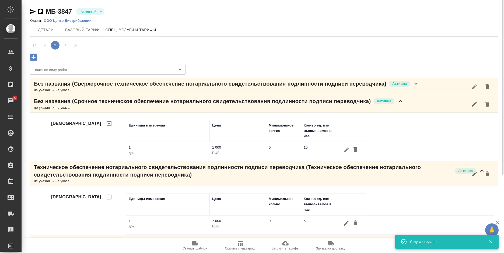
click at [137, 87] on p "Без названия (Сверхсрочное техническое обеспечение нотариального свидетельствов…" at bounding box center [210, 84] width 353 height 8
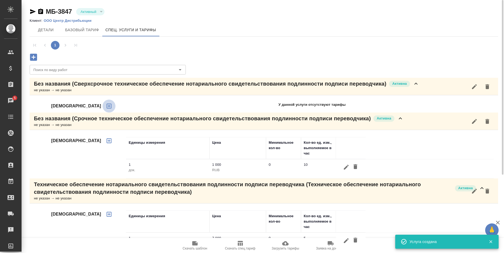
click at [107, 105] on icon "button" at bounding box center [109, 106] width 5 height 5
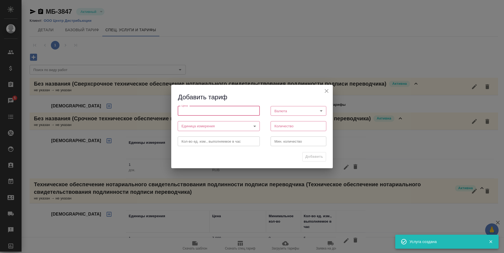
click at [216, 112] on input "number" at bounding box center [219, 111] width 82 height 10
type input "1300"
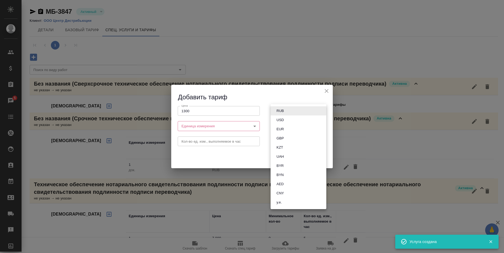
click at [295, 110] on body "🙏 .cls-1 fill:#fff; AWATERA [PERSON_NAME] Спецификации Заказы 5 Чаты Todo Проек…" at bounding box center [252, 126] width 504 height 253
click at [294, 111] on li "RUB" at bounding box center [299, 110] width 56 height 9
type input "RUB"
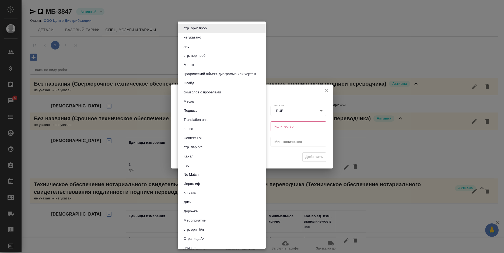
click at [205, 124] on body "🙏 .cls-1 fill:#fff; AWATERA [PERSON_NAME] Спецификации Заказы 5 Чаты Todo Проек…" at bounding box center [252, 126] width 504 height 253
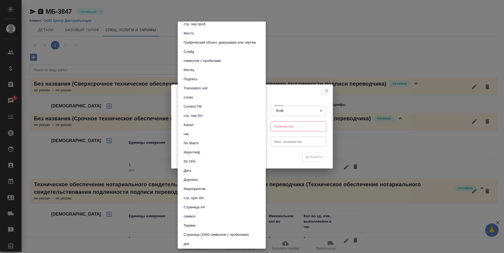
scroll to position [108, 0]
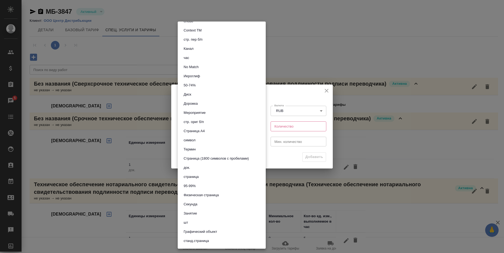
click at [193, 169] on li "док." at bounding box center [222, 167] width 88 height 9
type input "5a8b1489cc6b4906c91bfd8b"
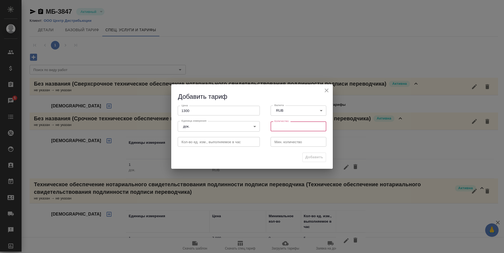
click at [289, 129] on input "number" at bounding box center [299, 127] width 56 height 10
type input "1"
click at [319, 155] on span "Добавить" at bounding box center [315, 157] width 18 height 6
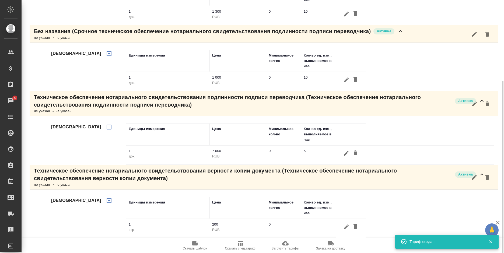
scroll to position [65, 0]
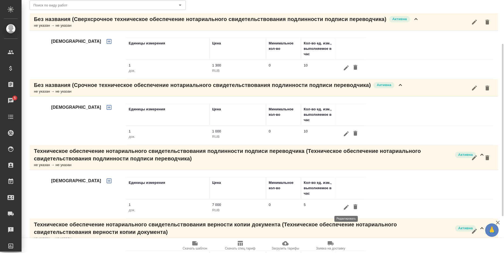
click at [344, 206] on icon "button" at bounding box center [346, 207] width 6 height 6
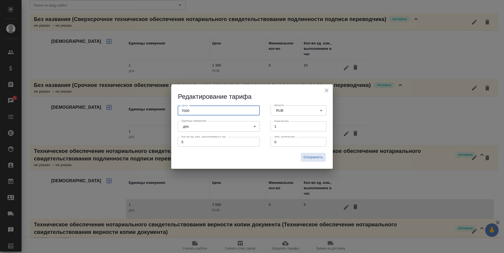
click at [197, 112] on input "7000" at bounding box center [219, 111] width 82 height 10
type input "700"
click at [310, 157] on span "Сохранить" at bounding box center [314, 157] width 20 height 6
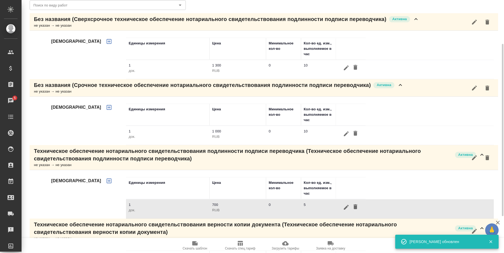
scroll to position [0, 0]
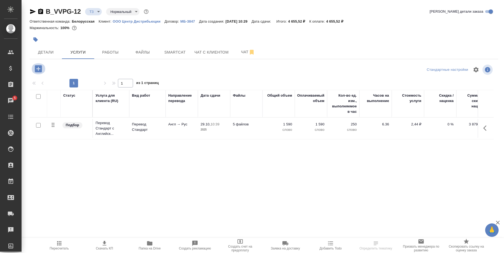
click at [42, 71] on icon "button" at bounding box center [38, 68] width 7 height 7
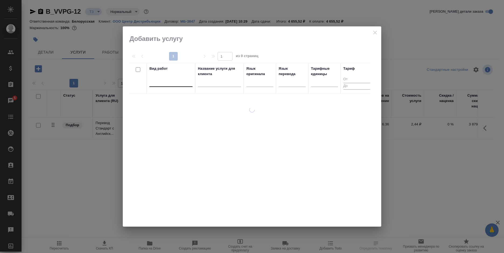
click at [164, 83] on div at bounding box center [171, 82] width 43 height 8
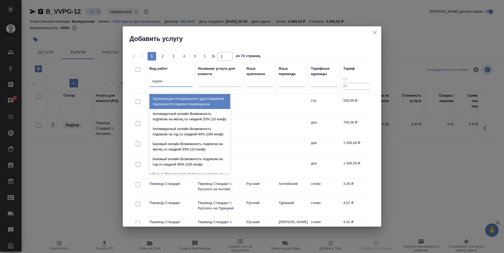
type input "подписи"
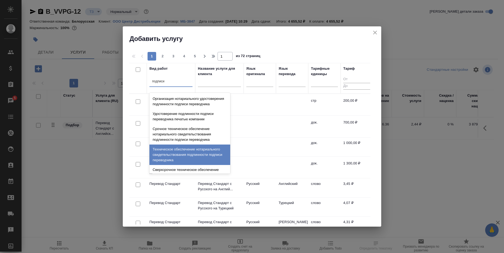
click at [198, 156] on div "Техническое обеспечение нотариального свидетельствования подлинности подписи пе…" at bounding box center [190, 155] width 81 height 20
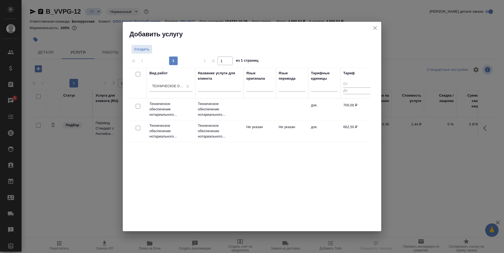
click at [319, 110] on td "док." at bounding box center [325, 109] width 32 height 19
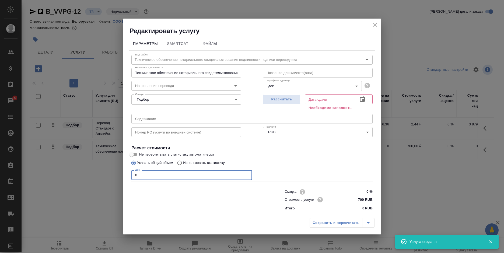
drag, startPoint x: 140, startPoint y: 176, endPoint x: 132, endPoint y: 176, distance: 7.8
click at [132, 176] on input "0" at bounding box center [192, 175] width 121 height 10
type input "1"
click at [364, 99] on icon "button" at bounding box center [362, 99] width 6 height 6
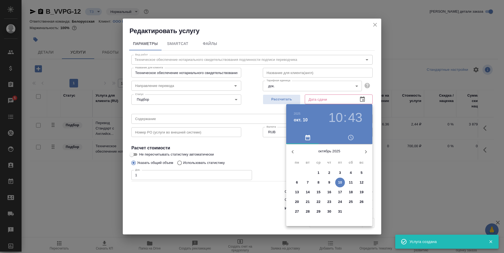
click at [307, 197] on button "21" at bounding box center [308, 202] width 10 height 10
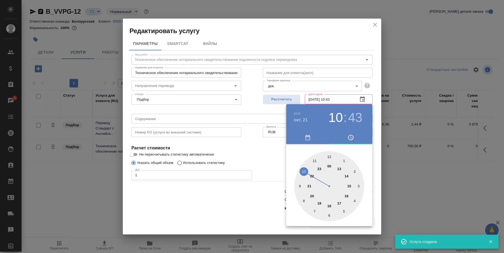
type input "[DATE] 10:43"
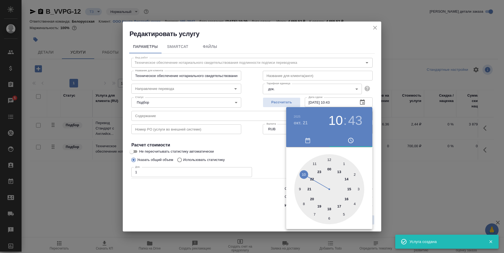
click at [216, 198] on div at bounding box center [252, 126] width 504 height 253
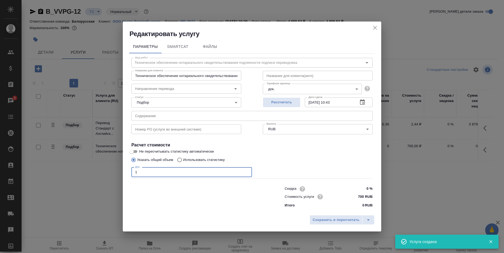
drag, startPoint x: 156, startPoint y: 171, endPoint x: 124, endPoint y: 177, distance: 32.6
click at [124, 177] on div "Параметры SmartCat Файлы Вид работ Техническое обеспечение нотариального свидет…" at bounding box center [252, 125] width 259 height 175
type input "5"
click at [331, 223] on span "Сохранить и пересчитать" at bounding box center [336, 220] width 47 height 6
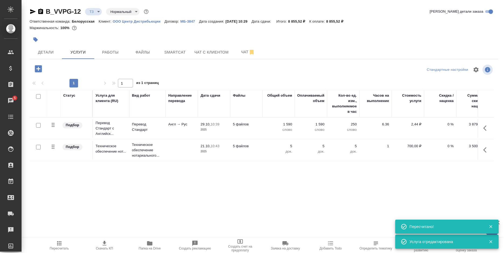
click at [39, 69] on icon "button" at bounding box center [38, 68] width 7 height 7
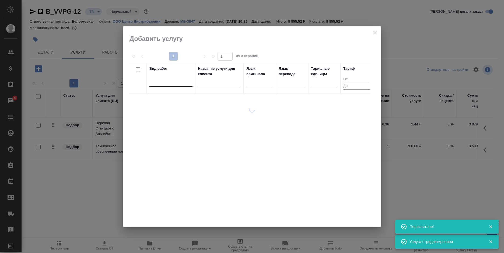
click at [175, 85] on div at bounding box center [171, 82] width 43 height 8
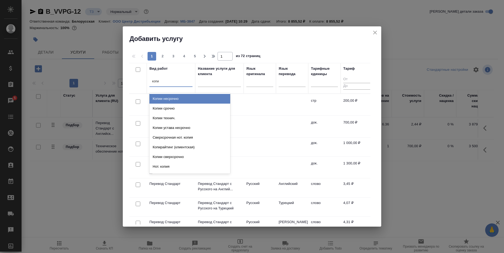
type input "копии"
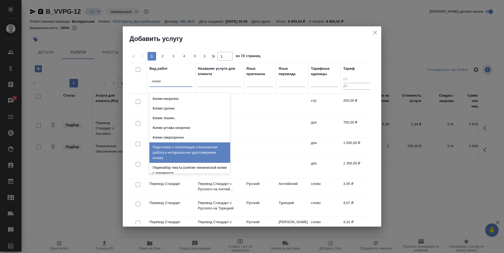
scroll to position [86, 0]
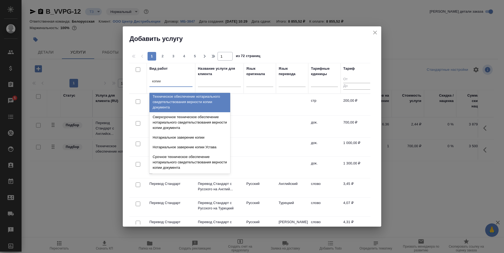
click at [192, 105] on div "Техническое обеспечение нотариального свидетельствования верности копии докумен…" at bounding box center [190, 102] width 81 height 20
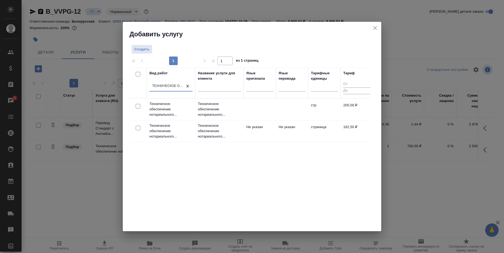
click at [291, 110] on td at bounding box center [292, 109] width 32 height 19
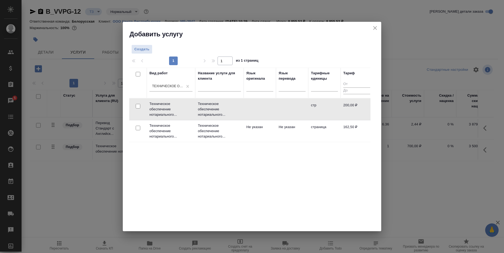
click at [291, 110] on td at bounding box center [292, 109] width 32 height 19
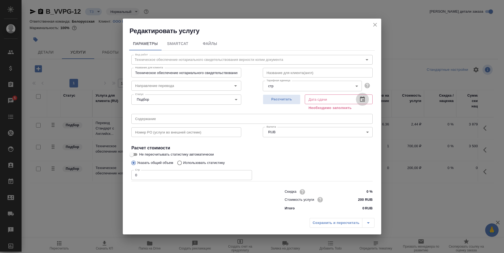
click at [365, 100] on icon "button" at bounding box center [362, 98] width 5 height 5
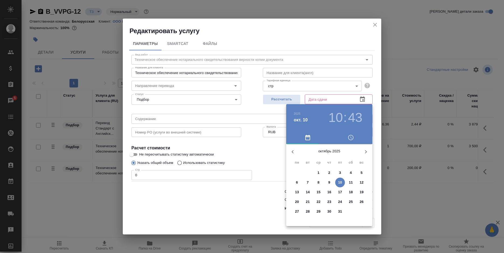
click at [321, 206] on button "22" at bounding box center [319, 202] width 10 height 10
type input "22.10.2025 10:43"
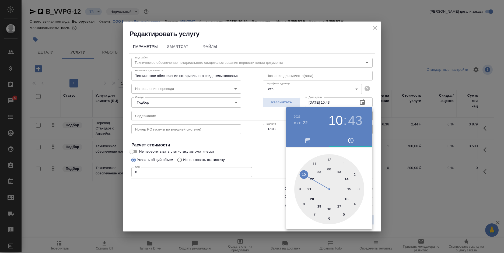
drag, startPoint x: 229, startPoint y: 207, endPoint x: 248, endPoint y: 207, distance: 19.4
click at [230, 207] on div at bounding box center [252, 126] width 504 height 253
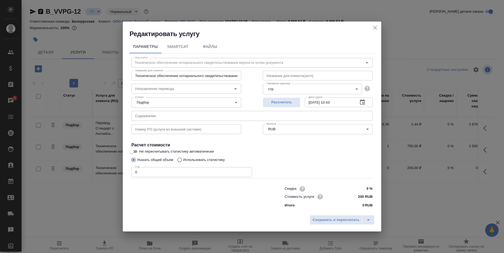
click at [340, 218] on span "Сохранить и пересчитать" at bounding box center [336, 220] width 47 height 6
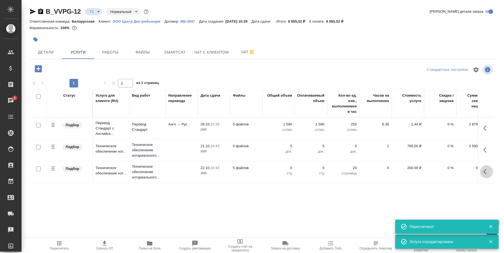
click at [483, 170] on button "button" at bounding box center [486, 171] width 13 height 13
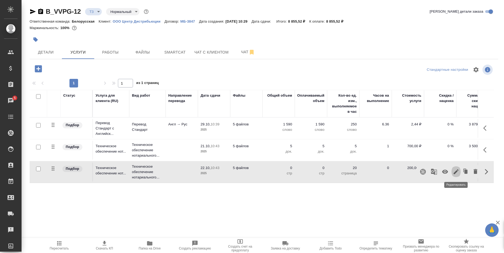
click at [456, 171] on icon "button" at bounding box center [456, 172] width 6 height 6
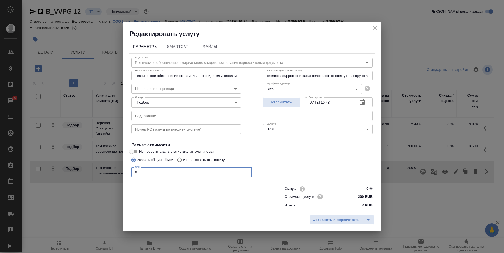
drag, startPoint x: 137, startPoint y: 171, endPoint x: 127, endPoint y: 174, distance: 10.2
click at [127, 174] on div "Параметры SmartCat Файлы Вид работ Техническое обеспечение нотариального свидет…" at bounding box center [252, 125] width 259 height 175
type input "15"
click at [326, 218] on span "Сохранить и пересчитать" at bounding box center [336, 220] width 47 height 6
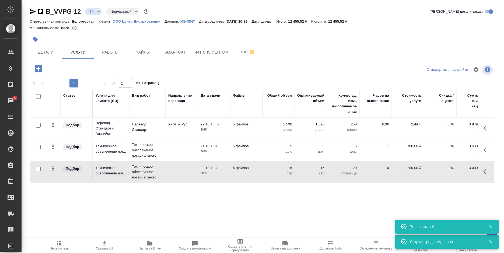
click at [37, 70] on icon "button" at bounding box center [38, 68] width 7 height 7
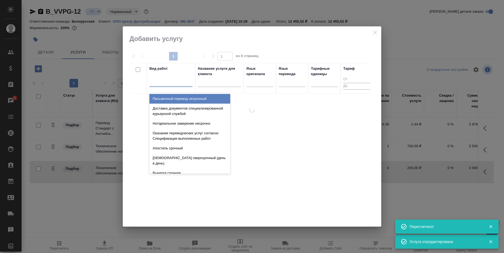
click at [162, 84] on div at bounding box center [171, 82] width 43 height 8
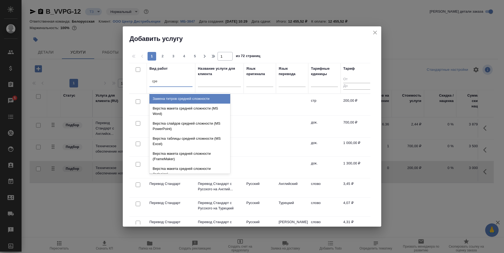
type input "сред"
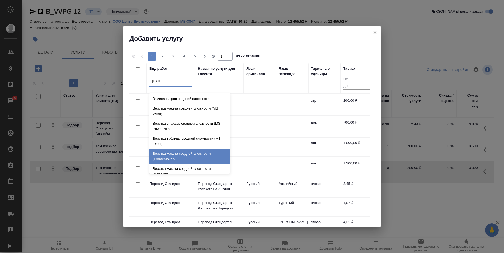
scroll to position [57, 0]
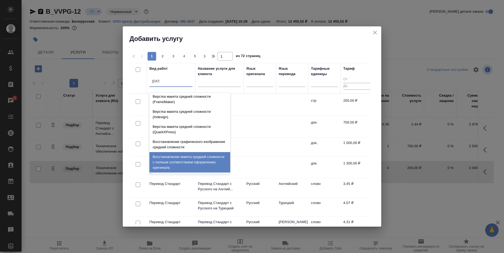
click at [177, 161] on div "Восстановление макета средней сложности с полным соответствием оформлению ориги…" at bounding box center [190, 162] width 81 height 20
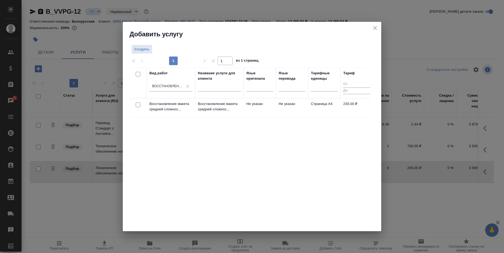
click at [275, 102] on td "Не указан" at bounding box center [260, 108] width 32 height 19
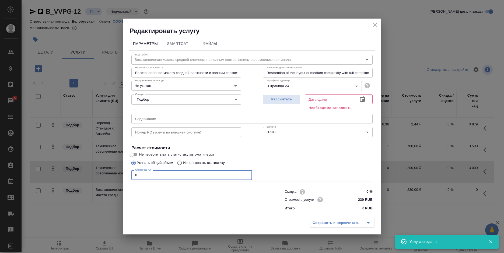
click at [125, 179] on div "Параметры SmartCat Файлы Вид работ Восстановление макета средней сложности с по…" at bounding box center [252, 125] width 259 height 181
type input "10"
click at [362, 101] on icon "button" at bounding box center [362, 99] width 6 height 6
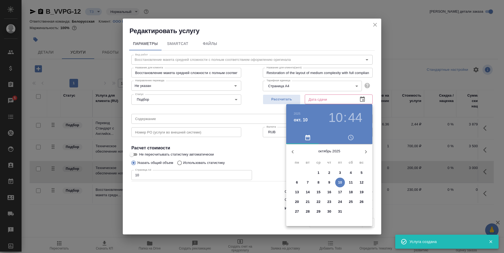
click at [324, 205] on div "22" at bounding box center [318, 202] width 11 height 10
type input "22.10.2025 10:44"
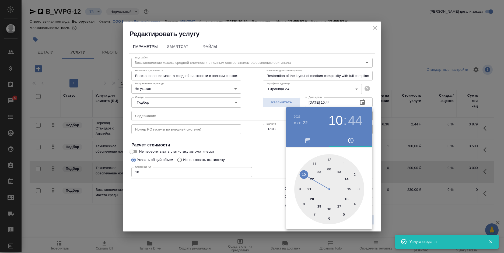
click at [230, 206] on div at bounding box center [252, 126] width 504 height 253
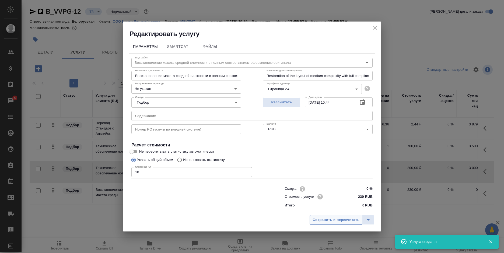
click at [325, 222] on span "Сохранить и пересчитать" at bounding box center [336, 220] width 47 height 6
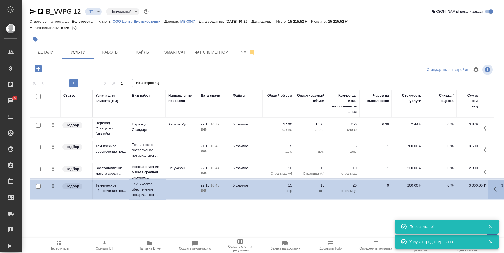
drag, startPoint x: 50, startPoint y: 169, endPoint x: 50, endPoint y: 187, distance: 18.6
click at [50, 187] on table "Статус Услуга для клиента (RU) Вид работ Направление перевода Дата сдачи Файлы …" at bounding box center [284, 147] width 508 height 115
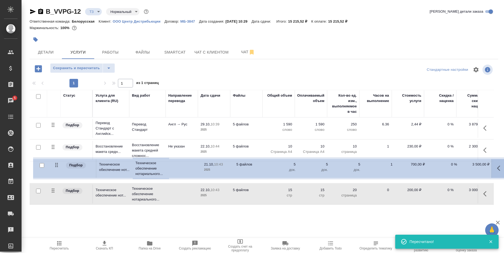
drag, startPoint x: 51, startPoint y: 147, endPoint x: 54, endPoint y: 167, distance: 20.0
click at [54, 167] on table "Статус Услуга для клиента (RU) Вид работ Направление перевода Дата сдачи Файлы …" at bounding box center [284, 147] width 508 height 115
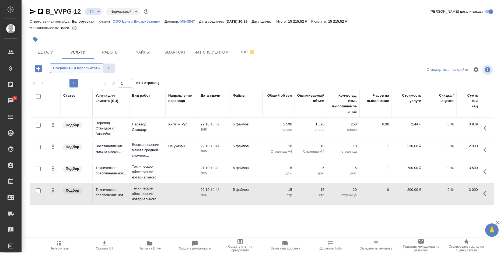
click at [75, 70] on span "Сохранить и пересчитать" at bounding box center [76, 68] width 47 height 6
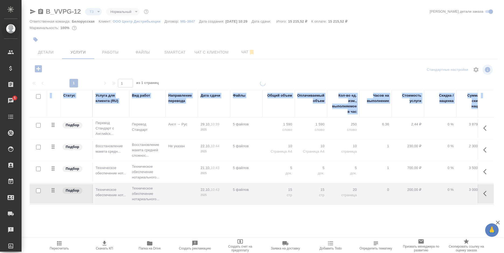
click at [75, 70] on div at bounding box center [263, 110] width 483 height 220
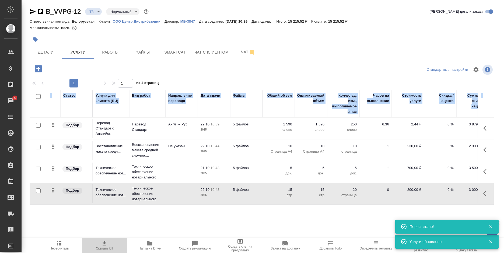
click at [106, 242] on icon "button" at bounding box center [104, 243] width 6 height 6
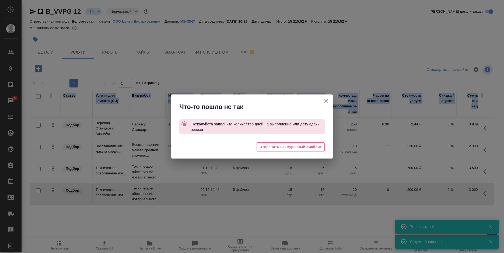
click at [326, 103] on icon "button" at bounding box center [326, 101] width 6 height 6
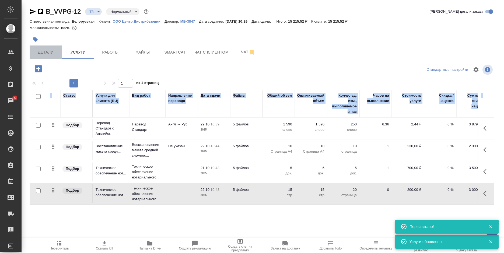
click at [52, 51] on span "Детали" at bounding box center [46, 52] width 26 height 7
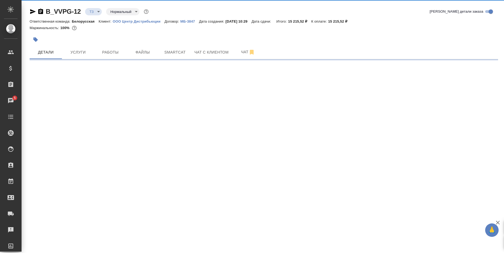
select select "RU"
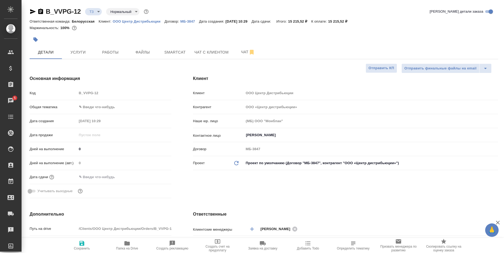
type textarea "x"
click at [122, 108] on body "🙏 .cls-1 fill:#fff; AWATERA Bogomolova Anastasiya Клиенты Спецификации Заказы 5…" at bounding box center [252, 126] width 504 height 253
type textarea "x"
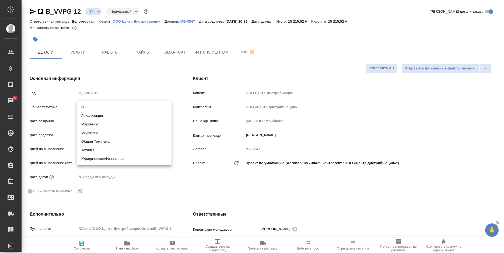
type textarea "x"
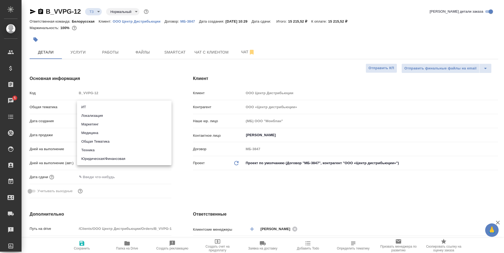
click at [102, 157] on li "Юридическая/Финансовая" at bounding box center [124, 159] width 95 height 9
type input "yr-fn"
type textarea "x"
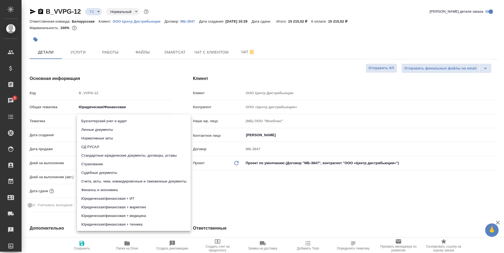
click at [107, 117] on body "🙏 .cls-1 fill:#fff; AWATERA Bogomolova Anastasiya Клиенты Спецификации Заказы 5…" at bounding box center [252, 126] width 504 height 253
click at [118, 157] on li "Стандартные юридические документы, договоры, уставы" at bounding box center [134, 155] width 114 height 9
type textarea "x"
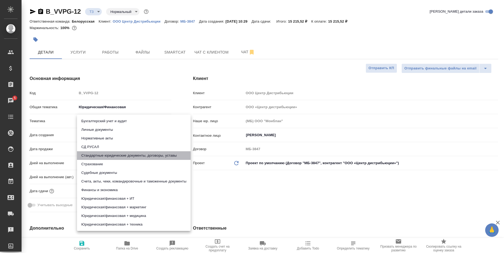
type input "5f647205b73bc97568ca66bf"
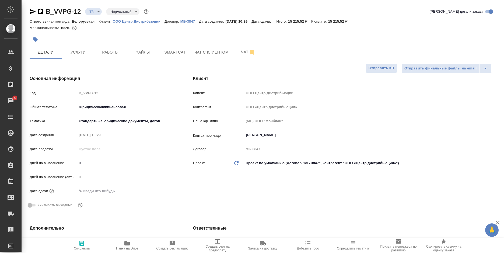
click at [104, 192] on input "text" at bounding box center [100, 191] width 47 height 8
click at [154, 192] on icon "button" at bounding box center [156, 190] width 5 height 5
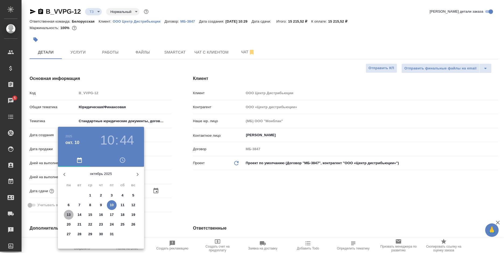
click at [70, 215] on p "13" at bounding box center [69, 214] width 4 height 5
type input "13.10.2025 10:44"
type textarea "x"
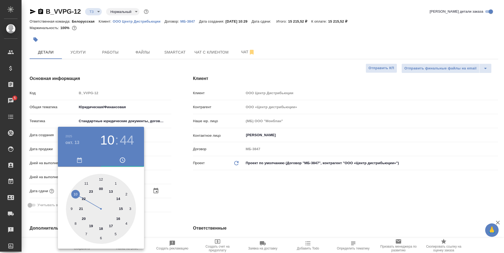
click at [108, 226] on div at bounding box center [101, 209] width 70 height 70
type input "13.10.2025 17:44"
type textarea "x"
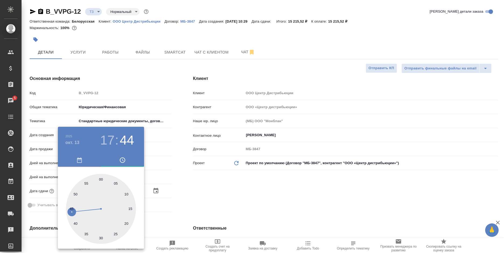
click at [102, 176] on div at bounding box center [101, 209] width 70 height 70
type input "13.10.2025 17:00"
type textarea "x"
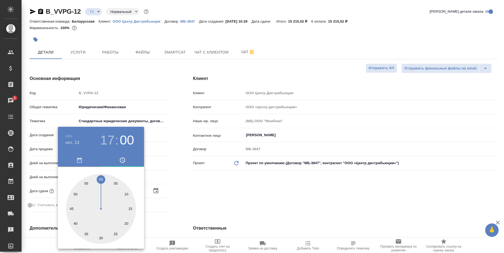
click at [262, 182] on div at bounding box center [252, 126] width 504 height 253
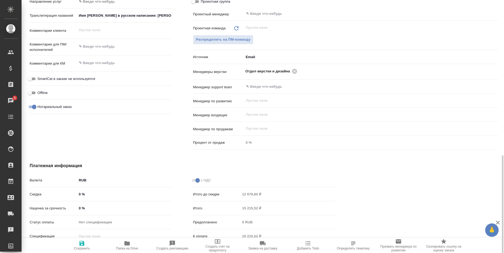
scroll to position [290, 0]
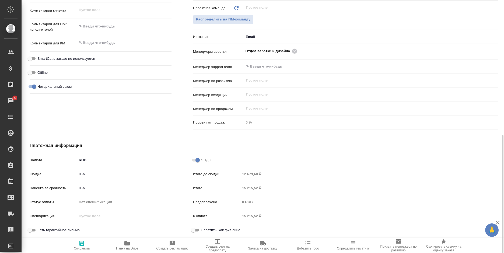
click at [90, 243] on span "Сохранить" at bounding box center [82, 245] width 39 height 10
type textarea "x"
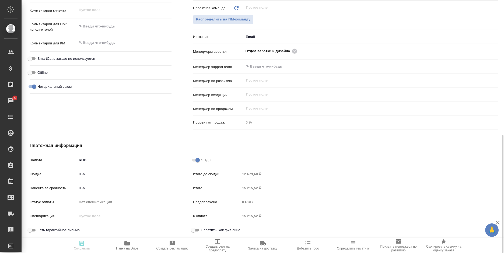
type textarea "x"
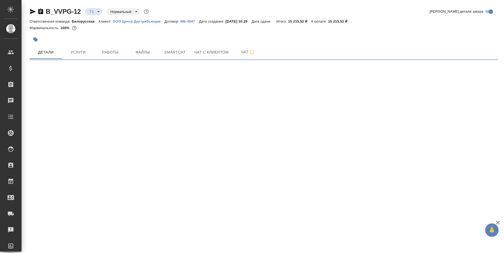
select select "RU"
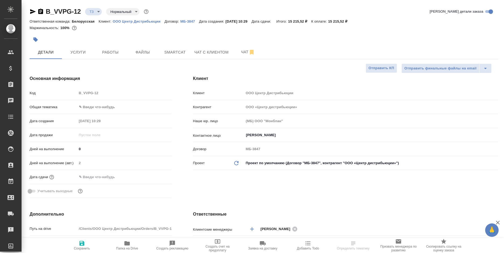
click at [117, 174] on input "text" at bounding box center [100, 177] width 47 height 8
click at [153, 176] on icon "button" at bounding box center [156, 177] width 6 height 6
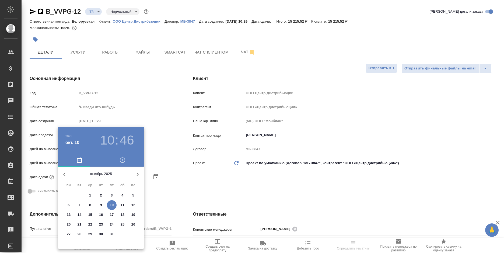
click at [68, 215] on p "13" at bounding box center [69, 214] width 4 height 5
type input "[DATE] 10:46"
type textarea "x"
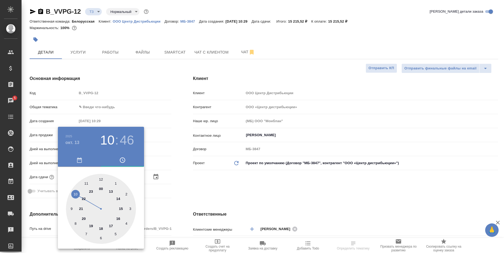
click at [108, 225] on div at bounding box center [101, 209] width 70 height 70
type input "[DATE] 17:46"
type textarea "x"
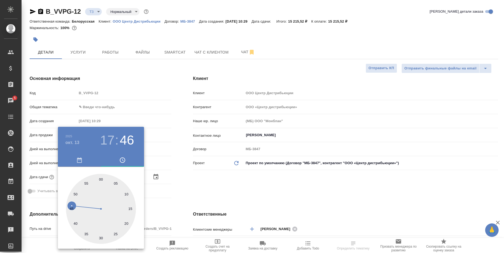
click at [101, 177] on div at bounding box center [101, 209] width 70 height 70
type input "[DATE] 17:00"
type textarea "x"
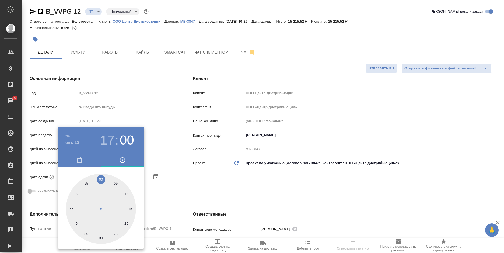
click at [181, 181] on div at bounding box center [252, 126] width 504 height 253
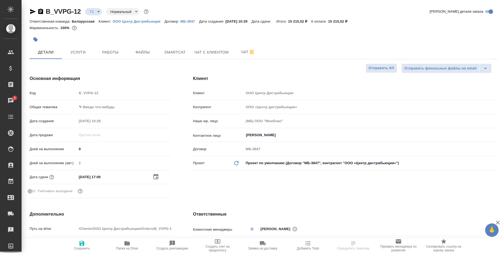
click at [106, 103] on body "🙏 .cls-1 fill:#fff; AWATERA [PERSON_NAME] Спецификации Заказы 5 Чаты Todo Проек…" at bounding box center [252, 126] width 504 height 253
click at [109, 160] on li "Юридическая/Финансовая" at bounding box center [124, 159] width 95 height 9
type input "yr-fn"
type textarea "x"
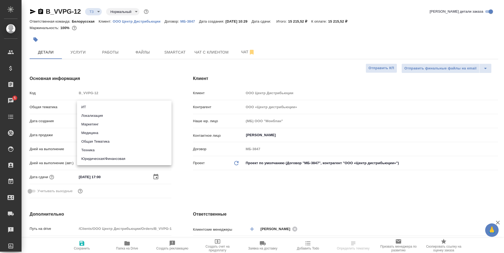
type textarea "x"
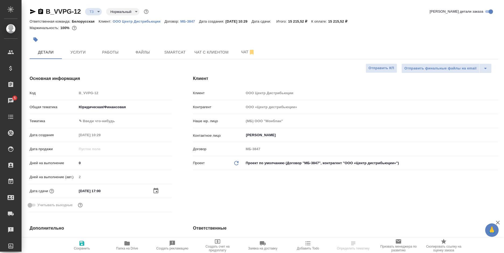
click at [113, 121] on body "🙏 .cls-1 fill:#fff; AWATERA [PERSON_NAME] Спецификации Заказы 5 Чаты Todo Проек…" at bounding box center [252, 126] width 504 height 253
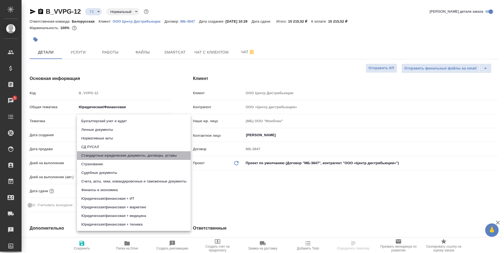
click at [124, 157] on li "Стандартные юридические документы, договоры, уставы" at bounding box center [134, 155] width 114 height 9
type textarea "x"
type input "5f647205b73bc97568ca66bf"
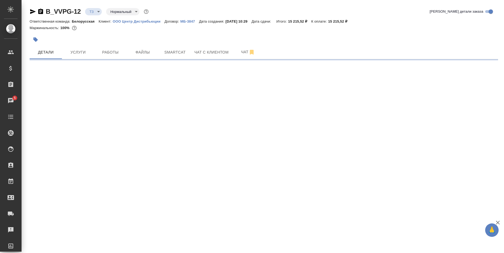
click at [83, 246] on div ".cls-1 fill:#fff; AWATERA [PERSON_NAME] Спецификации Заказы 5 Чаты Todo Проекты…" at bounding box center [252, 126] width 504 height 253
select select "RU"
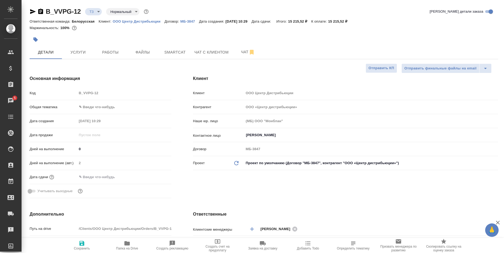
type textarea "x"
click at [117, 181] on input "text" at bounding box center [100, 177] width 47 height 8
click at [160, 174] on div at bounding box center [162, 177] width 19 height 6
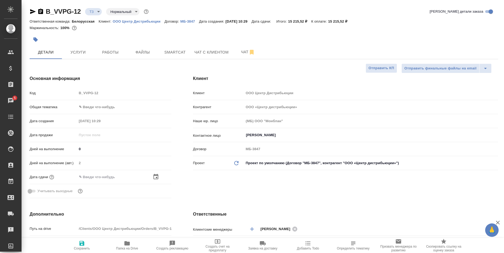
click at [158, 177] on icon "button" at bounding box center [156, 176] width 5 height 5
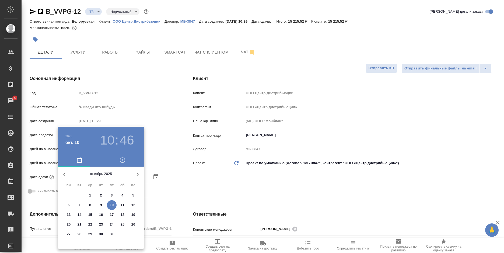
click at [69, 213] on p "13" at bounding box center [69, 214] width 4 height 5
type input "[DATE] 10:46"
type textarea "x"
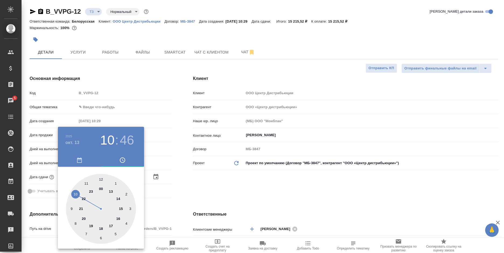
drag, startPoint x: 109, startPoint y: 227, endPoint x: 104, endPoint y: 200, distance: 27.3
click at [109, 227] on div at bounding box center [101, 209] width 70 height 70
type input "[DATE] 17:46"
type textarea "x"
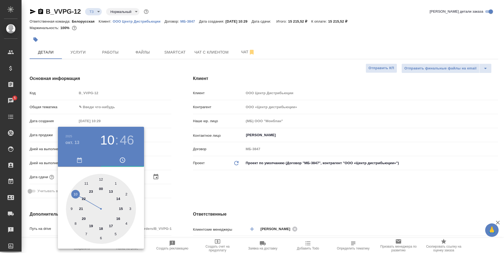
type textarea "x"
click at [101, 179] on div at bounding box center [101, 209] width 70 height 70
type input "[DATE] 17:00"
type textarea "x"
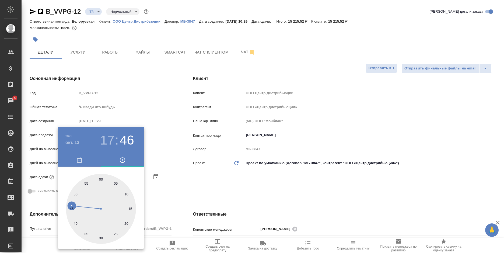
type textarea "x"
click at [207, 178] on div at bounding box center [252, 126] width 504 height 253
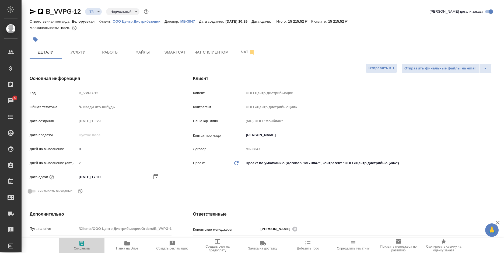
click at [85, 241] on icon "button" at bounding box center [82, 243] width 6 height 6
type textarea "x"
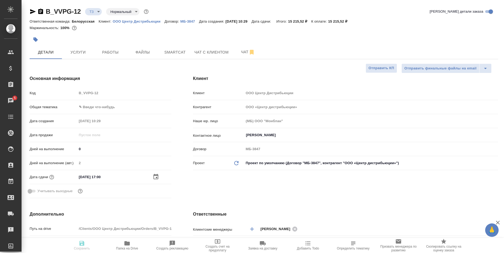
type textarea "x"
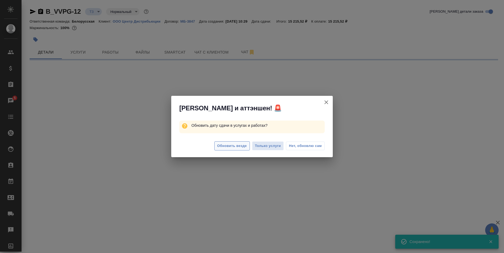
click at [219, 146] on span "Обновить везде" at bounding box center [232, 146] width 30 height 6
select select "RU"
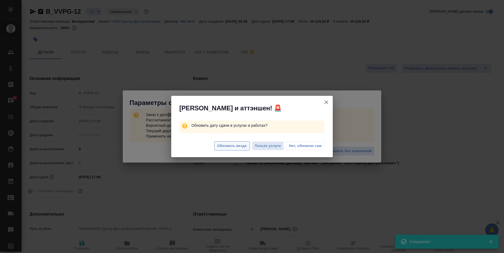
type textarea "x"
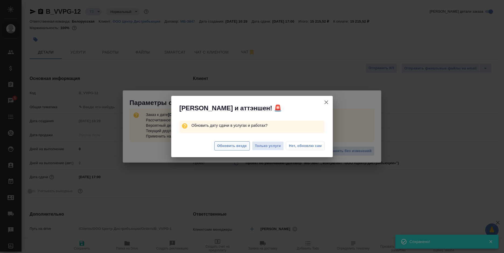
type textarea "x"
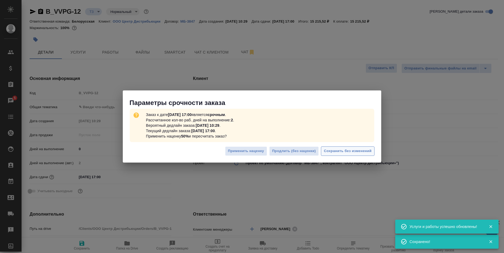
click at [337, 151] on span "Сохранить без изменений" at bounding box center [348, 151] width 48 height 6
type textarea "x"
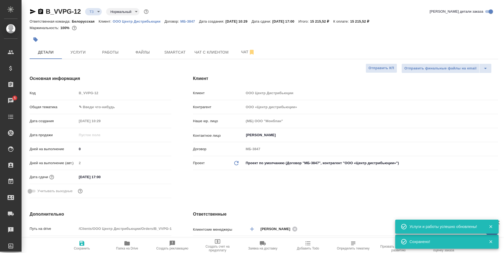
type textarea "x"
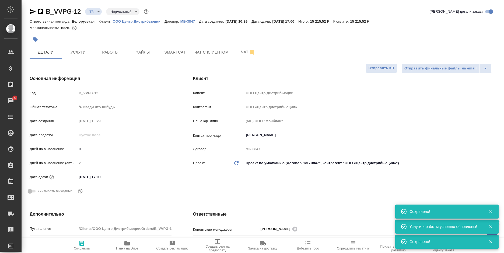
click at [109, 106] on body "🙏 .cls-1 fill:#fff; AWATERA [PERSON_NAME] Спецификации Заказы 5 Чаты Todo Проек…" at bounding box center [252, 126] width 504 height 253
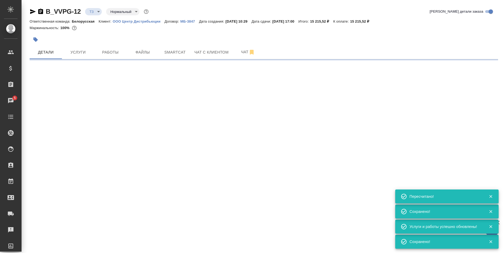
type input "urgent"
click at [106, 156] on div ".cls-1 fill:#fff; AWATERA [PERSON_NAME] Спецификации Заказы 5 Чаты Todo Проекты…" at bounding box center [252, 126] width 504 height 253
select select "RU"
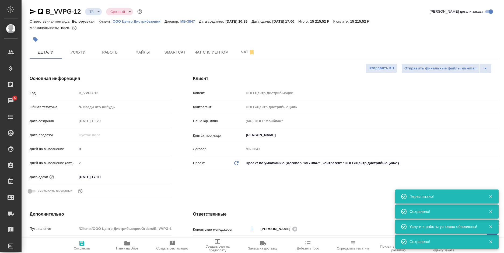
type textarea "x"
click at [106, 107] on body "🙏 .cls-1 fill:#fff; AWATERA [PERSON_NAME] Спецификации Заказы 5 Чаты Todo Проек…" at bounding box center [252, 126] width 504 height 253
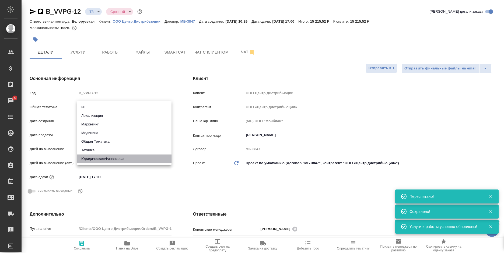
click at [107, 158] on li "Юридическая/Финансовая" at bounding box center [124, 159] width 95 height 9
type input "yr-fn"
type textarea "x"
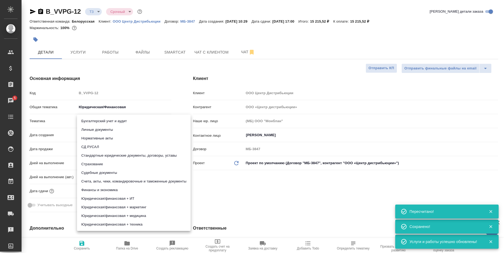
click at [114, 123] on body "🙏 .cls-1 fill:#fff; AWATERA [PERSON_NAME] Спецификации Заказы 5 Чаты Todo Проек…" at bounding box center [252, 126] width 504 height 253
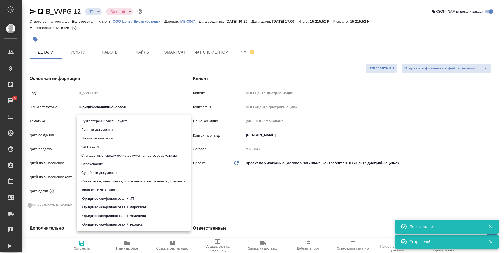
click at [125, 154] on li "Стандартные юридические документы, договоры, уставы" at bounding box center [134, 155] width 114 height 9
type textarea "x"
type input "5f647205b73bc97568ca66bf"
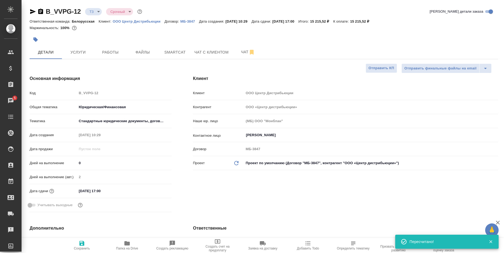
click at [84, 242] on icon "button" at bounding box center [81, 243] width 5 height 5
type textarea "x"
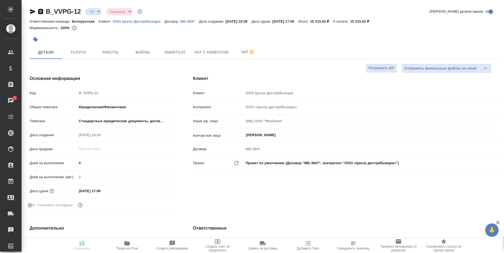
type textarea "x"
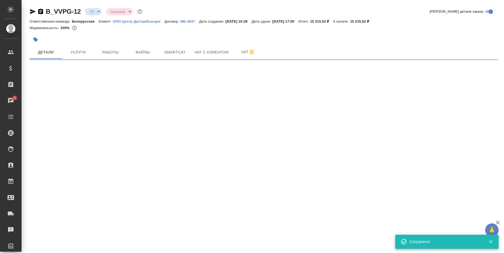
select select "RU"
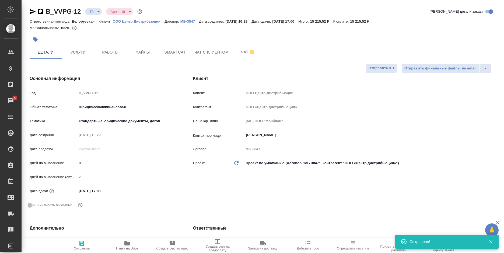
type textarea "x"
click at [85, 54] on span "Услуги" at bounding box center [78, 52] width 26 height 7
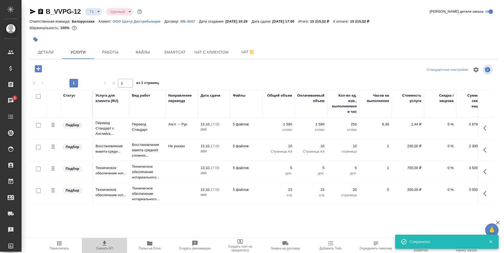
click at [103, 246] on icon "button" at bounding box center [104, 243] width 6 height 6
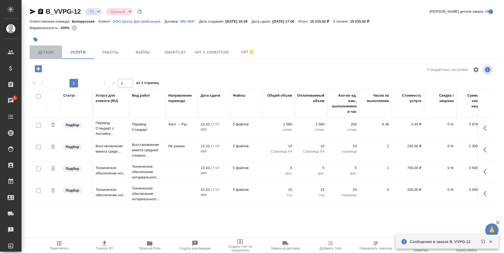
click at [47, 47] on button "Детали" at bounding box center [46, 52] width 32 height 13
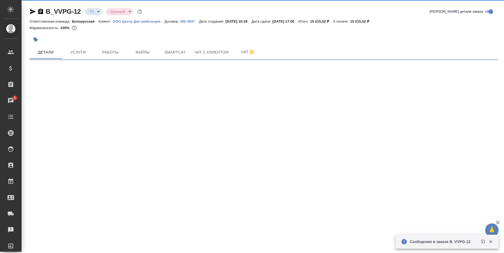
select select "RU"
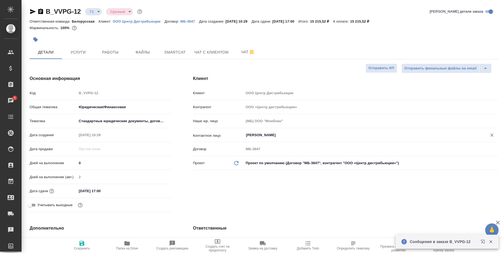
type textarea "x"
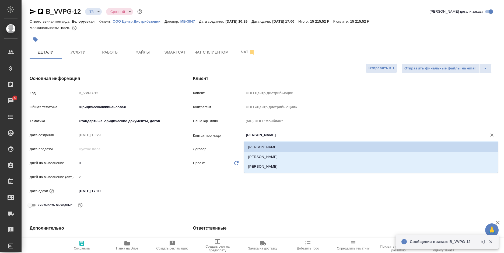
click at [273, 135] on input "[PERSON_NAME]" at bounding box center [362, 135] width 233 height 6
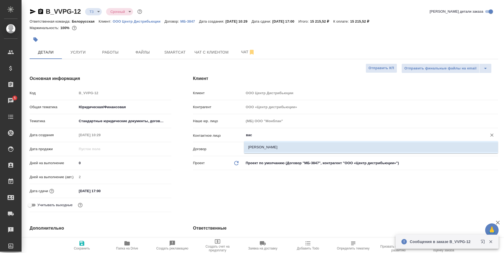
click at [267, 148] on li "[PERSON_NAME]" at bounding box center [371, 148] width 254 height 10
type input "[PERSON_NAME]"
type textarea "x"
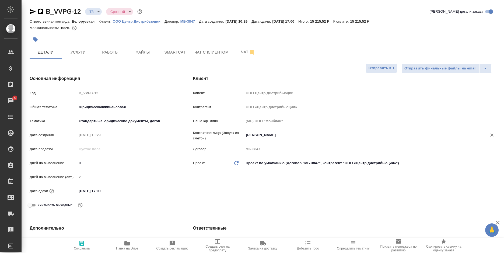
type input "[PERSON_NAME]"
click at [83, 248] on span "Сохранить" at bounding box center [82, 249] width 16 height 4
type textarea "x"
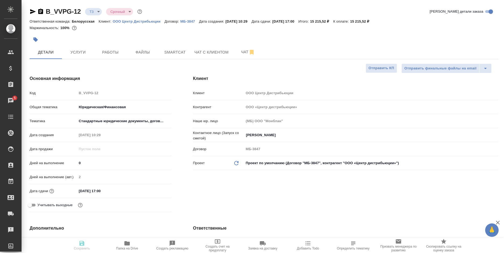
type textarea "x"
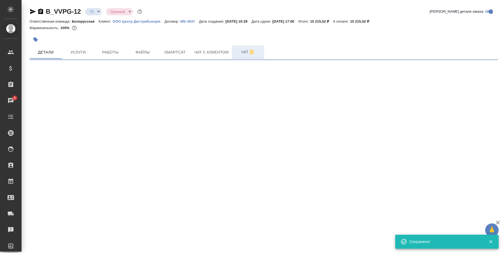
select select "RU"
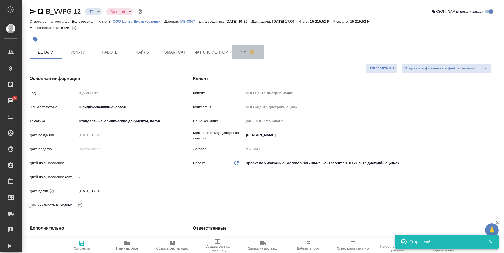
click at [238, 54] on span "Чат" at bounding box center [248, 52] width 26 height 7
type input "new"
type textarea "x"
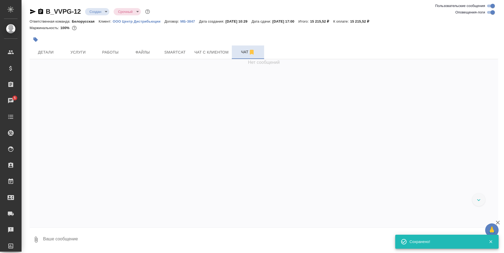
scroll to position [24, 0]
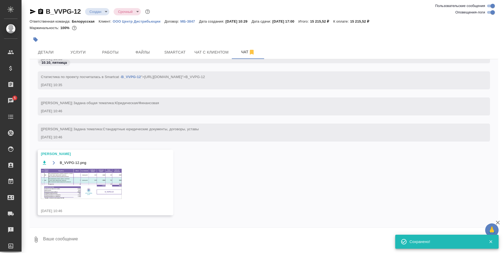
click at [87, 174] on img at bounding box center [81, 184] width 81 height 30
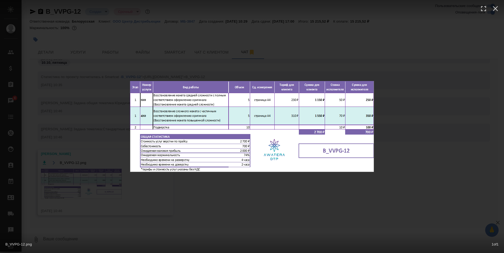
click at [146, 195] on div "B_VVPG-12.png 1 of 1" at bounding box center [252, 126] width 504 height 253
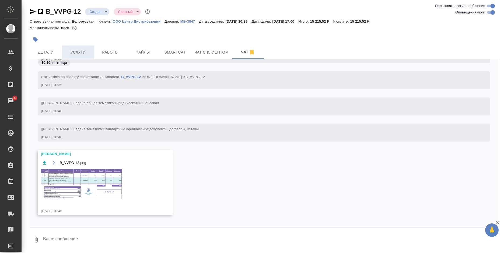
click at [78, 54] on span "Услуги" at bounding box center [78, 52] width 26 height 7
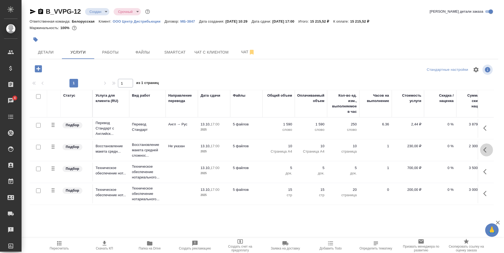
click at [484, 150] on icon "button" at bounding box center [485, 149] width 3 height 5
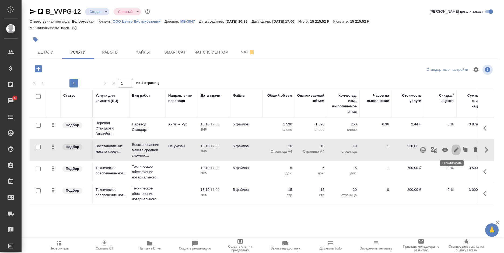
click at [453, 150] on icon "button" at bounding box center [456, 150] width 6 height 6
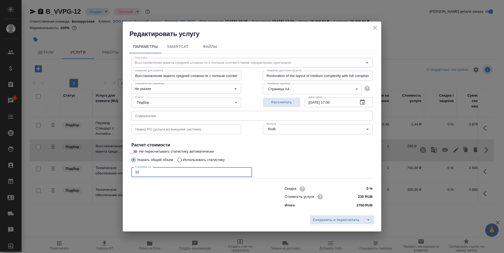
drag, startPoint x: 152, startPoint y: 172, endPoint x: 131, endPoint y: 174, distance: 20.8
click at [131, 174] on div "Вид работ Восстановление макета средней сложности с полным соответствием оформл…" at bounding box center [252, 132] width 246 height 157
type input "5"
click at [326, 219] on span "Сохранить и пересчитать" at bounding box center [336, 220] width 47 height 6
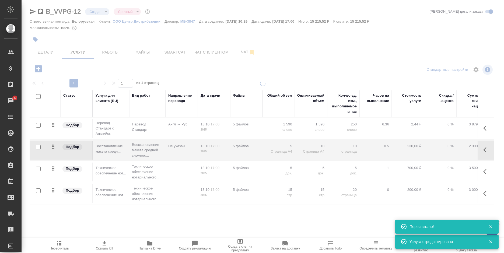
type input "normal"
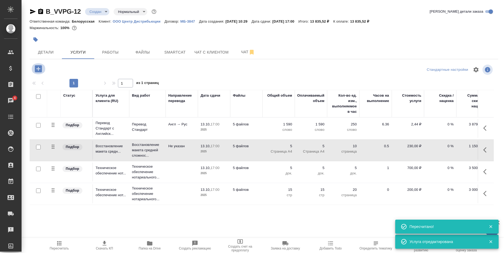
click at [39, 70] on icon "button" at bounding box center [38, 68] width 9 height 9
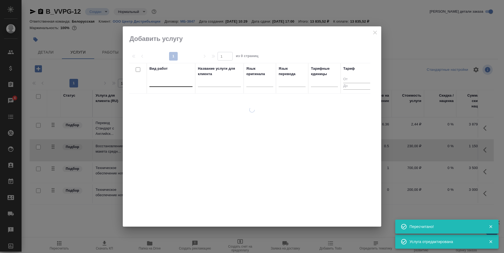
click at [161, 80] on div at bounding box center [171, 82] width 43 height 8
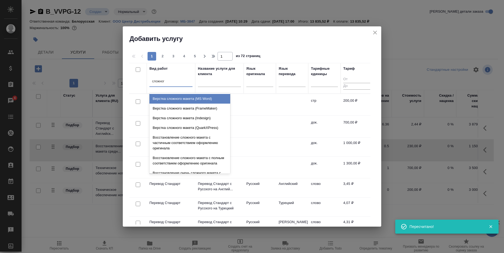
type input "сложного"
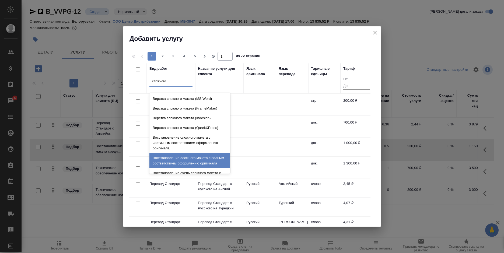
scroll to position [37, 0]
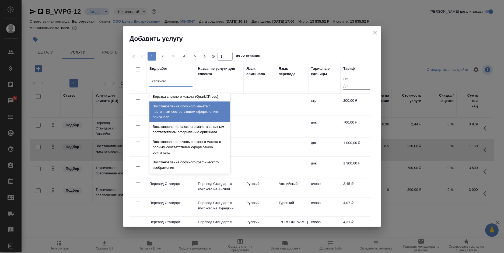
click at [203, 108] on div "Восстановление сложного макета с частичным соответствием оформлению оригинала" at bounding box center [190, 112] width 81 height 20
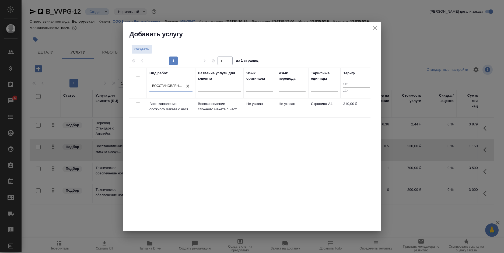
click at [273, 106] on td "Не указан" at bounding box center [260, 108] width 32 height 19
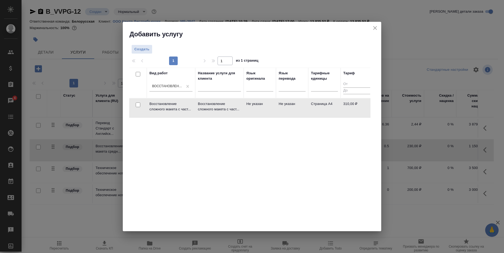
click at [273, 106] on td "Не указан" at bounding box center [260, 108] width 32 height 19
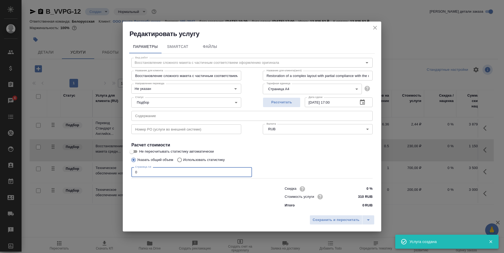
click at [123, 170] on div "Параметры SmartCat Файлы Вид работ Восстановление сложного макета с частичным с…" at bounding box center [252, 125] width 259 height 175
type input "5"
click at [316, 218] on span "Сохранить и пересчитать" at bounding box center [336, 220] width 47 height 6
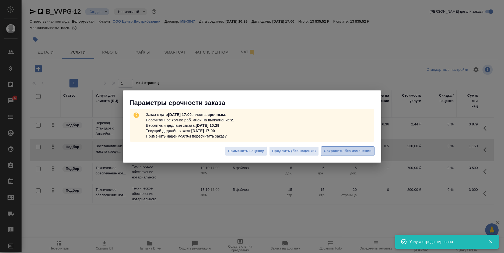
click at [351, 150] on span "Сохранить без изменений" at bounding box center [348, 151] width 48 height 6
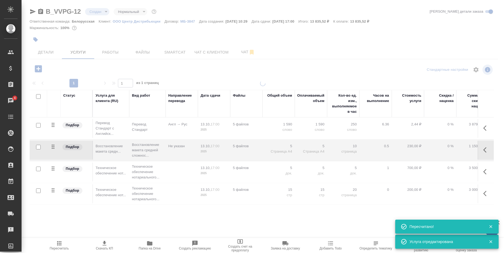
type input "urgent"
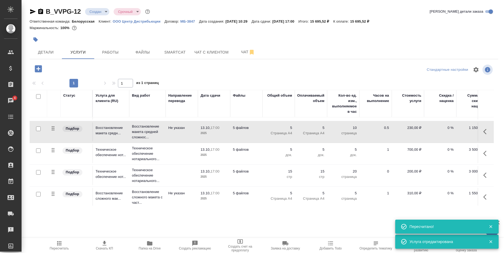
scroll to position [25, 0]
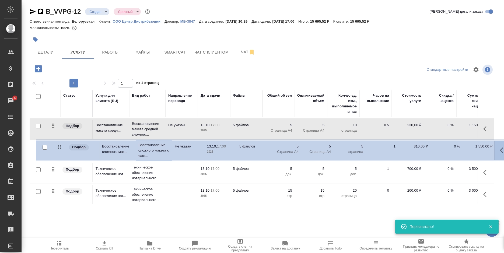
drag, startPoint x: 53, startPoint y: 187, endPoint x: 59, endPoint y: 142, distance: 45.2
click at [59, 142] on table "Статус Услуга для клиента (RU) Вид работ Направление перевода Дата сдачи Файлы …" at bounding box center [284, 137] width 508 height 137
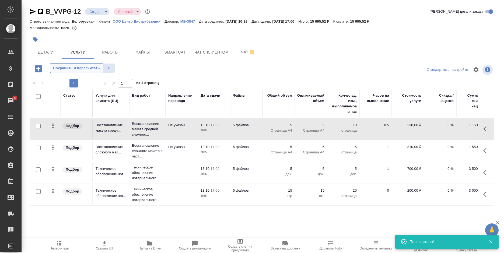
click at [85, 67] on span "Сохранить и пересчитать" at bounding box center [76, 68] width 47 height 6
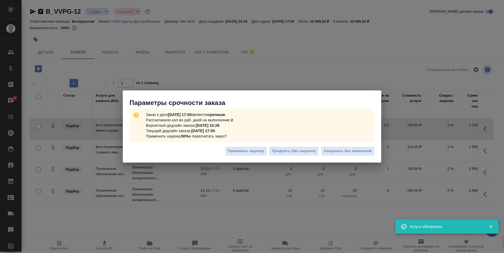
click at [61, 245] on div "Параметры срочности заказа Заказ к дате [DATE] 17:00 является срочным . Рассчит…" at bounding box center [252, 126] width 504 height 253
drag, startPoint x: 61, startPoint y: 245, endPoint x: 190, endPoint y: 203, distance: 135.9
click at [61, 245] on div "Параметры срочности заказа Заказ к дате [DATE] 17:00 является срочным . Рассчит…" at bounding box center [252, 126] width 504 height 253
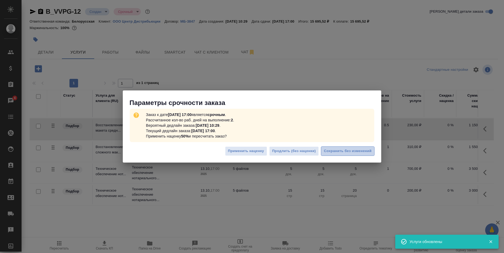
click at [339, 147] on button "Сохранить без изменений" at bounding box center [348, 151] width 54 height 9
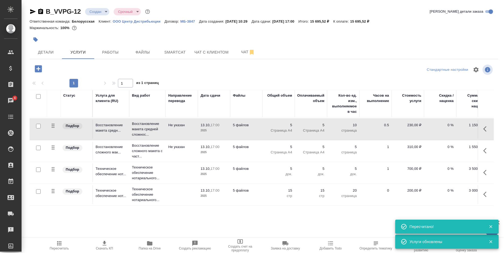
click at [61, 236] on div ".cls-1 fill:#fff; AWATERA [PERSON_NAME] Спецификации Заказы 4 Чаты Todo Проекты…" at bounding box center [252, 126] width 504 height 253
click at [63, 243] on span "Пересчитать" at bounding box center [59, 245] width 39 height 10
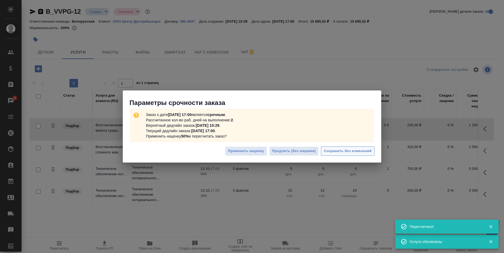
click at [330, 151] on span "Сохранить без изменений" at bounding box center [348, 151] width 48 height 6
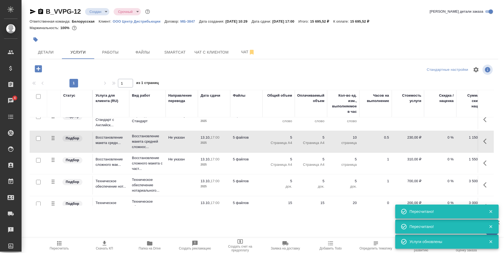
scroll to position [0, 0]
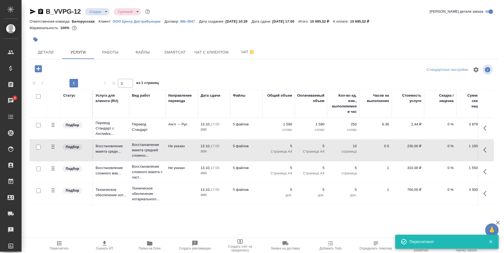
click at [109, 243] on span "Скачать КП" at bounding box center [104, 245] width 39 height 10
click at [51, 47] on button "Детали" at bounding box center [46, 52] width 32 height 13
click at [94, 14] on body "🙏 .cls-1 fill:#fff; AWATERA [PERSON_NAME] Спецификации Заказы 4 Чаты Todo Проек…" at bounding box center [252, 126] width 504 height 253
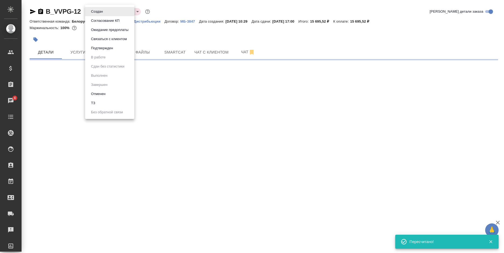
select select "RU"
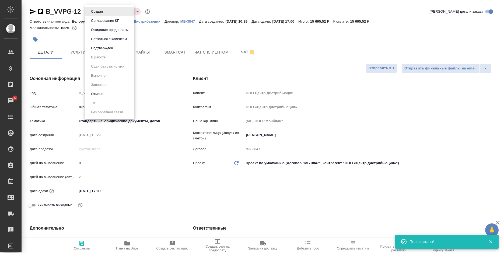
type textarea "x"
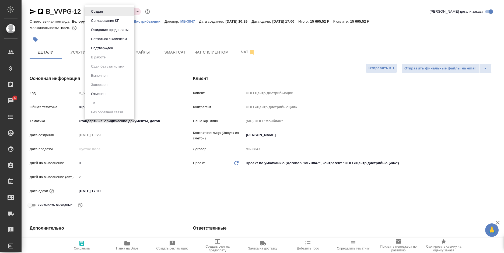
click at [113, 20] on button "Согласование КП" at bounding box center [105, 21] width 32 height 6
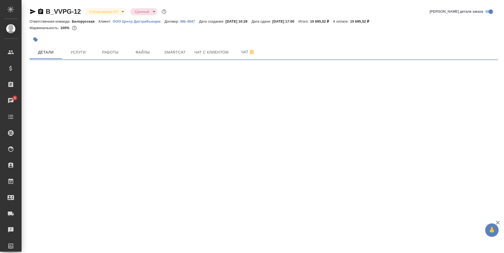
select select "RU"
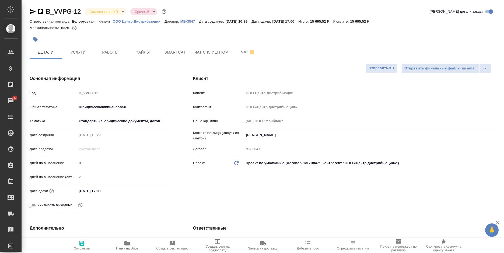
type textarea "x"
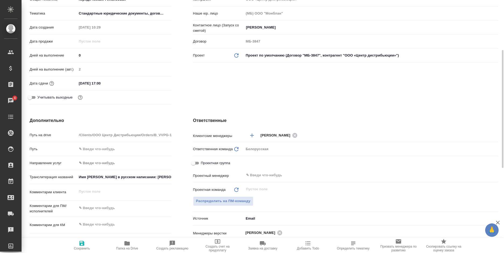
scroll to position [189, 0]
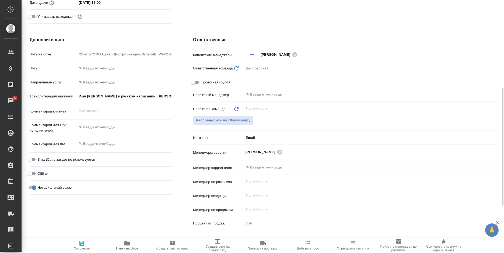
type textarea "x"
click at [118, 142] on textarea at bounding box center [124, 144] width 94 height 9
type textarea "к"
type textarea "x"
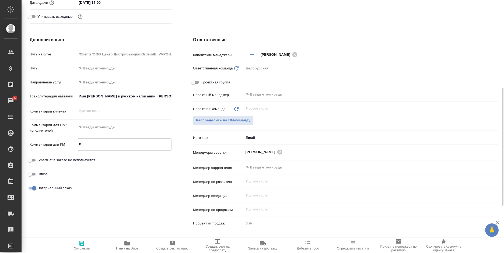
type textarea "x"
type textarea "к"
type textarea "x"
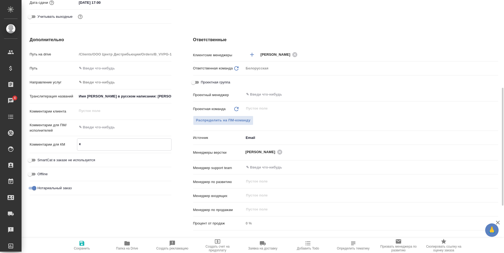
type textarea "к о"
type textarea "x"
type textarea "к ор"
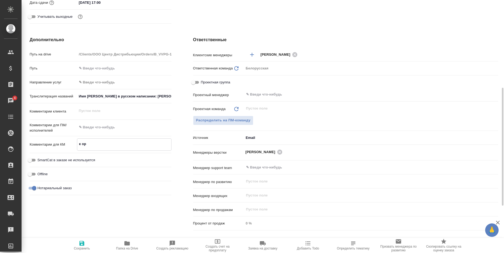
type textarea "x"
type textarea "к ори"
type textarea "x"
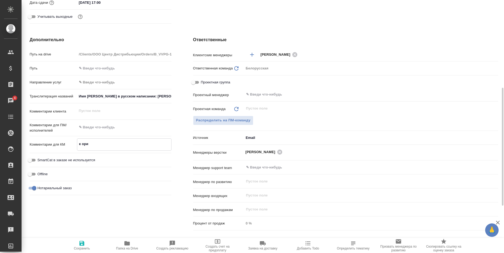
type textarea "x"
type textarea "к ориг"
type textarea "x"
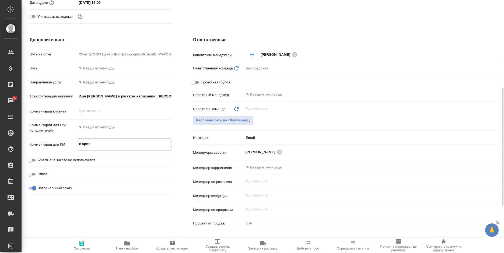
type textarea "x"
type textarea "к орига"
type textarea "x"
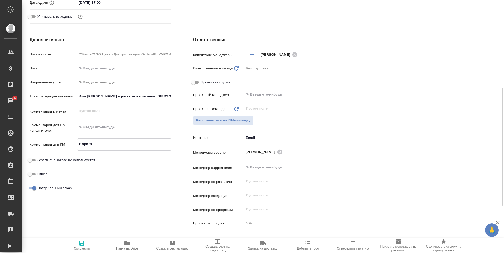
type textarea "к оригам"
type textarea "x"
type textarea "к оригам"
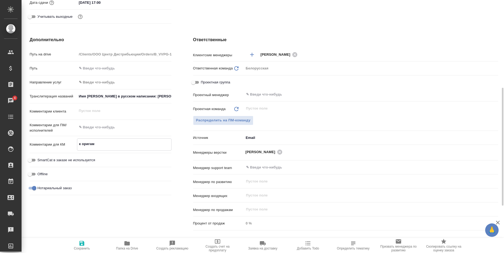
type textarea "x"
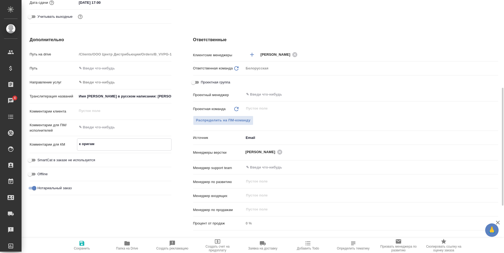
type textarea "к оригам +"
type textarea "x"
type textarea "к оригам +"
type textarea "x"
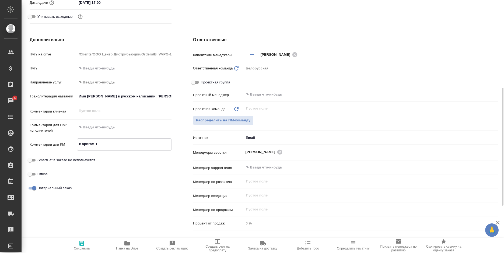
type textarea "x"
type textarea "к оригам + н"
type textarea "x"
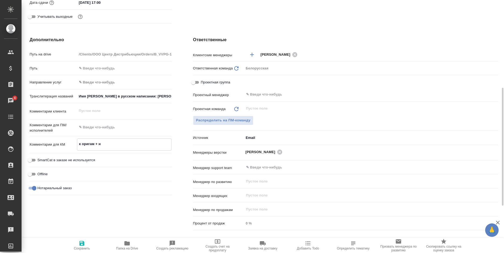
type textarea "к оригам + но"
type textarea "x"
type textarea "к оригам + нот"
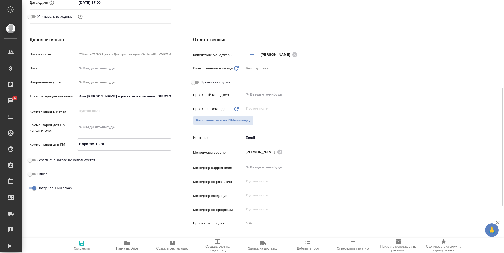
type textarea "x"
type textarea "к оригам + но"
type textarea "x"
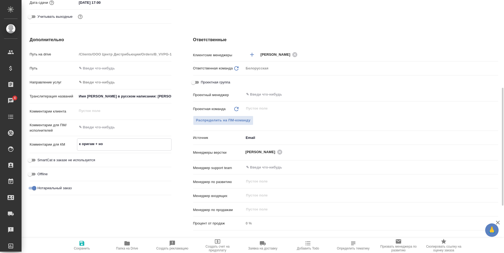
type textarea "x"
type textarea "к оригам + н"
type textarea "x"
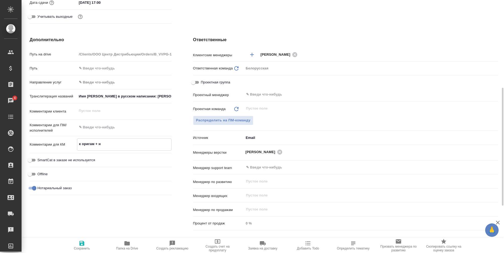
type textarea "x"
type textarea "к оригам +"
type textarea "x"
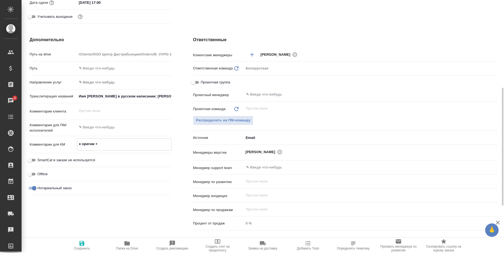
type textarea "к оригам + Н"
type textarea "x"
type textarea "к оригам + НЗ"
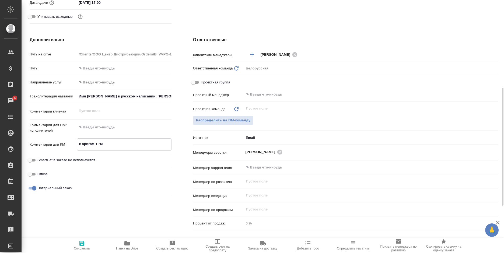
type textarea "x"
type textarea "к оригам + НЗК"
type textarea "x"
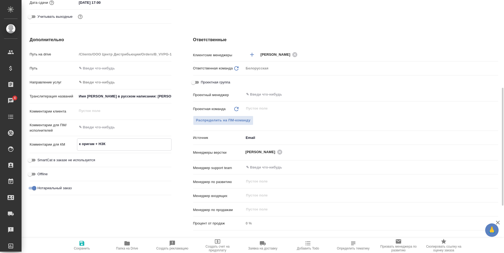
type textarea "x"
type textarea "к оригам + НЗК"
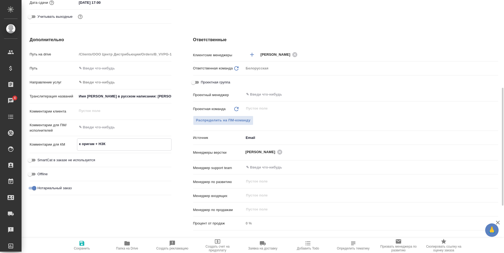
type textarea "x"
type textarea "к оригам + НЗК с"
click at [87, 248] on span "Сохранить" at bounding box center [82, 249] width 16 height 4
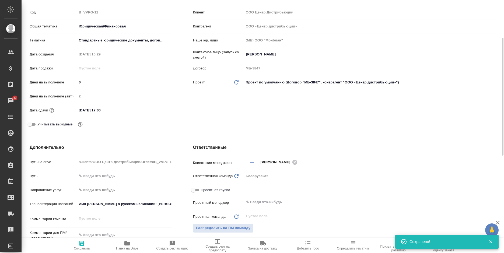
scroll to position [0, 0]
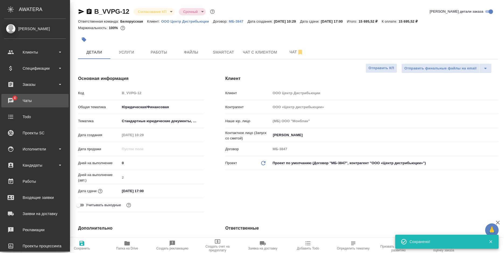
click at [11, 98] on div "Чаты" at bounding box center [35, 101] width 62 height 8
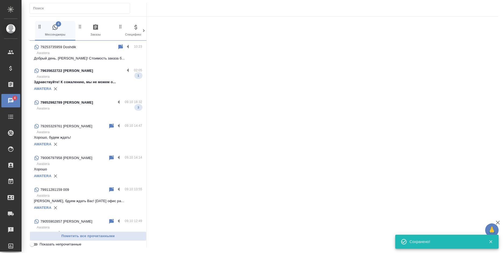
click at [95, 31] on span "0 Заказы" at bounding box center [96, 30] width 36 height 13
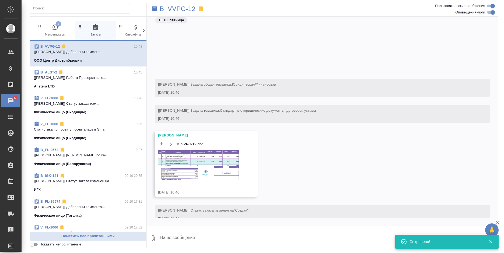
scroll to position [65, 0]
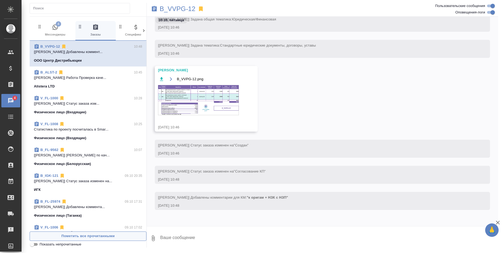
click at [114, 237] on span "Пометить все прочитанными" at bounding box center [88, 236] width 111 height 6
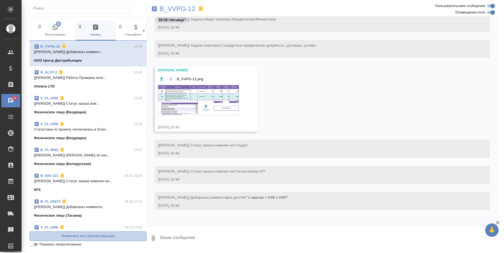
click at [114, 237] on span "Пометить все прочитанными" at bounding box center [88, 236] width 111 height 6
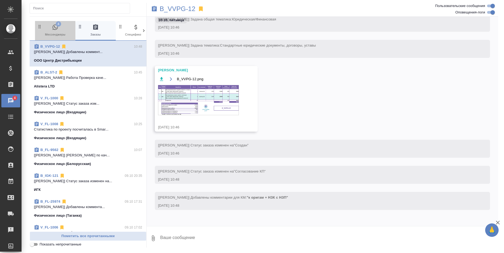
click at [50, 26] on span "4 Мессенджеры" at bounding box center [55, 30] width 36 height 13
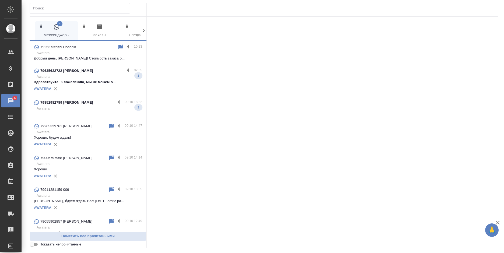
click at [88, 79] on p "Awatera" at bounding box center [90, 76] width 106 height 5
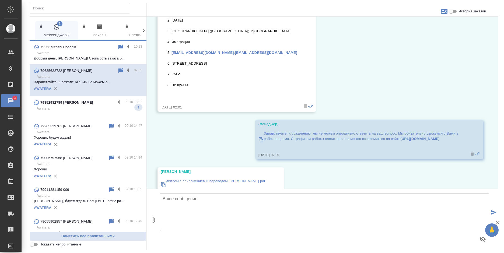
scroll to position [450, 0]
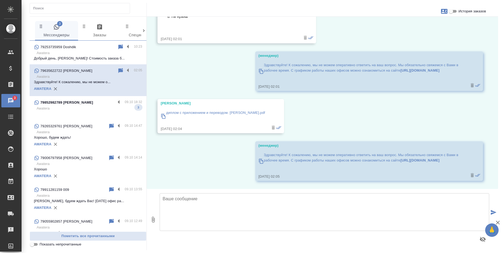
click at [223, 113] on p "диплом с приложением и переводом. [PERSON_NAME].pdf" at bounding box center [215, 112] width 99 height 5
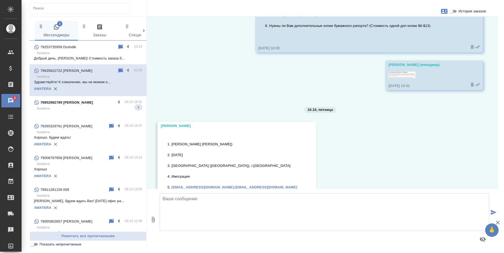
scroll to position [296, 0]
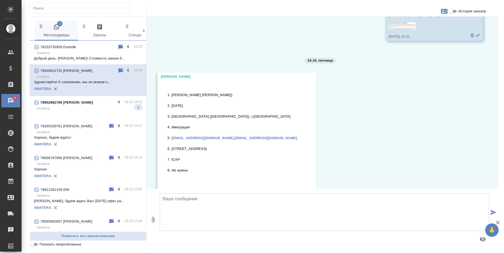
drag, startPoint x: 284, startPoint y: 116, endPoint x: 173, endPoint y: 118, distance: 110.5
click at [173, 118] on li "[GEOGRAPHIC_DATA] ([GEOGRAPHIC_DATA]), г.[GEOGRAPHIC_DATA]" at bounding box center [235, 116] width 126 height 5
click at [172, 117] on li "[GEOGRAPHIC_DATA] ([GEOGRAPHIC_DATA]), г.[GEOGRAPHIC_DATA]" at bounding box center [235, 116] width 126 height 5
drag, startPoint x: 169, startPoint y: 115, endPoint x: 248, endPoint y: 115, distance: 79.2
click at [248, 115] on li "[GEOGRAPHIC_DATA] ([GEOGRAPHIC_DATA]), г.[GEOGRAPHIC_DATA]" at bounding box center [235, 116] width 126 height 5
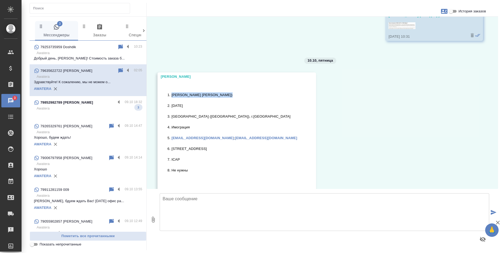
drag, startPoint x: 169, startPoint y: 95, endPoint x: 226, endPoint y: 97, distance: 56.6
click at [226, 97] on li "Сорочинский [PERSON_NAME] [PERSON_NAME])" at bounding box center [235, 94] width 126 height 5
copy li "[PERSON_NAME]"
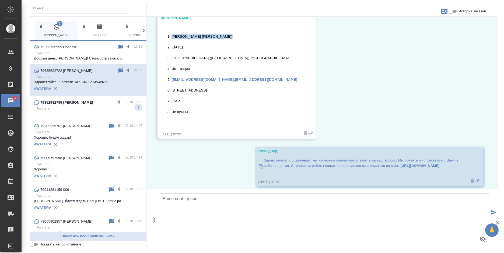
scroll to position [450, 0]
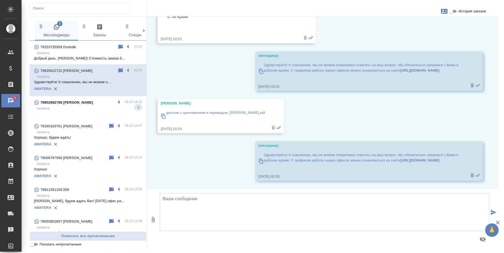
click at [202, 203] on textarea at bounding box center [325, 212] width 330 height 38
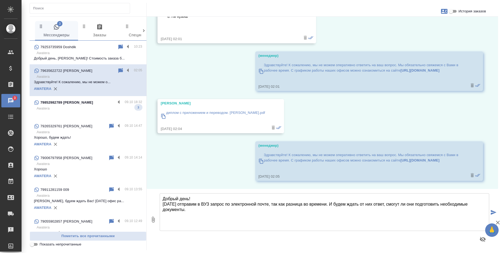
click at [242, 218] on textarea "Добрый день! Сегодня отправим в ВУЗ запрос по электронной почте, так как разниц…" at bounding box center [325, 212] width 330 height 38
type textarea "Добрый день! Сегодня отправим в ВУЗ запрос по электронной почте, так как разниц…"
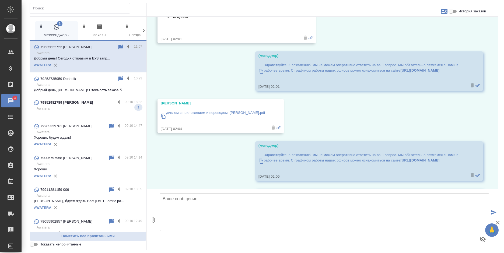
scroll to position [503, 0]
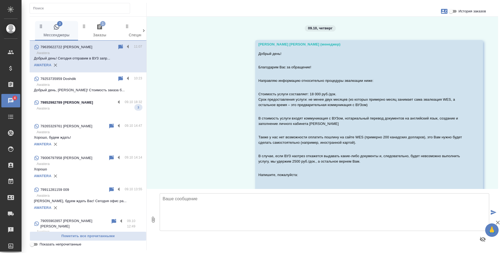
scroll to position [503, 0]
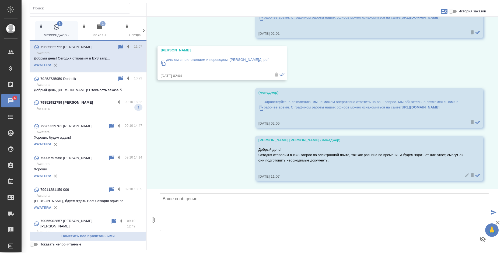
click at [71, 111] on p "Awatera" at bounding box center [90, 108] width 106 height 5
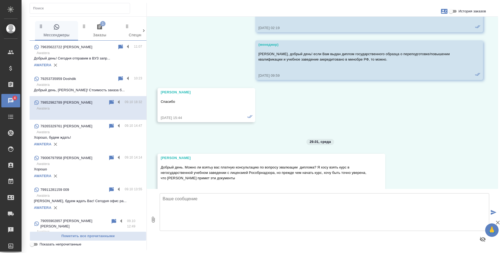
scroll to position [7624, 0]
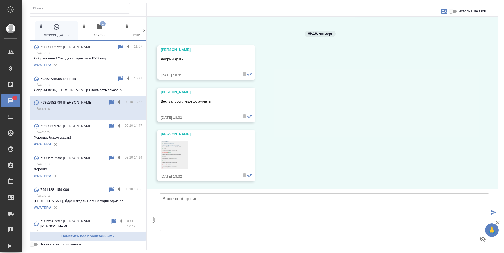
click at [455, 14] on input "История заказов" at bounding box center [451, 11] width 19 height 6
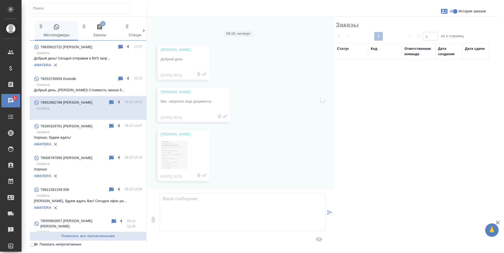
click at [456, 11] on input "История заказов" at bounding box center [455, 11] width 19 height 6
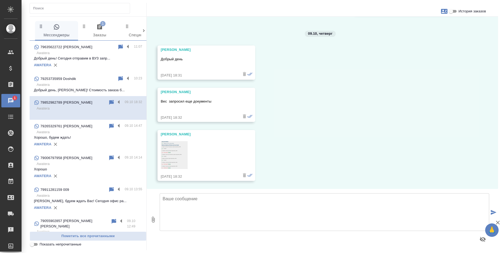
click at [456, 11] on input "История заказов" at bounding box center [451, 11] width 19 height 6
checkbox input "true"
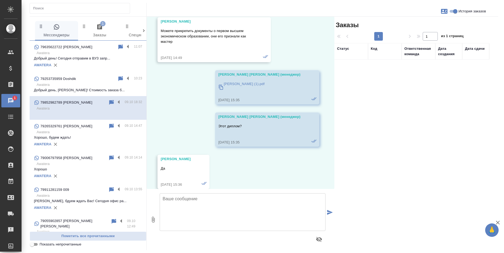
scroll to position [8546, 0]
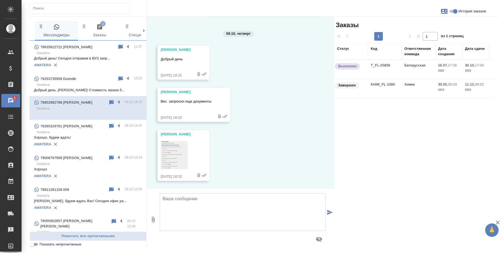
click at [422, 85] on td "Химки" at bounding box center [419, 88] width 34 height 19
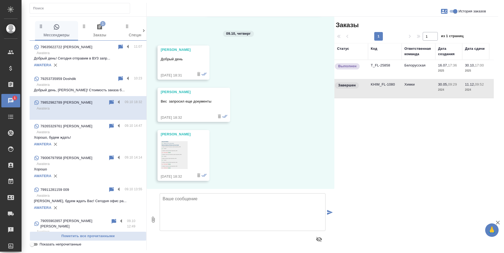
click at [98, 33] on span "1 Заказы" at bounding box center [99, 31] width 37 height 15
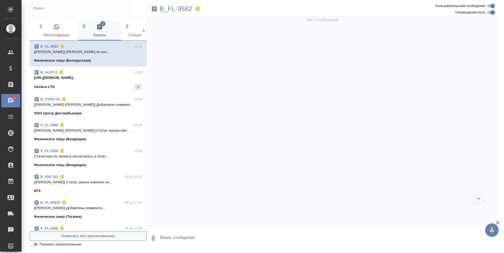
click at [86, 238] on span "Пометить все прочитанными" at bounding box center [88, 236] width 111 height 6
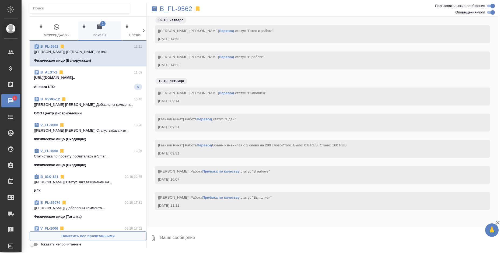
click at [86, 238] on span "Пометить все прочитанными" at bounding box center [88, 236] width 111 height 6
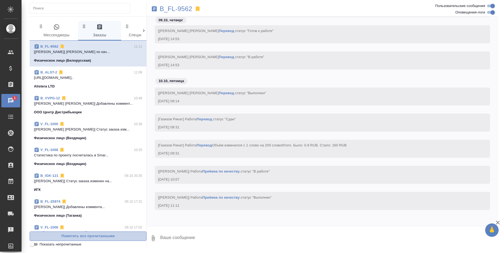
click at [86, 238] on span "Пометить все прочитанными" at bounding box center [88, 236] width 111 height 6
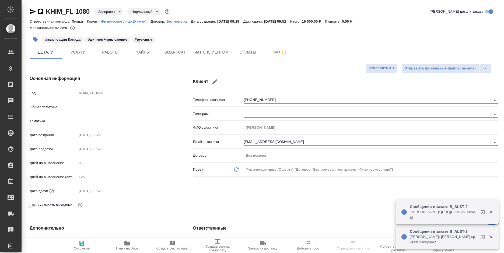
select select "RU"
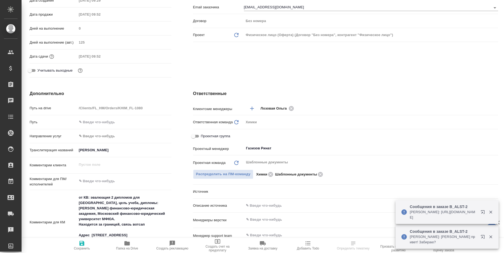
scroll to position [243, 0]
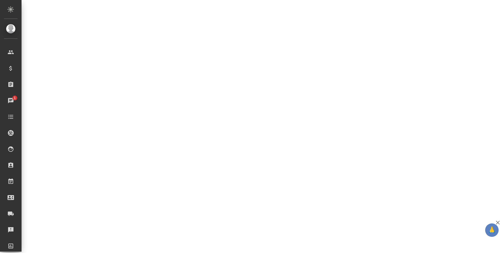
select select "RU"
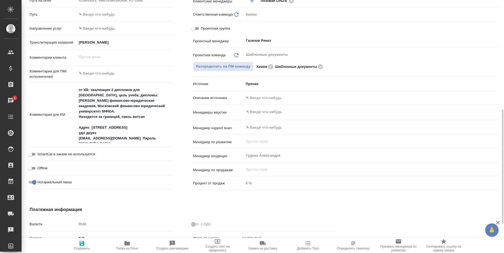
type textarea "x"
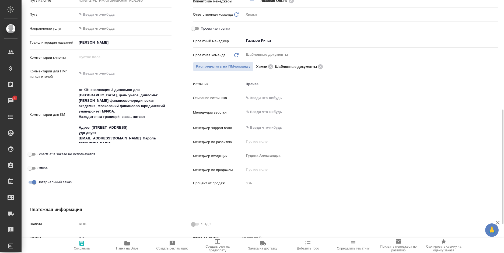
type textarea "x"
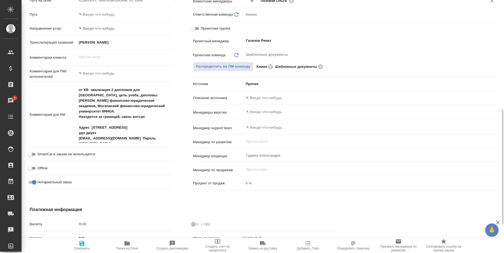
type textarea "x"
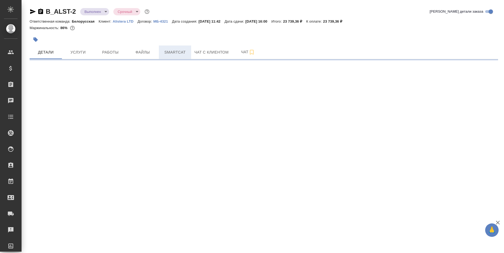
select select "RU"
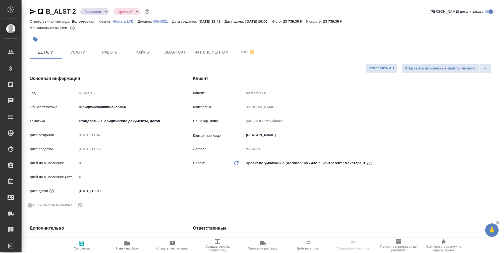
click at [129, 245] on icon "button" at bounding box center [126, 243] width 5 height 4
type textarea "x"
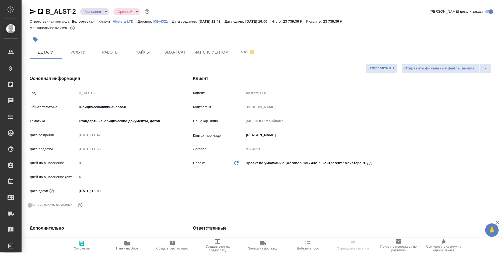
type textarea "x"
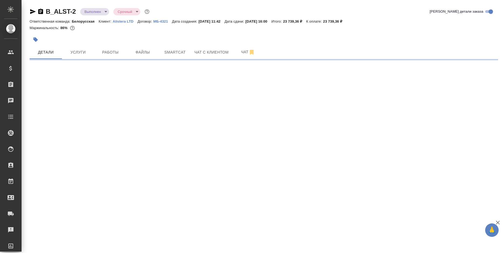
select select "RU"
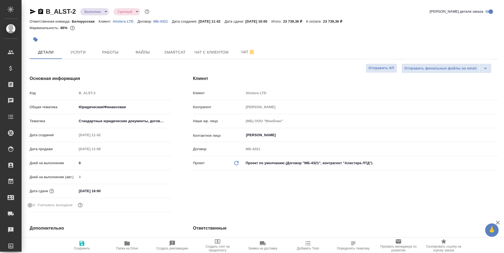
type textarea "x"
click at [118, 189] on input "10.10.2025 16:00" at bounding box center [100, 191] width 47 height 8
click at [152, 190] on div "10.10.2025 16:00" at bounding box center [124, 191] width 95 height 8
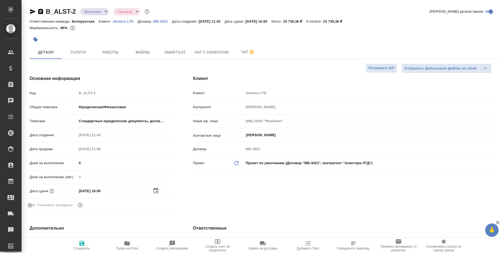
click at [155, 190] on icon "button" at bounding box center [156, 191] width 6 height 6
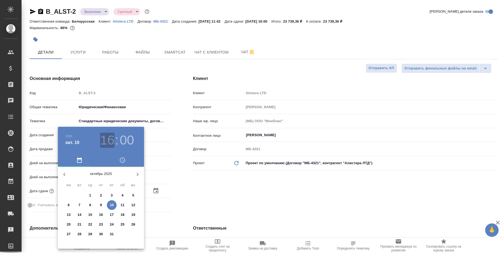
click at [102, 138] on h3 "16" at bounding box center [107, 140] width 14 height 15
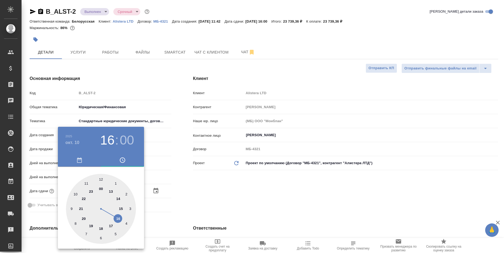
click at [85, 182] on div at bounding box center [101, 209] width 70 height 70
type input "[DATE] 11:00"
type textarea "x"
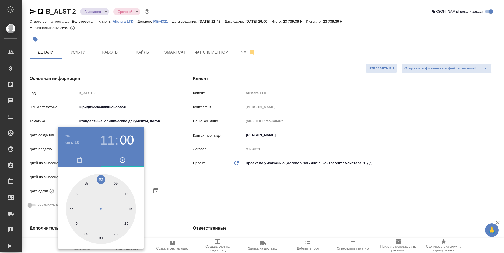
click at [215, 180] on div at bounding box center [252, 126] width 504 height 253
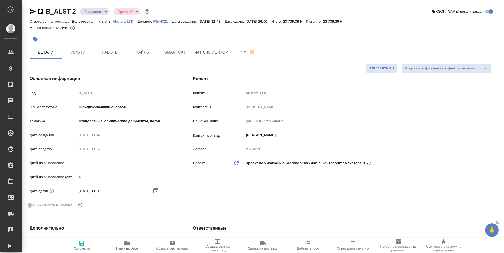
click at [81, 242] on icon "button" at bounding box center [81, 243] width 5 height 5
type textarea "x"
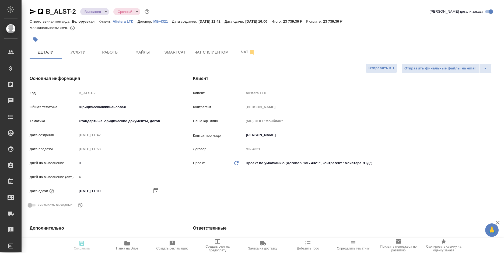
type textarea "x"
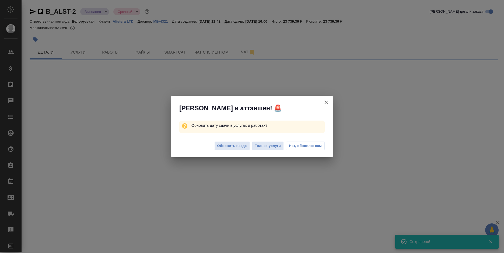
select select "RU"
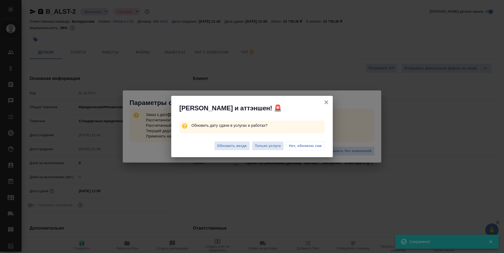
click at [296, 145] on span "Нет, обновлю сам" at bounding box center [305, 145] width 33 height 5
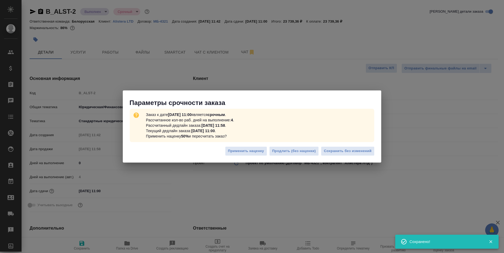
type textarea "x"
click at [343, 149] on span "Сохранить без изменений" at bounding box center [348, 151] width 48 height 6
type textarea "x"
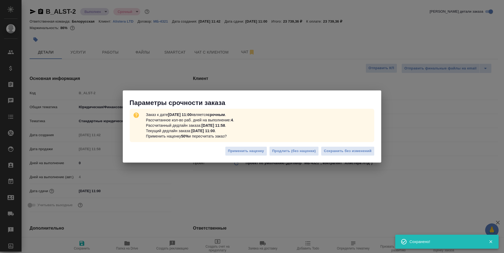
type textarea "x"
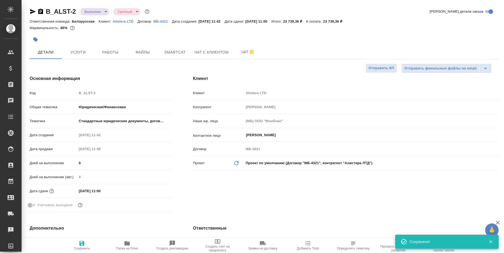
type textarea "x"
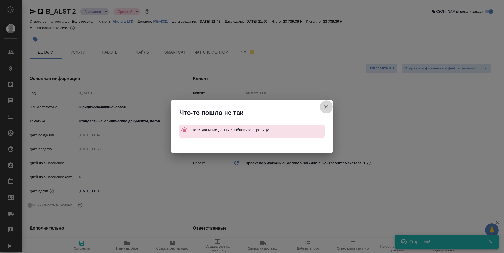
click at [324, 106] on icon "button" at bounding box center [326, 107] width 6 height 6
type textarea "x"
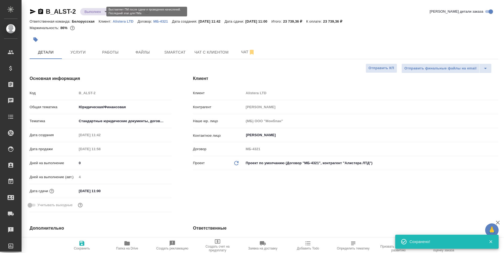
click at [92, 11] on body "🙏 .cls-1 fill:#fff; AWATERA Bogomolova Anastasiya Клиенты Спецификации Заказы 0…" at bounding box center [252, 126] width 504 height 253
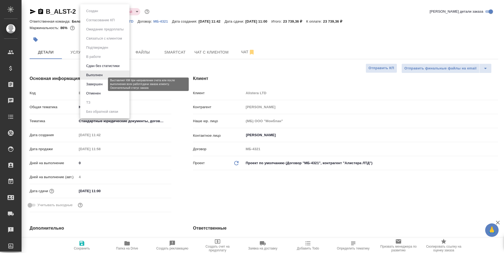
click at [101, 87] on button "Завершен" at bounding box center [95, 84] width 20 height 6
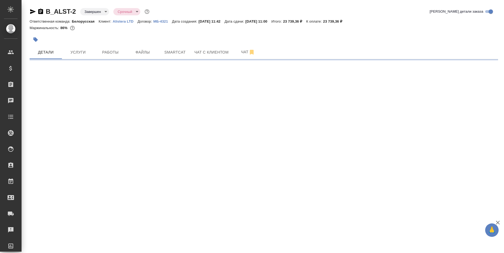
select select "RU"
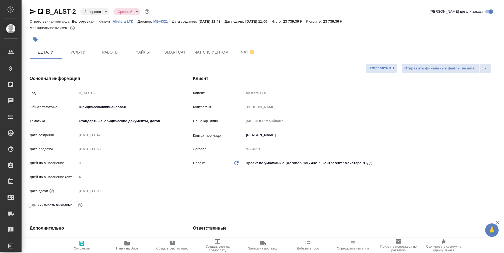
type textarea "x"
click at [38, 11] on icon "button" at bounding box center [40, 11] width 5 height 5
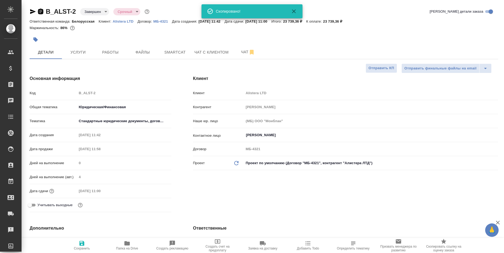
click at [38, 11] on icon "button" at bounding box center [40, 11] width 5 height 5
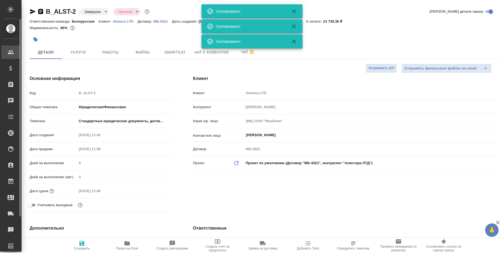
type textarea "x"
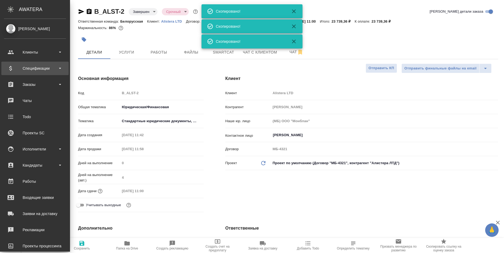
click at [13, 67] on div "Спецификации" at bounding box center [35, 68] width 62 height 8
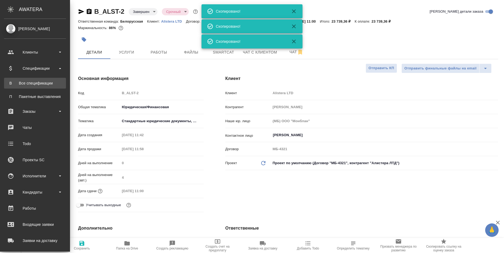
click at [21, 83] on div "Все спецификации" at bounding box center [35, 83] width 57 height 5
type textarea "x"
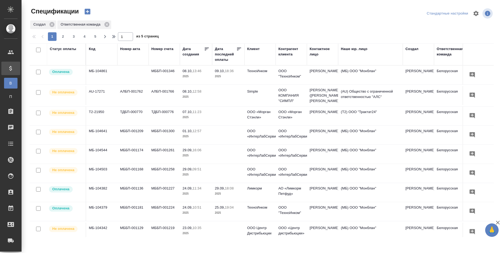
click at [86, 12] on icon "button" at bounding box center [88, 12] width 8 height 8
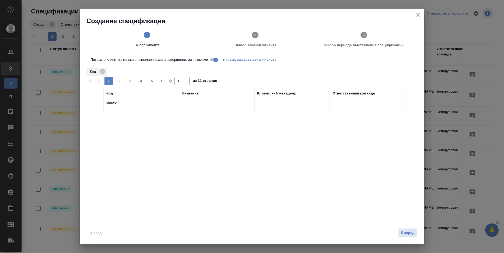
drag, startPoint x: 123, startPoint y: 103, endPoint x: 97, endPoint y: 103, distance: 26.4
click at [97, 103] on tr "Код simple Название Клиентский менеджер Ответственная команда" at bounding box center [245, 100] width 319 height 25
paste input "B_ALST-2"
type input "ALST"
click at [96, 120] on input "checkbox" at bounding box center [95, 119] width 5 height 5
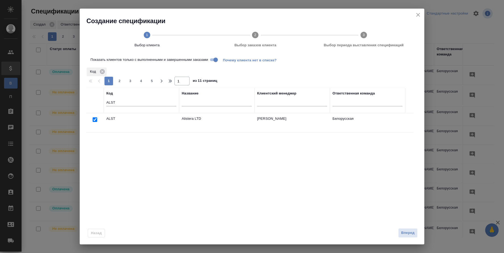
checkbox input "true"
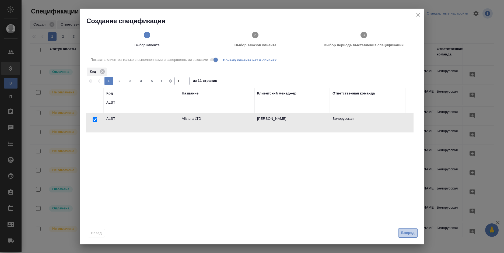
click at [406, 233] on span "Вперед" at bounding box center [408, 233] width 13 height 6
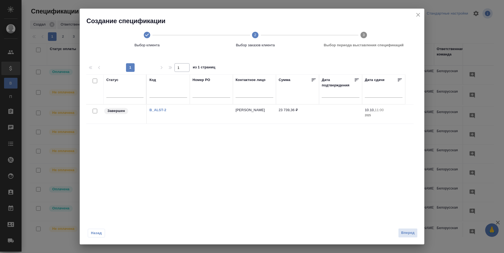
click at [96, 111] on input "checkbox" at bounding box center [95, 111] width 5 height 5
checkbox input "true"
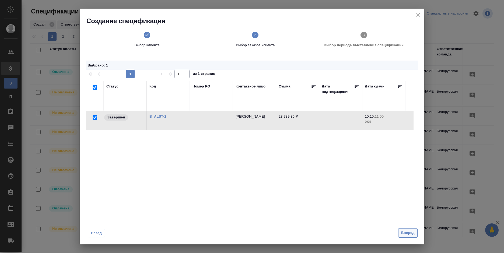
click at [409, 233] on span "Вперед" at bounding box center [408, 233] width 13 height 6
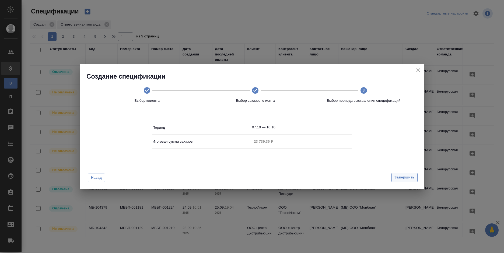
click at [411, 175] on span "Завершить" at bounding box center [405, 178] width 20 height 6
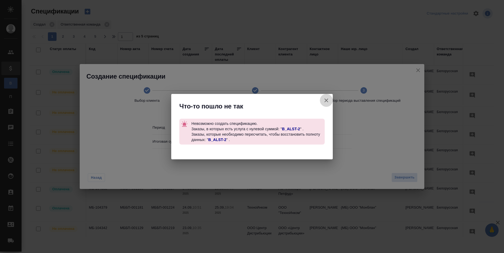
click at [326, 99] on icon "button" at bounding box center [327, 101] width 4 height 4
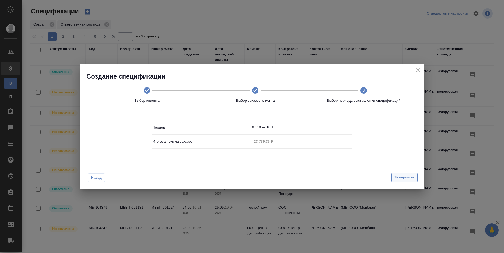
click at [400, 176] on span "Завершить" at bounding box center [405, 178] width 20 height 6
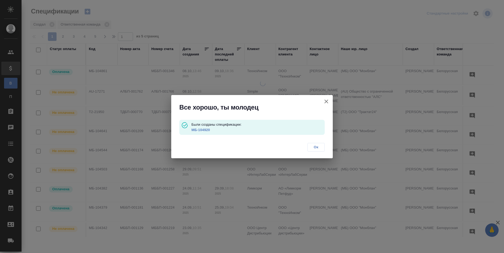
click at [200, 127] on p "МБ-104920" at bounding box center [258, 129] width 133 height 5
click at [203, 129] on link "МБ-104920" at bounding box center [201, 130] width 19 height 4
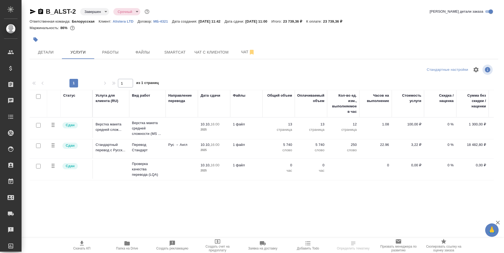
click at [39, 167] on input "checkbox" at bounding box center [38, 166] width 5 height 5
checkbox input "true"
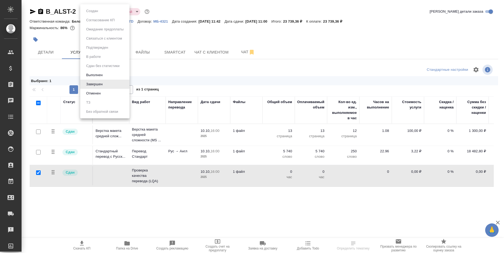
click at [88, 9] on body "🙏 .cls-1 fill:#fff; AWATERA [PERSON_NAME] Спецификации Заказы 0 Чаты Todo Проек…" at bounding box center [252, 126] width 504 height 253
click at [103, 75] on button "Выполнен" at bounding box center [95, 75] width 20 height 6
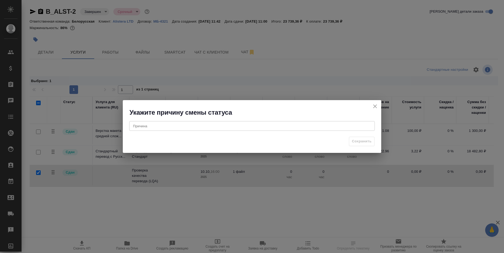
click at [195, 125] on textarea at bounding box center [252, 126] width 238 height 4
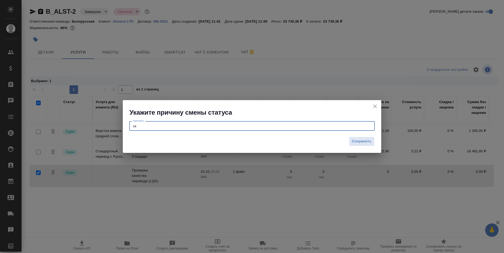
type textarea "с"
type textarea "надо скрыть нулевую сумму"
click at [371, 140] on span "Сохранить" at bounding box center [362, 142] width 20 height 6
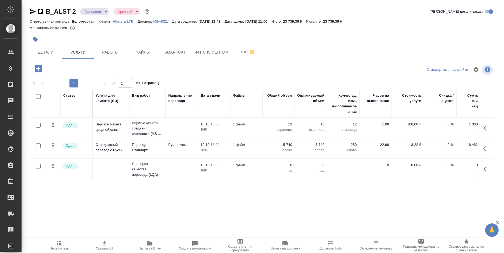
click at [41, 167] on div at bounding box center [38, 167] width 12 height 8
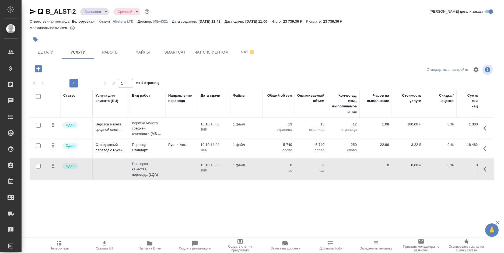
click at [38, 167] on input "checkbox" at bounding box center [38, 166] width 5 height 5
checkbox input "true"
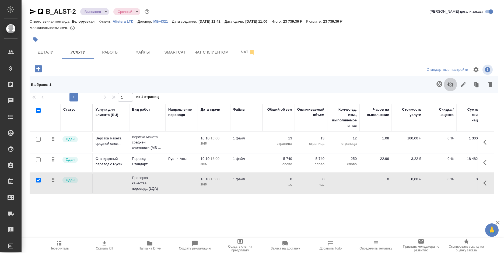
click at [450, 84] on icon "button" at bounding box center [451, 84] width 6 height 6
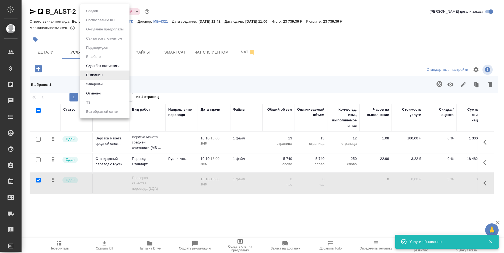
click at [98, 11] on body "🙏 .cls-1 fill:#fff; AWATERA Bogomolova Anastasiya Клиенты Спецификации Заказы 0…" at bounding box center [252, 126] width 504 height 253
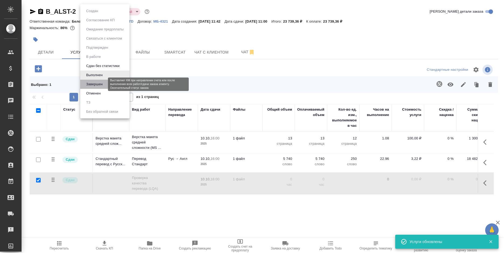
click at [104, 85] on button "Завершен" at bounding box center [95, 84] width 20 height 6
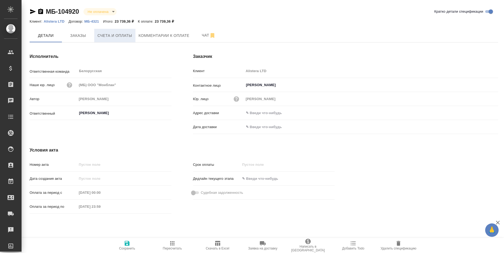
click at [115, 32] on span "Счета и оплаты" at bounding box center [115, 35] width 35 height 7
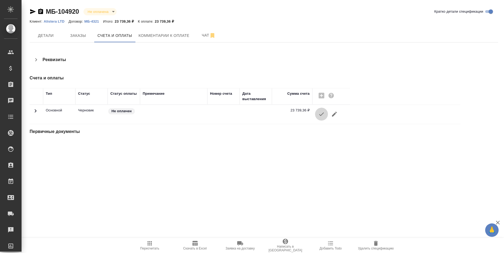
click at [321, 114] on icon "button" at bounding box center [322, 114] width 6 height 6
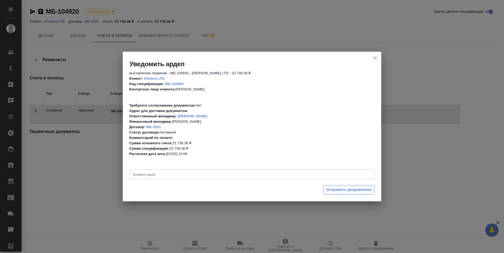
click at [334, 188] on span "Отправить уведомление" at bounding box center [349, 190] width 45 height 6
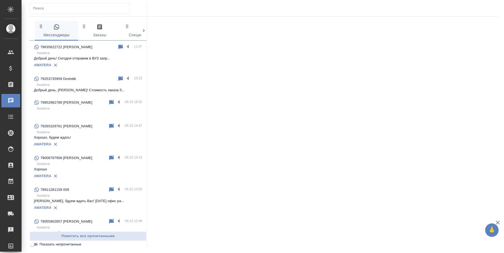
click at [93, 61] on p "Добрый день! Сегодня отправим в ВУЗ запр..." at bounding box center [88, 58] width 108 height 5
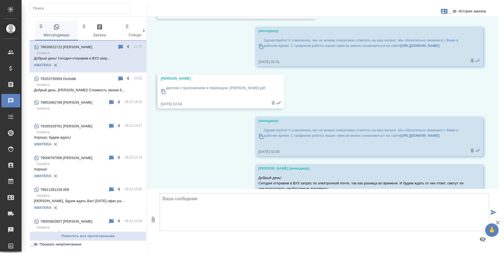
scroll to position [503, 0]
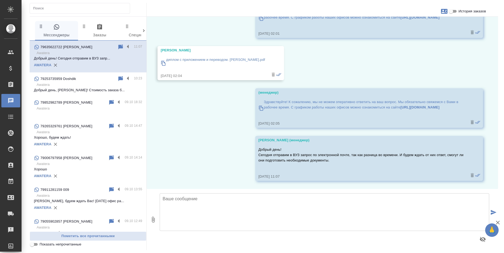
click at [183, 208] on textarea at bounding box center [325, 212] width 330 height 38
click at [150, 220] on icon "button" at bounding box center [153, 220] width 6 height 6
type input "C:\fakepath\form-archive_2022_4.docx"
click at [213, 204] on textarea at bounding box center [325, 212] width 330 height 38
type textarea "[PERSON_NAME]"
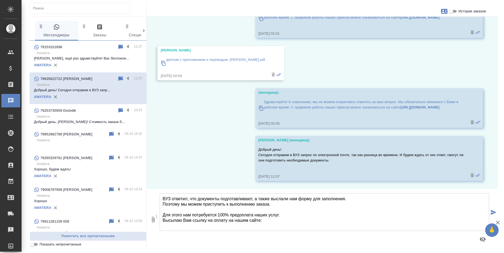
paste textarea "Высылаем Вам ссылку на оплату заказа на нашем сайте: [URL][DOMAIN_NAME] Сумма: …"
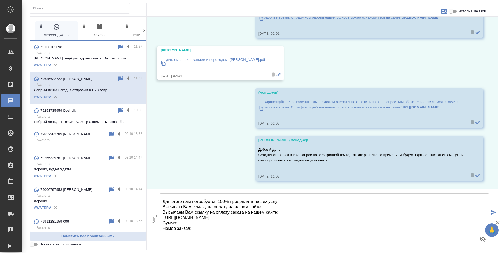
drag, startPoint x: 265, startPoint y: 207, endPoint x: 158, endPoint y: 207, distance: 106.4
click at [158, 207] on div "1 ВУЗ ответил, что документы подготавливают, а также выслали нам форму для запо…" at bounding box center [323, 219] width 352 height 61
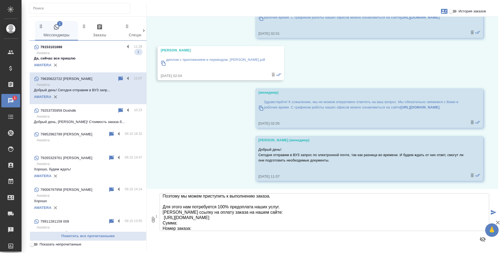
click at [200, 223] on textarea "ВУЗ ответил, что документы подготавливают, а также выслали нам форму для заполн…" at bounding box center [325, 212] width 330 height 38
type textarea "ВУЗ ответил, что документы подготавливают, а также выслали нам форму для заполн…"
click at [464, 9] on span "История заказов" at bounding box center [472, 11] width 27 height 5
click at [461, 9] on input "История заказов" at bounding box center [451, 11] width 19 height 6
checkbox input "true"
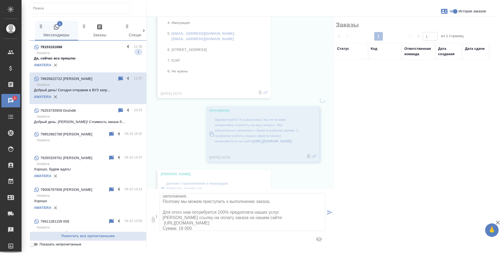
scroll to position [13, 0]
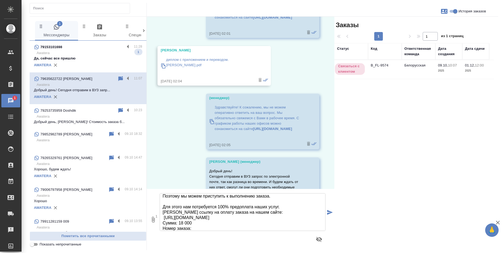
click at [211, 229] on textarea "ВУЗ ответил, что документы подготавливают, а также выслали нам форму для заполн…" at bounding box center [243, 212] width 166 height 38
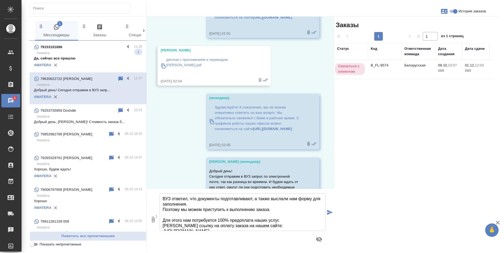
click at [279, 209] on textarea "ВУЗ ответил, что документы подготавливают, а также выслали нам форму для заполн…" at bounding box center [243, 212] width 166 height 38
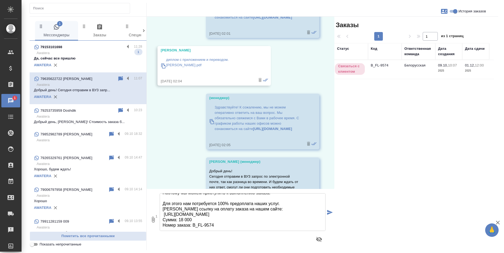
click at [253, 224] on textarea "ВУЗ ответил, что документы подготавливают, а также выслали нам форму для заполн…" at bounding box center [243, 212] width 166 height 38
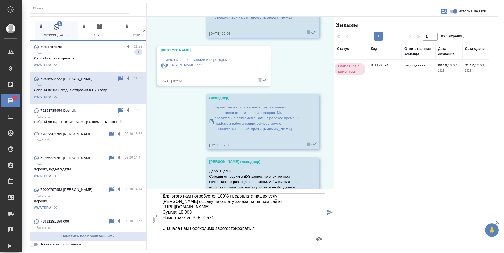
type textarea "ВУЗ ответил, что документы подготавливают, а также выслали нам форму для заполн…"
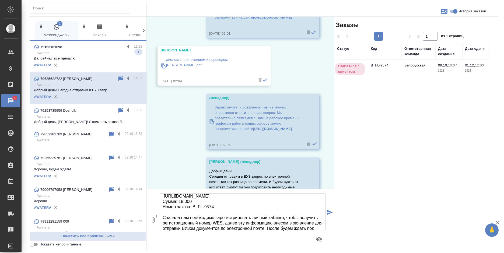
scroll to position [40, 0]
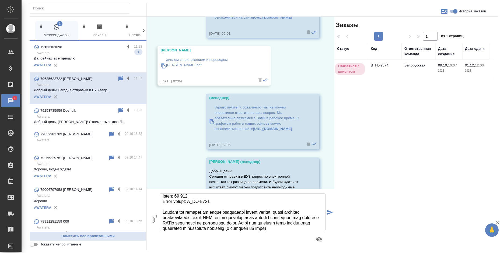
click at [310, 229] on textarea at bounding box center [243, 212] width 166 height 38
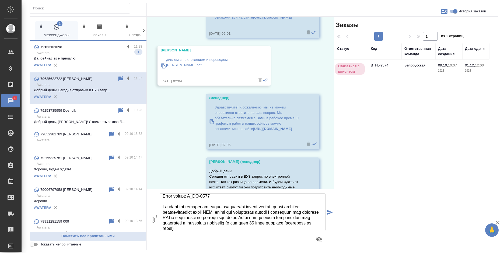
click at [239, 227] on textarea at bounding box center [243, 212] width 166 height 38
type textarea "ВУЗ ответил, что документы подготавливают, а также выслали нам форму для заполн…"
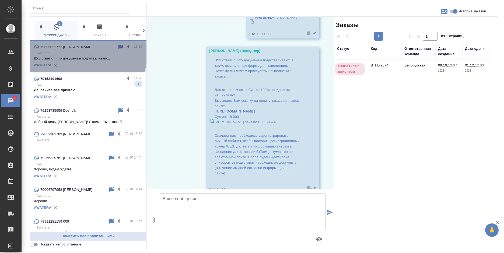
scroll to position [874, 0]
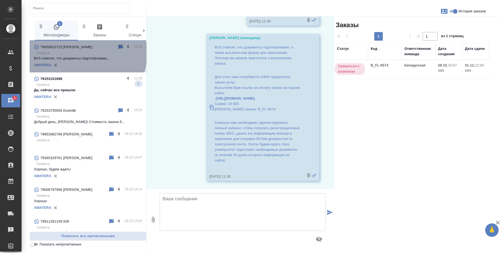
click at [86, 50] on p "79635622722 [PERSON_NAME]" at bounding box center [66, 46] width 52 height 5
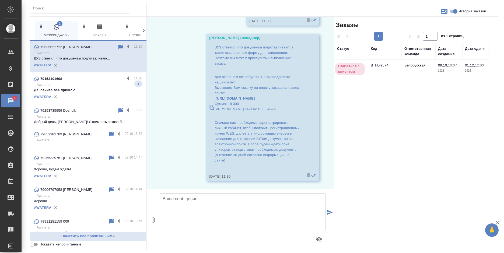
click at [86, 82] on div "79153101698" at bounding box center [79, 79] width 91 height 6
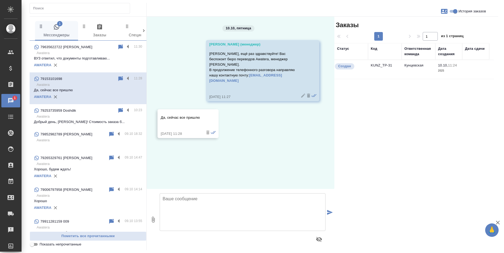
scroll to position [0, 0]
click at [125, 82] on label at bounding box center [129, 79] width 9 height 6
click at [0, 0] on input "checkbox" at bounding box center [0, 0] width 0 height 0
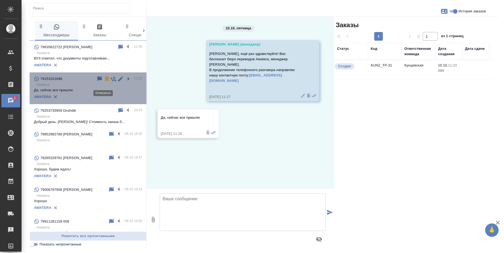
click at [105, 81] on icon at bounding box center [107, 79] width 4 height 5
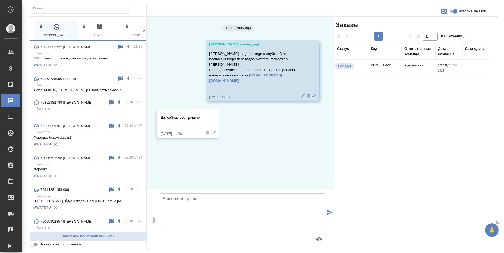
click at [86, 212] on div "AWATERA" at bounding box center [88, 208] width 108 height 8
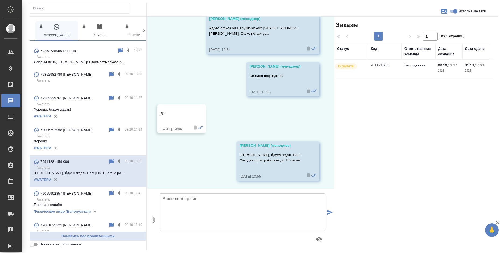
scroll to position [54, 0]
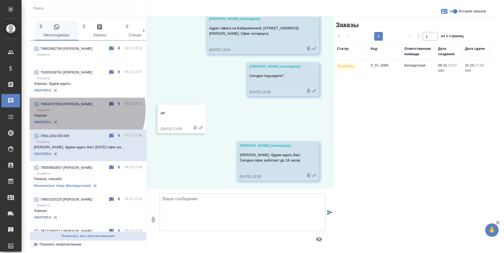
click at [78, 113] on p "Awatera" at bounding box center [90, 110] width 106 height 5
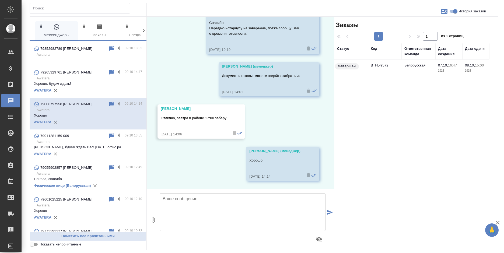
scroll to position [648, 0]
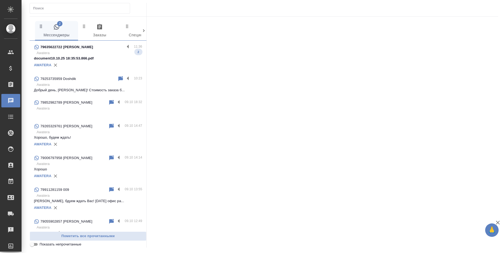
click at [102, 55] on p "Awatera" at bounding box center [90, 52] width 106 height 5
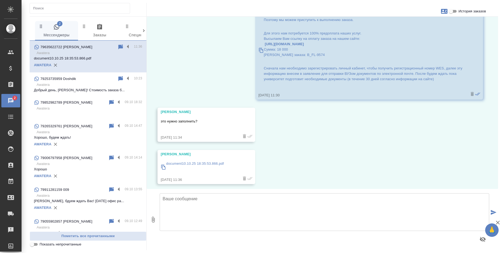
scroll to position [737, 0]
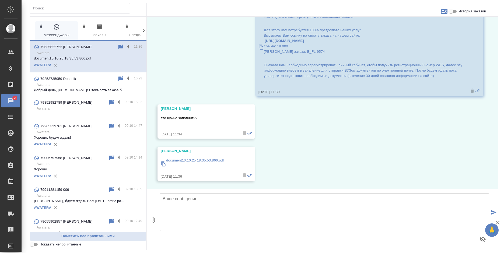
click at [196, 210] on textarea at bounding box center [325, 212] width 330 height 38
click at [343, 201] on textarea "Пока нет, не заполняйте, так как еще неизвестен регистрационный номер WES" at bounding box center [325, 212] width 330 height 38
type textarea "Пока нет, не заполняйте, так как еще неизвестен регистрационный номер WES"
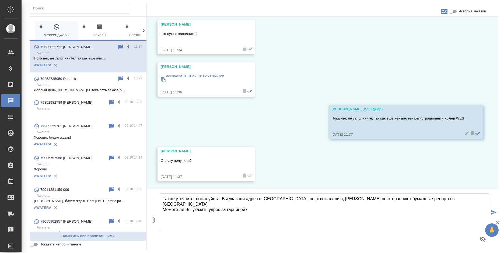
scroll to position [822, 0]
click at [227, 204] on textarea "Также уточните, пожалуйста, Вы указали адрес в РФ, но, к сожалению, WES не отпр…" at bounding box center [325, 212] width 330 height 38
click at [279, 210] on textarea "Также уточните, пожалуйста, Вы указали адрес в РФ, но, к сожалению, WES не отпр…" at bounding box center [325, 212] width 330 height 38
click at [244, 203] on textarea "Также уточните, пожалуйста, Вы указали адрес в РФ, но, к сожалению, WES не отпр…" at bounding box center [325, 212] width 330 height 38
click at [248, 204] on textarea "Также уточните, пожалуйста, Вы указали адрес в РФ, но, к сожалению, WES не отпр…" at bounding box center [325, 212] width 330 height 38
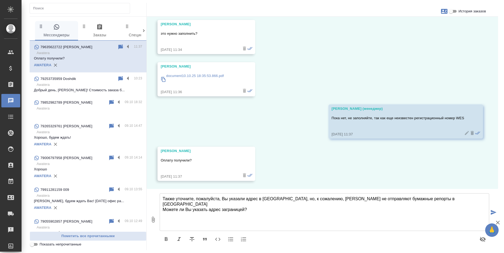
type textarea "Также уточните, пожалуйста, Вы указали адрес в РФ, но, к сожалению, WES не отпр…"
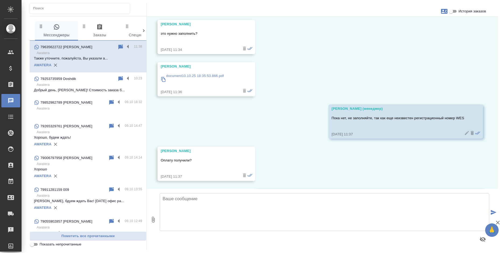
scroll to position [875, 0]
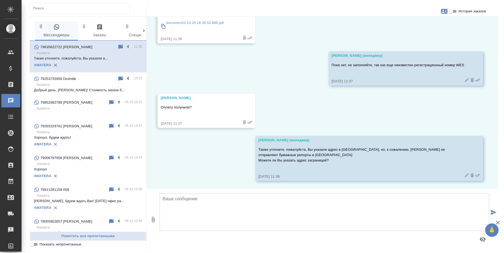
click at [208, 196] on textarea at bounding box center [325, 212] width 330 height 38
type textarea "Да, оплата прошла Спасибо!"
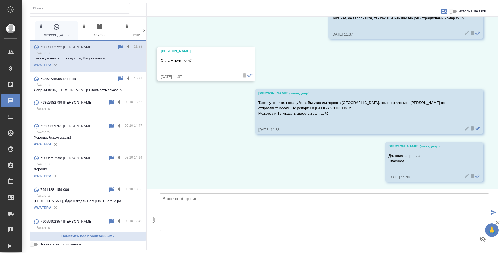
click at [458, 11] on input "История заказов" at bounding box center [451, 11] width 19 height 6
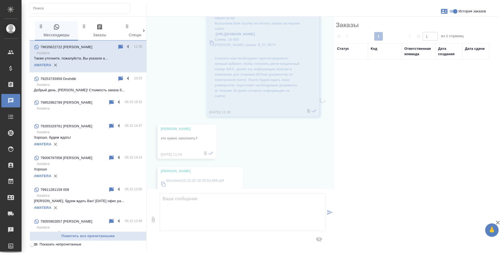
scroll to position [923, 0]
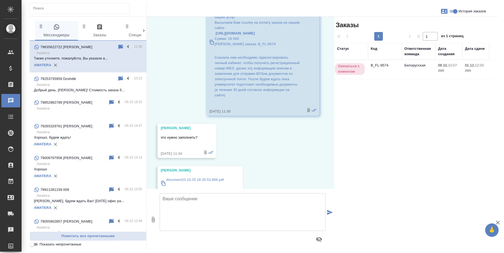
click at [419, 63] on td "Белорусская" at bounding box center [419, 69] width 34 height 19
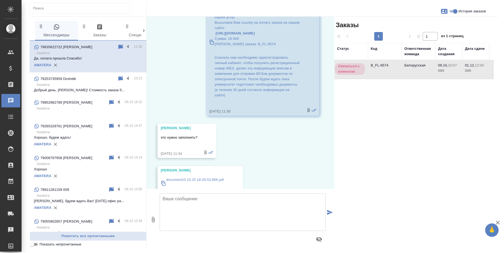
click at [77, 135] on p "Awatera" at bounding box center [90, 132] width 106 height 5
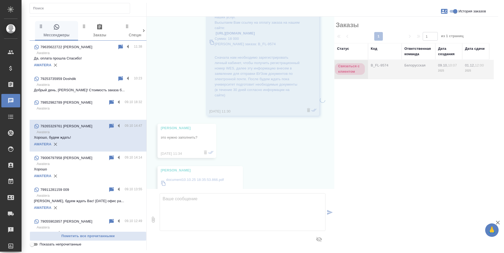
click at [74, 110] on p "Awatera" at bounding box center [90, 108] width 106 height 5
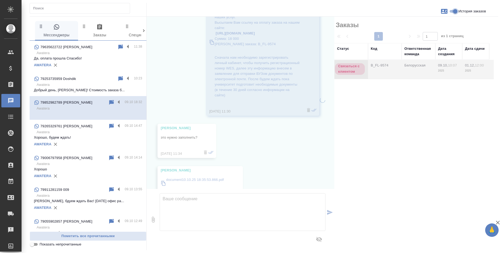
click at [451, 11] on input "История заказов" at bounding box center [455, 11] width 19 height 6
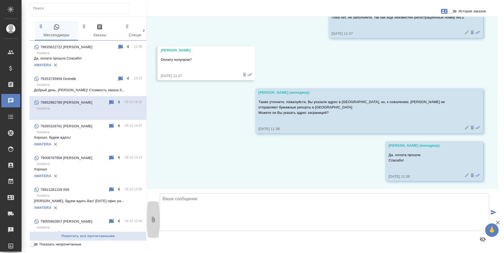
click at [153, 217] on icon "button" at bounding box center [153, 220] width 3 height 6
click at [75, 106] on div "79852982789 Olga" at bounding box center [71, 102] width 74 height 6
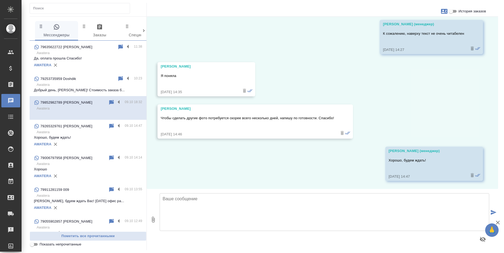
scroll to position [648, 0]
click at [464, 7] on div at bounding box center [264, 9] width 469 height 13
click at [449, 11] on input "История заказов" at bounding box center [451, 11] width 19 height 6
checkbox input "true"
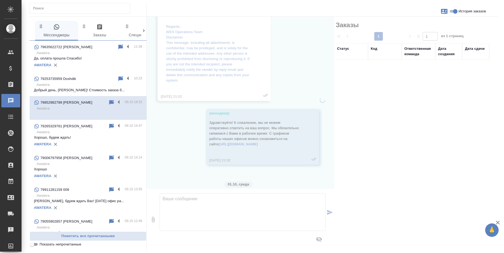
scroll to position [8345, 0]
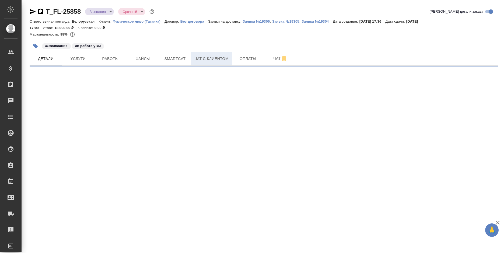
click at [213, 56] on span "Чат с клиентом" at bounding box center [212, 59] width 34 height 7
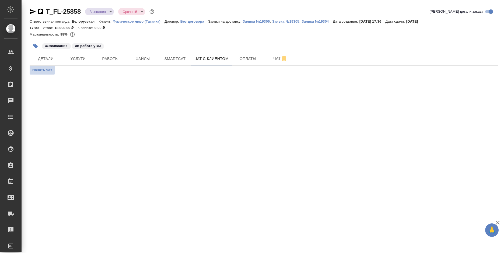
click at [41, 69] on span "Начать чат" at bounding box center [42, 70] width 20 height 6
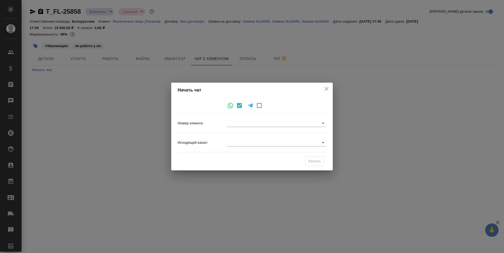
click at [306, 124] on body "🙏 .cls-1 fill:#fff; AWATERA [PERSON_NAME] Спецификации Заказы 0 Чаты Todo Проек…" at bounding box center [252, 126] width 504 height 253
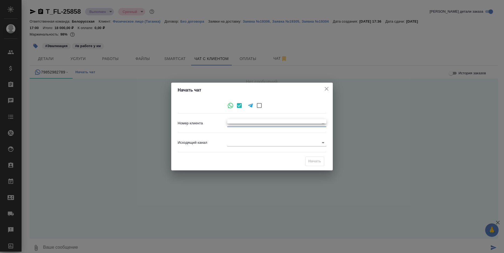
click at [324, 86] on div at bounding box center [252, 126] width 504 height 253
click at [326, 89] on icon "close" at bounding box center [327, 89] width 6 height 6
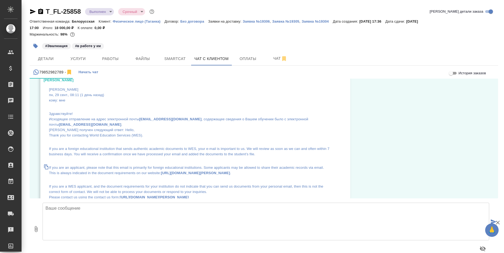
scroll to position [7287, 0]
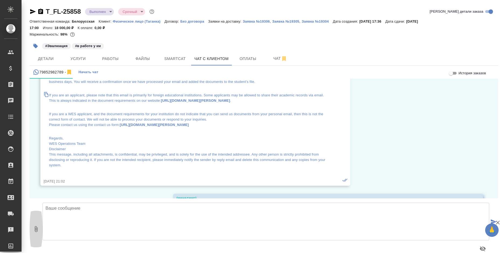
click at [35, 226] on icon "button" at bounding box center [36, 229] width 6 height 6
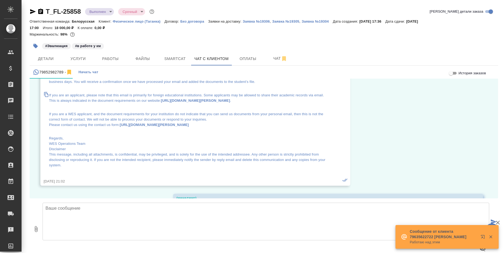
scroll to position [7560, 0]
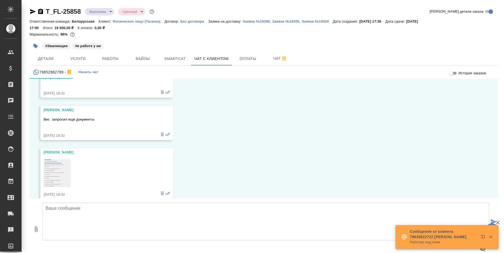
type input "C:\fakepath\kopii_originaly.doc"
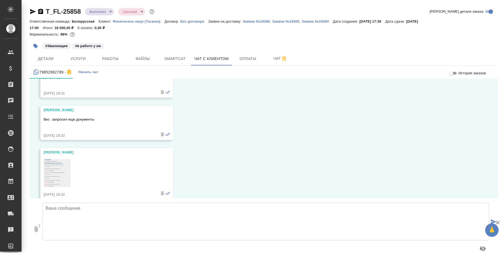
click at [143, 222] on textarea at bounding box center [266, 222] width 447 height 38
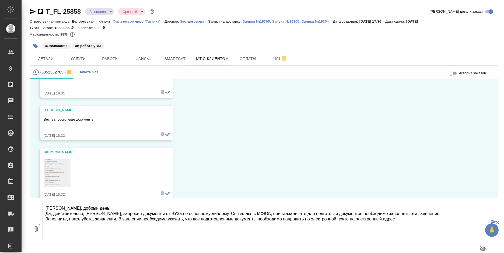
click at [292, 228] on textarea "[PERSON_NAME], добрый день! Да, действительно, [PERSON_NAME], запросил документ…" at bounding box center [266, 222] width 447 height 38
click at [405, 219] on textarea "[PERSON_NAME], добрый день! Да, действительно, [PERSON_NAME], запросил документ…" at bounding box center [266, 222] width 447 height 38
paste textarea "[EMAIL_ADDRESS][DOMAIN_NAME]"
click at [32, 12] on icon "button" at bounding box center [33, 11] width 6 height 5
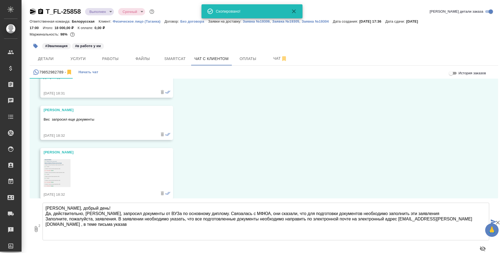
click at [32, 12] on icon "button" at bounding box center [33, 11] width 6 height 5
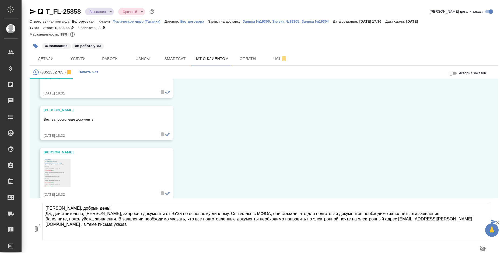
click at [480, 218] on textarea "[PERSON_NAME], добрый день! Да, действительно, [PERSON_NAME], запросил документ…" at bounding box center [266, 222] width 447 height 38
paste textarea "Reference Number: 7095527"
click at [45, 224] on textarea "[PERSON_NAME], добрый день! Да, действительно, [PERSON_NAME], запросил документ…" at bounding box center [266, 222] width 447 height 38
drag, startPoint x: 116, startPoint y: 224, endPoint x: 40, endPoint y: 223, distance: 75.5
click at [40, 223] on div "2 [PERSON_NAME], добрый день! Да, действительно, [PERSON_NAME], запросил докуме…" at bounding box center [264, 229] width 469 height 61
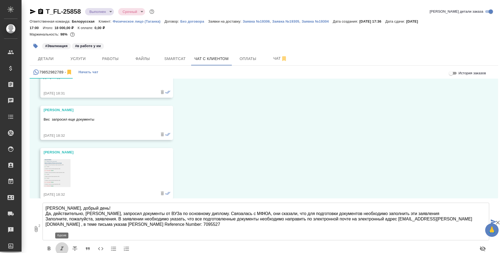
click at [62, 249] on icon "button" at bounding box center [61, 249] width 3 height 4
drag, startPoint x: 430, startPoint y: 219, endPoint x: 399, endPoint y: 219, distance: 31.0
click at [399, 219] on textarea "[PERSON_NAME], добрый день! Да, действительно, [PERSON_NAME], запросил документ…" at bounding box center [266, 222] width 447 height 38
click at [63, 248] on icon "button" at bounding box center [61, 249] width 3 height 4
click at [149, 226] on textarea "[PERSON_NAME], добрый день! Да, действительно, [PERSON_NAME], запросил документ…" at bounding box center [266, 222] width 447 height 38
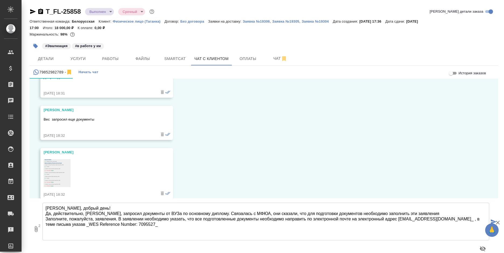
type textarea "[PERSON_NAME], добрый день! Да, действительно, [PERSON_NAME], запросил документ…"
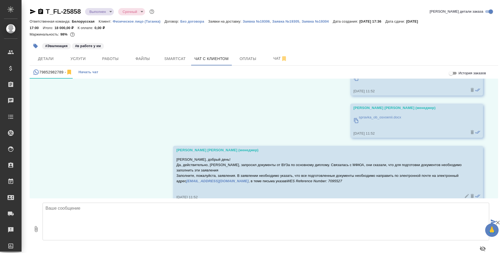
scroll to position [7757, 0]
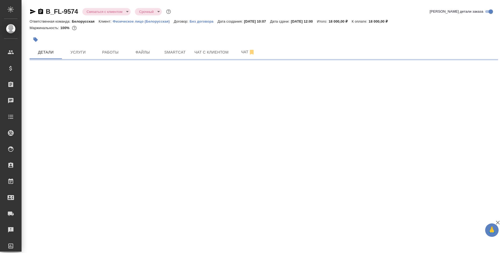
select select "RU"
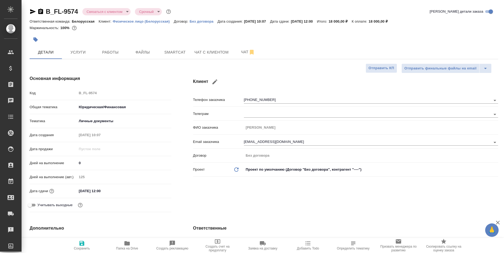
type textarea "x"
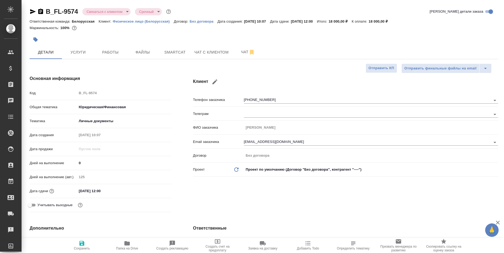
type textarea "x"
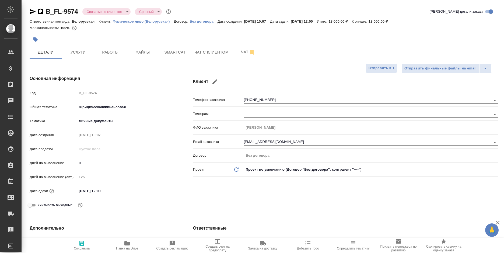
type textarea "x"
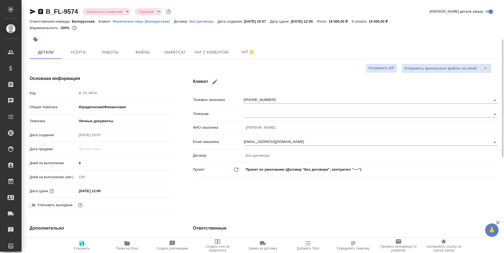
type textarea "x"
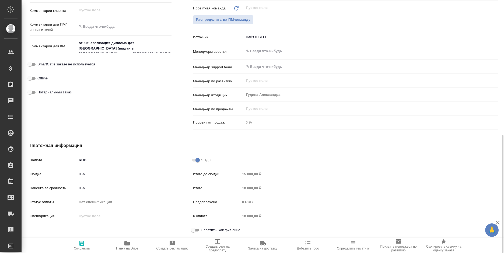
click at [205, 234] on div "Оплатить, как физ.лицо" at bounding box center [264, 230] width 142 height 9
click at [199, 229] on input "Оплатить, как физ.лицо" at bounding box center [193, 230] width 19 height 6
checkbox input "true"
type textarea "x"
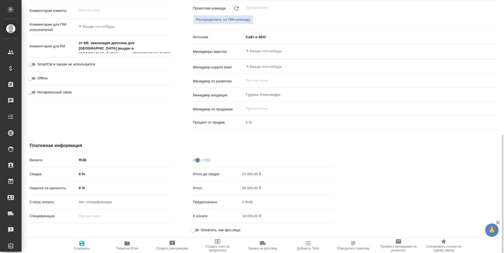
type textarea "x"
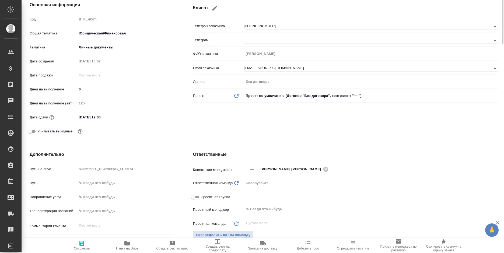
scroll to position [0, 0]
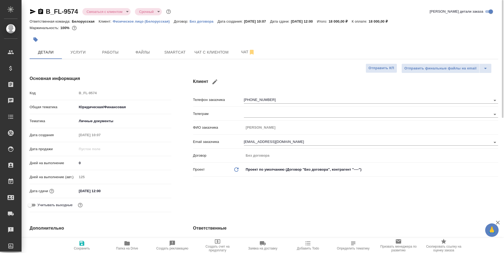
click at [81, 245] on icon "button" at bounding box center [82, 243] width 6 height 6
type textarea "x"
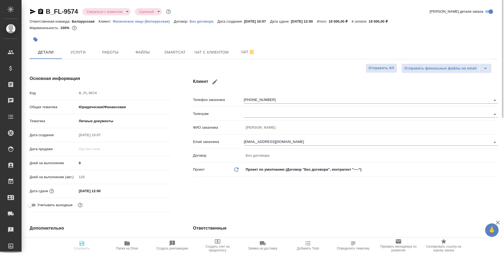
type textarea "x"
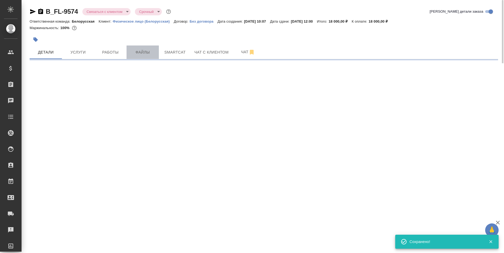
click at [142, 49] on span "Файлы" at bounding box center [143, 52] width 26 height 7
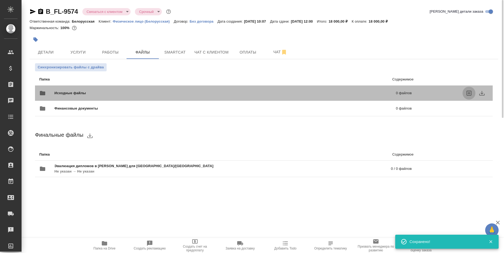
click at [466, 94] on icon "uploadFiles" at bounding box center [469, 93] width 6 height 6
click at [0, 0] on input "uploadFiles" at bounding box center [0, 0] width 0 height 0
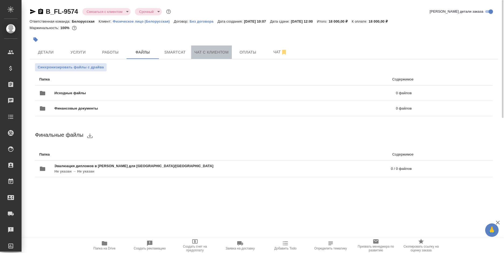
click at [218, 54] on span "Чат с клиентом" at bounding box center [212, 52] width 34 height 7
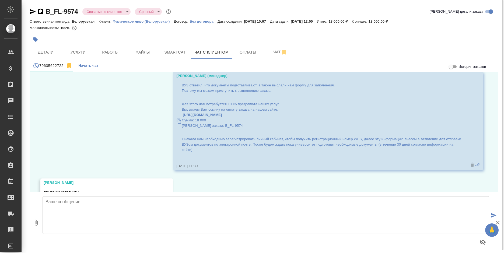
scroll to position [786, 0]
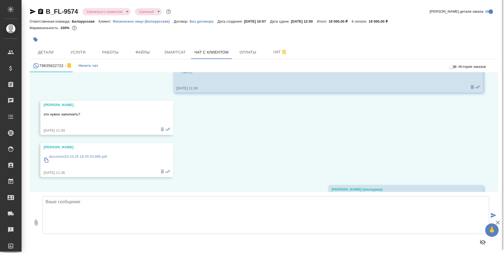
click at [105, 156] on p "document10.10.25 18:35:53.866.pdf" at bounding box center [78, 156] width 58 height 5
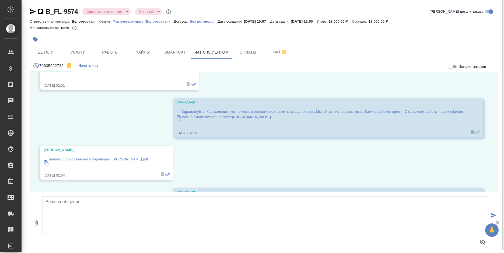
scroll to position [435, 0]
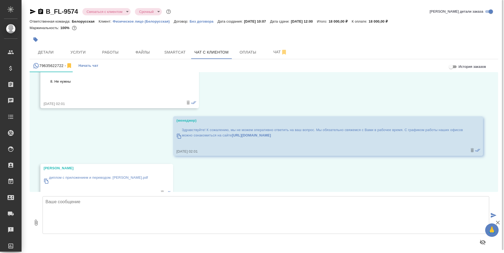
click at [119, 179] on p "диплом с приложением и переводом. Сорочинский Д.Д..pdf" at bounding box center [98, 177] width 99 height 5
click at [149, 51] on span "Файлы" at bounding box center [143, 52] width 26 height 7
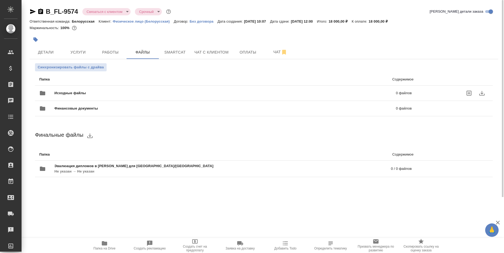
click at [469, 90] on icon "uploadFiles" at bounding box center [469, 93] width 6 height 6
click at [0, 0] on input "uploadFiles" at bounding box center [0, 0] width 0 height 0
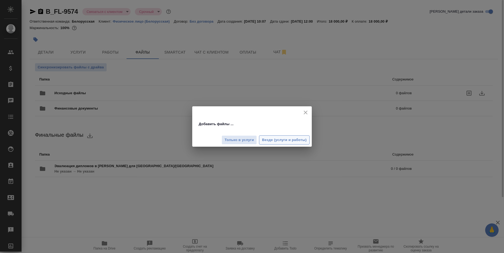
click at [286, 144] on button "Везде (услуги и работы)" at bounding box center [284, 140] width 51 height 9
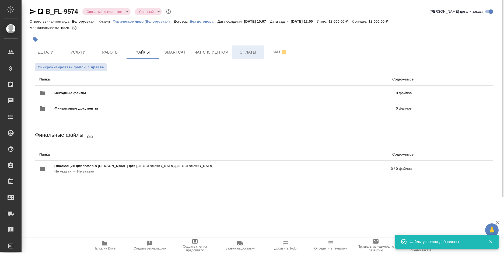
click at [240, 52] on span "Оплаты" at bounding box center [248, 52] width 26 height 7
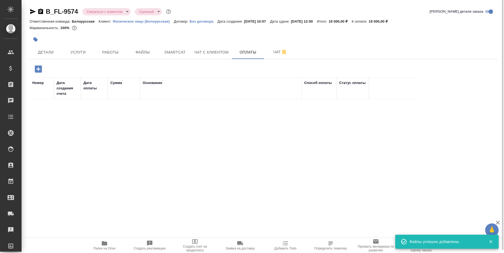
click at [39, 72] on icon "button" at bounding box center [38, 68] width 7 height 7
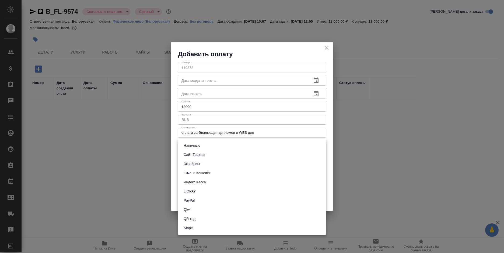
click at [241, 144] on body "🙏 .cls-1 fill:#fff; AWATERA Bogomolova Anastasiya Клиенты Спецификации Заказы 0…" at bounding box center [252, 126] width 504 height 253
click at [231, 155] on li "Сайт Трактат" at bounding box center [252, 154] width 149 height 9
type input "site-traktat"
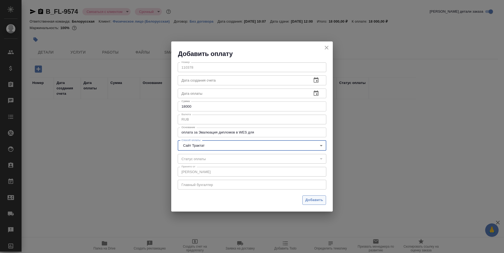
click at [314, 200] on span "Добавить" at bounding box center [315, 200] width 18 height 6
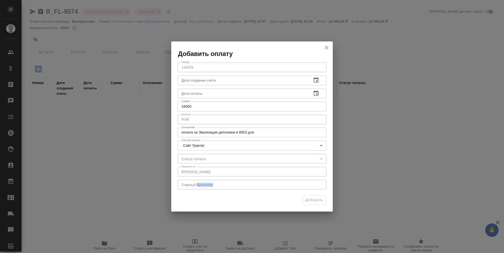
click at [314, 200] on div "Добавить" at bounding box center [252, 202] width 162 height 19
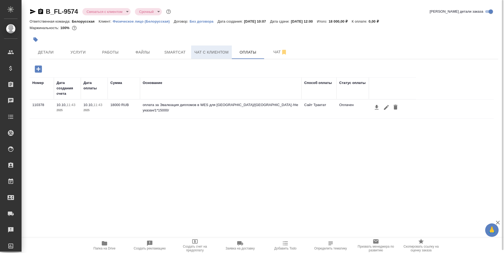
click at [207, 52] on span "Чат с клиентом" at bounding box center [212, 52] width 34 height 7
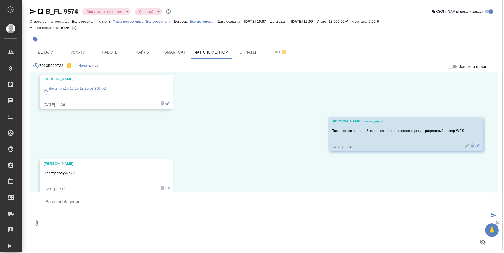
click at [113, 223] on textarea at bounding box center [266, 215] width 447 height 38
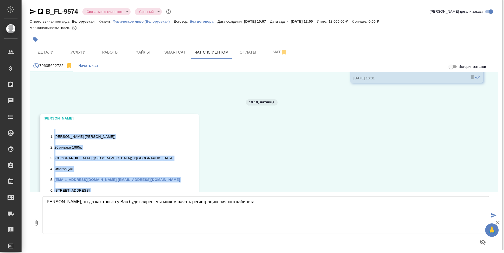
scroll to position [301, 0]
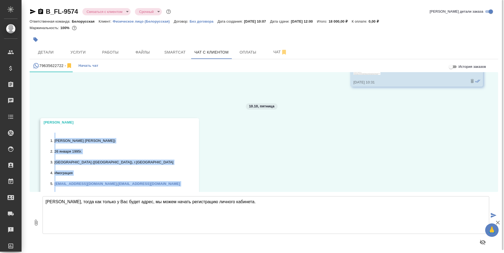
drag, startPoint x: 79, startPoint y: 163, endPoint x: 53, endPoint y: 137, distance: 36.8
click at [53, 137] on ol "Сорочинский Денис Дмитриевич (Sorochinskii Denis Dmitrievich) 26 января 1995г. …" at bounding box center [112, 179] width 137 height 92
copy ol "Сорочинский Денис Дмитриевич (Sorochinskii Denis Dmitrievich) 26 января 1995г. …"
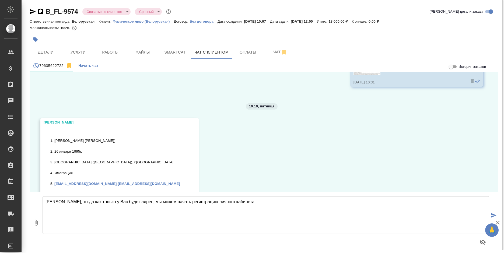
click at [301, 206] on textarea "Хорошо, тогда как только у Вас будет адрес, мы можем начать регистрацию личного…" at bounding box center [266, 215] width 447 height 38
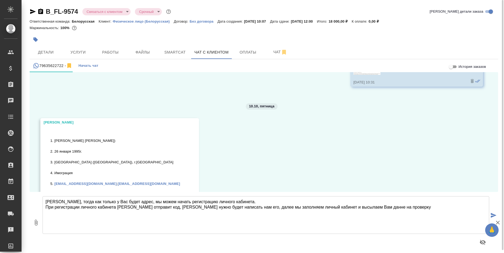
click at [388, 208] on textarea "Хорошо, тогда как только у Вас будет адрес, мы можем начать регистрацию личного…" at bounding box center [266, 215] width 447 height 38
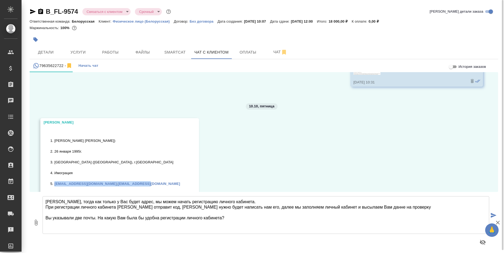
drag, startPoint x: 143, startPoint y: 185, endPoint x: 53, endPoint y: 182, distance: 90.0
click at [54, 182] on li "dsorochinskiy40a@gmail.com ; klon40a@mail.ru" at bounding box center [117, 183] width 126 height 5
copy li "dsorochinskiy40a@gmail.com ; klon40a@mail.ru"
click at [232, 218] on textarea "Хорошо, тогда как только у Вас будет адрес, мы можем начать регистрацию личного…" at bounding box center [266, 215] width 447 height 38
paste textarea "dsorochinskiy40a@gmail.com; klon40a@mail.ru"
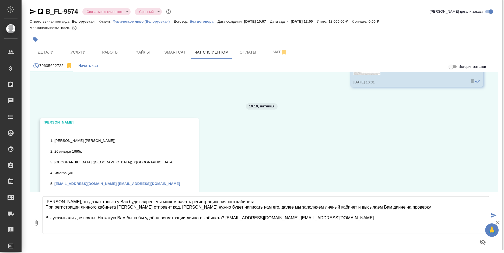
click at [285, 219] on textarea "Хорошо, тогда как только у Вас будет адрес, мы можем начать регистрацию личного…" at bounding box center [266, 215] width 447 height 38
click at [334, 220] on textarea "Хорошо, тогда как только у Вас будет адрес, мы можем начать регистрацию личного…" at bounding box center [266, 215] width 447 height 38
click at [353, 207] on textarea "Хорошо, тогда как только у Вас будет адрес, мы можем начать регистрацию личного…" at bounding box center [266, 215] width 447 height 38
click at [351, 220] on textarea "Хорошо, тогда как только у Вас будет адрес, мы можем начать регистрацию личного…" at bounding box center [266, 215] width 447 height 38
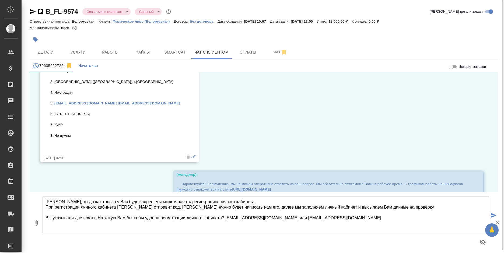
scroll to position [382, 0]
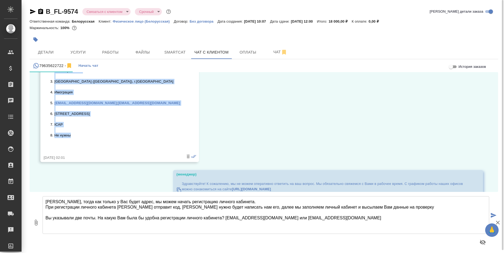
drag, startPoint x: 47, startPoint y: 139, endPoint x: 122, endPoint y: 135, distance: 75.0
click at [122, 135] on ol "Сорочинский Денис Дмитриевич (Sorochinskii Denis Dmitrievich) 26 января 1995г. …" at bounding box center [112, 98] width 137 height 92
copy ol "Сорочинский Денис Дмитриевич (Sorochinskii Denis Dmitrievich) 26 января 1995г. …"
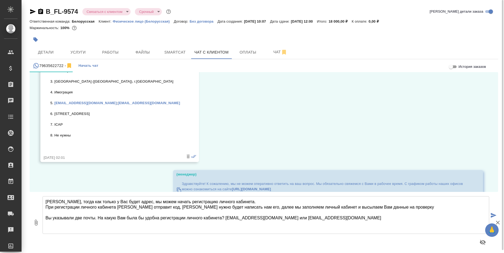
click at [346, 221] on textarea "Хорошо, тогда как только у Вас будет адрес, мы можем начать регистрацию личного…" at bounding box center [266, 215] width 447 height 38
type textarea "Хорошо, тогда как только у Вас будет адрес, мы можем начать регистрацию личного…"
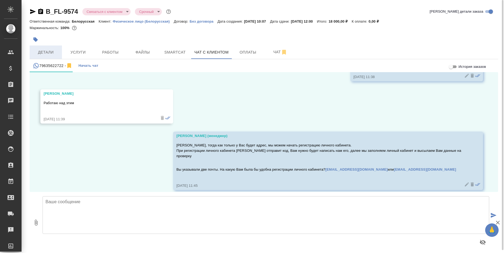
scroll to position [1063, 0]
click at [49, 52] on span "Детали" at bounding box center [46, 52] width 26 height 7
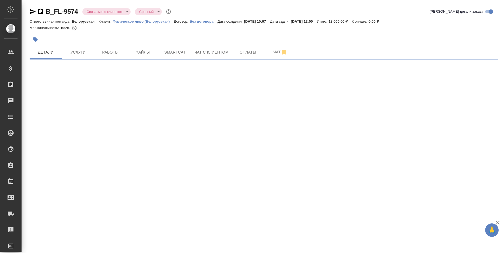
select select "RU"
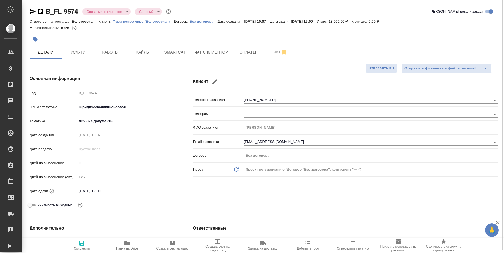
type textarea "x"
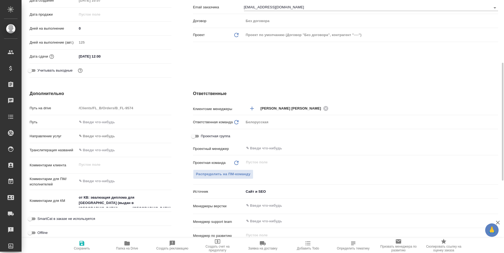
type textarea "x"
click at [139, 203] on textarea "от КВ: эвалюация диплома для США (выдан в Хабаровске), ждет в вотсапе" at bounding box center [124, 200] width 94 height 15
type textarea "от КВ: эвалюация диплома для США (выдан в Хабаровске), ждет в вотсапе"
type textarea "x"
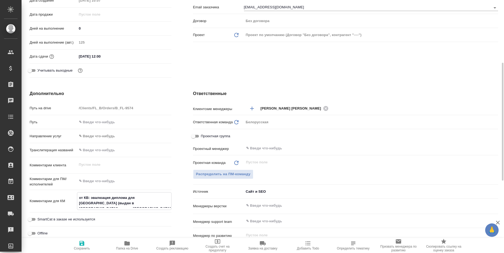
type textarea "x"
drag, startPoint x: 139, startPoint y: 213, endPoint x: 63, endPoint y: 190, distance: 79.5
click at [63, 190] on div "Путь на drive /Clients/FL_B/Orders/B_FL-9574 Путь Направление услуг ✎ Введи что…" at bounding box center [101, 185] width 142 height 164
paste textarea "орочинский Денис Дмитриевич (Sorochinskii Denis Dmitrievich) 26 января 1995г. Т…"
type textarea "Сорочинский Денис Дмитриевич (Sorochinskii Denis Dmitrievich) 26 января 1995г. …"
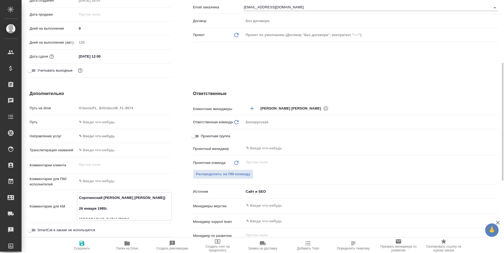
type textarea "x"
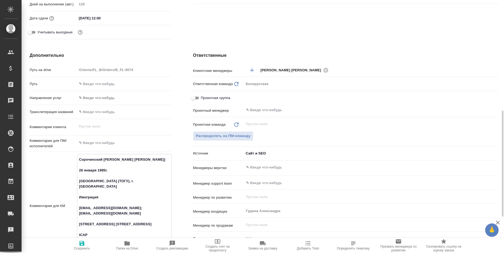
scroll to position [254, 0]
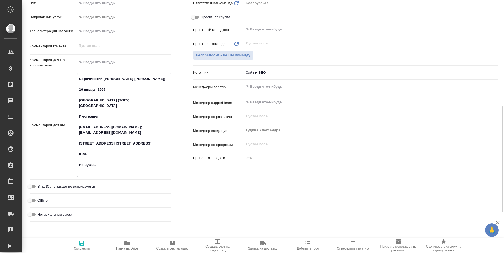
drag, startPoint x: 103, startPoint y: 169, endPoint x: 74, endPoint y: 167, distance: 28.6
click at [74, 167] on div "Комментарии для КМ Сорочинский Денис Дмитриевич (Sorochinskii Denis Dmitrievich…" at bounding box center [101, 125] width 142 height 104
type textarea "Сорочинский Денис Дмитриевич (Sorochinskii Denis Dmitrievich) 26 января 1995г. …"
type textarea "x"
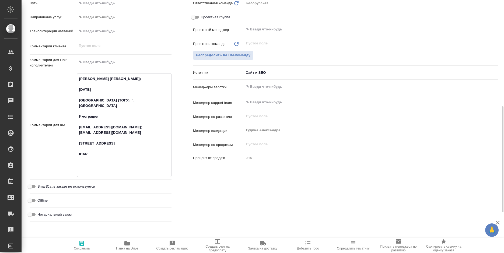
type textarea "x"
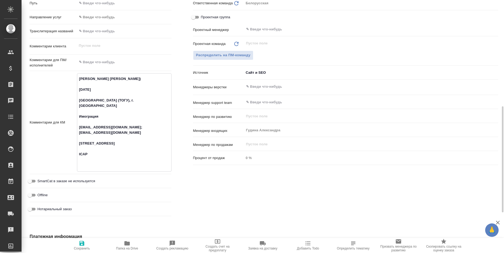
type textarea "Сорочинский Денис Дмитриевич (Sorochinskii Denis Dmitrievich) 26 января 1995г. …"
type textarea "x"
click at [86, 246] on span "Сохранить" at bounding box center [82, 245] width 39 height 10
type textarea "x"
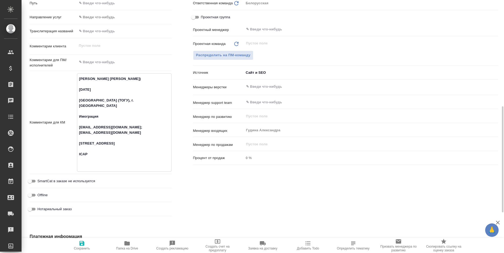
type textarea "x"
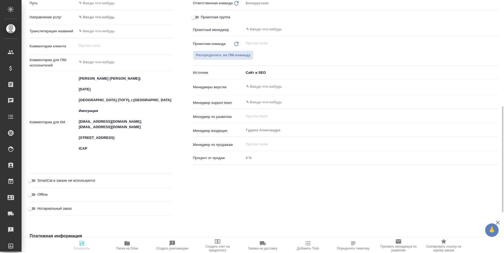
type textarea "x"
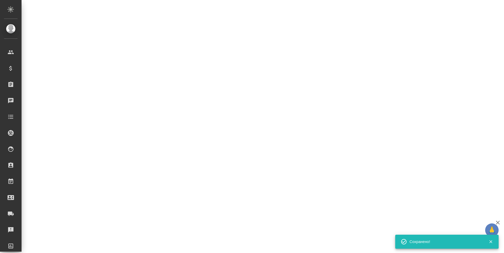
select select "RU"
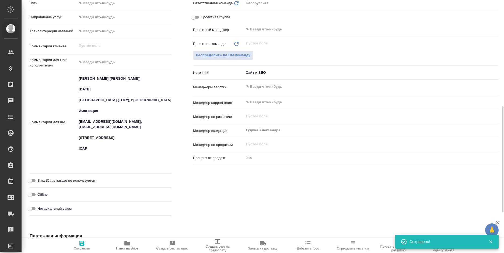
type textarea "x"
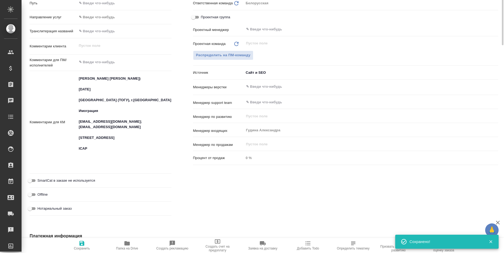
type textarea "x"
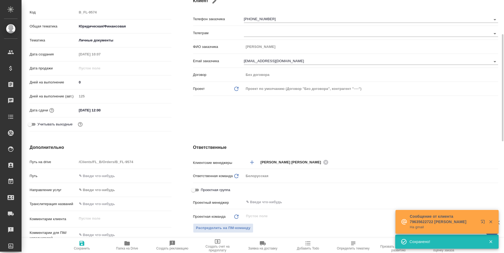
scroll to position [135, 0]
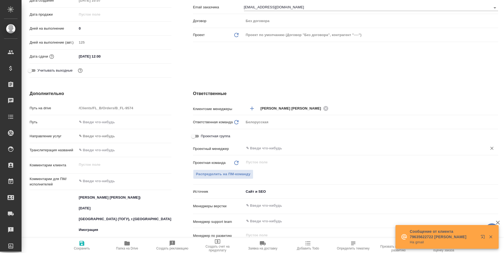
click at [269, 150] on input "text" at bounding box center [362, 148] width 233 height 6
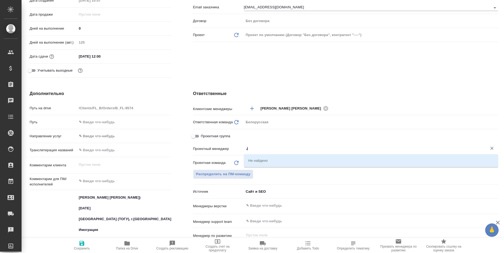
type input ","
type textarea "x"
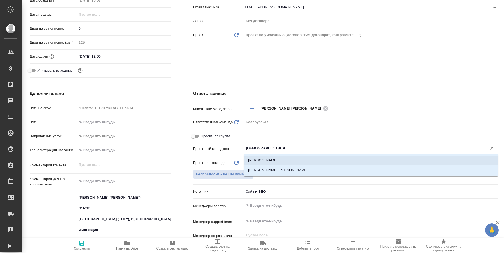
type input "бого"
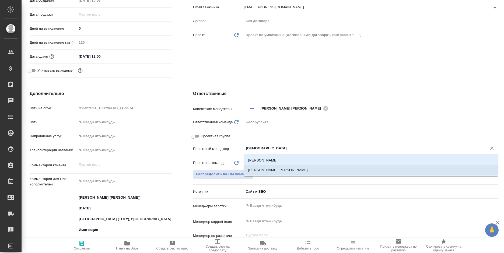
click at [282, 172] on li "[PERSON_NAME]" at bounding box center [371, 170] width 254 height 10
type textarea "x"
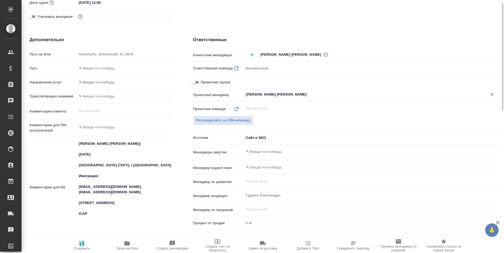
scroll to position [216, 0]
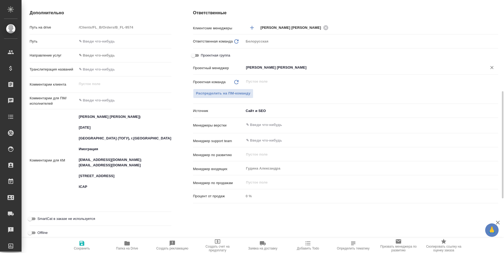
type input "[PERSON_NAME]"
type textarea "x"
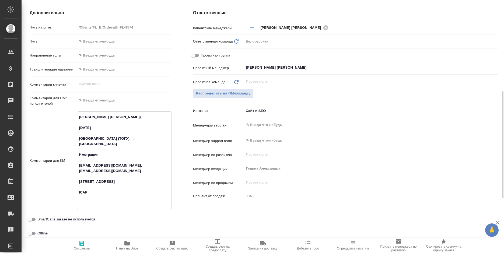
drag, startPoint x: 164, startPoint y: 171, endPoint x: 130, endPoint y: 172, distance: 33.7
click at [130, 172] on textarea "Сорочинский Денис Дмитриевич (Sorochinskii Denis Dmitrievich) 26 января 1995г. …" at bounding box center [124, 160] width 94 height 95
type textarea "Сорочинский Денис Дмитриевич (Sorochinskii Denis Dmitrievich) 26 января 1995г. …"
type textarea "x"
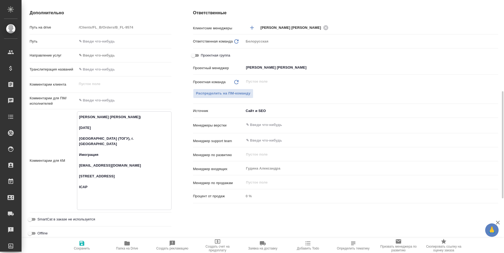
type textarea "x"
type textarea "Сорочинский Денис Дмитриевич (Sorochinskii Denis Dmitrievich) 26 января 1995г. …"
type textarea "x"
click at [84, 244] on icon "button" at bounding box center [81, 243] width 5 height 5
type textarea "x"
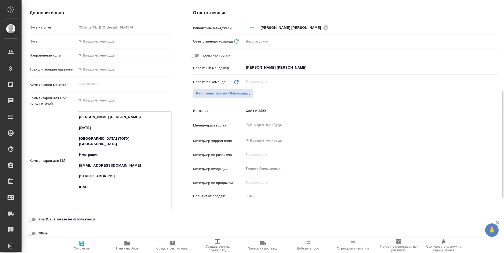
type textarea "x"
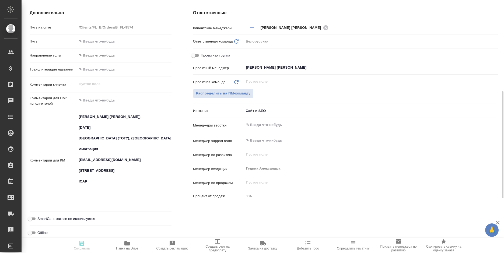
type textarea "x"
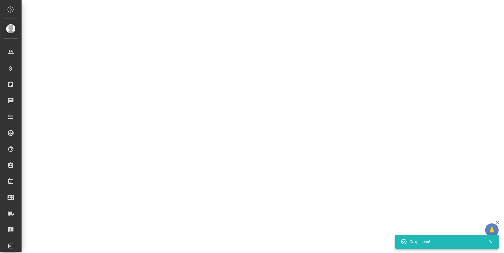
select select "RU"
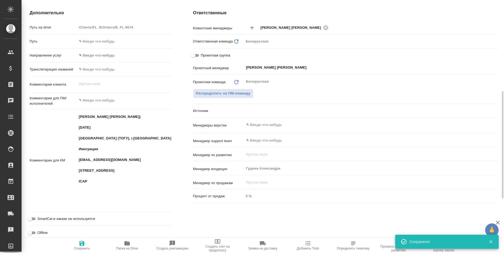
type textarea "x"
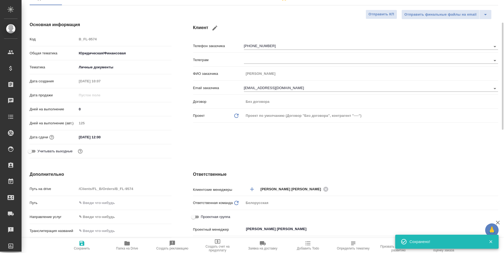
scroll to position [0, 0]
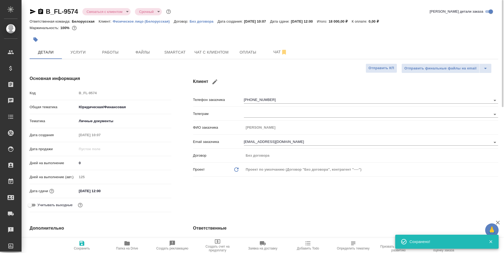
click at [103, 11] on body "🙏 .cls-1 fill:#fff; AWATERA Bogomolova Anastasiya Клиенты Спецификации Заказы 0…" at bounding box center [252, 126] width 504 height 253
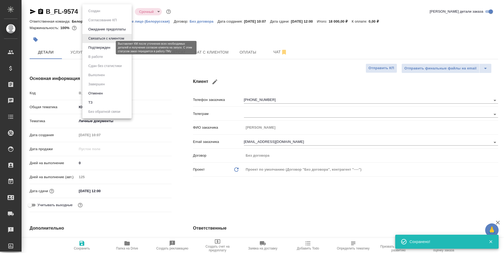
click at [110, 49] on button "Подтвержден" at bounding box center [99, 48] width 25 height 6
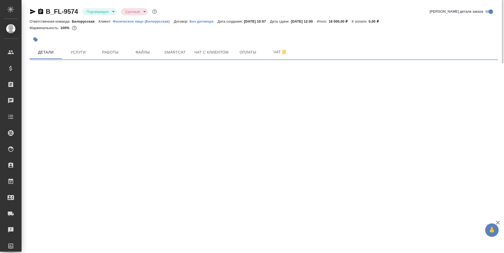
select select "RU"
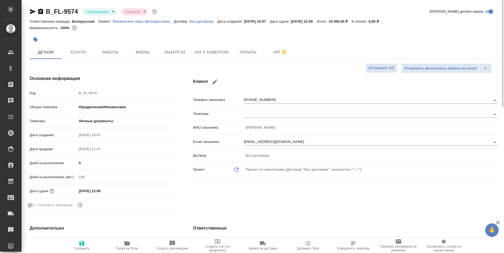
type textarea "x"
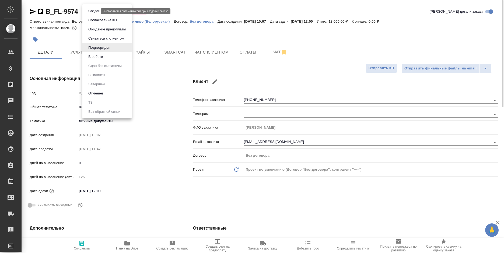
click at [96, 12] on body "🙏 .cls-1 fill:#fff; AWATERA Bogomolova Anastasiya Клиенты Спецификации Заказы 0…" at bounding box center [252, 126] width 504 height 253
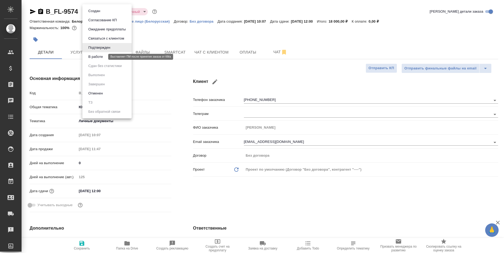
click at [94, 57] on button "В работе" at bounding box center [96, 57] width 18 height 6
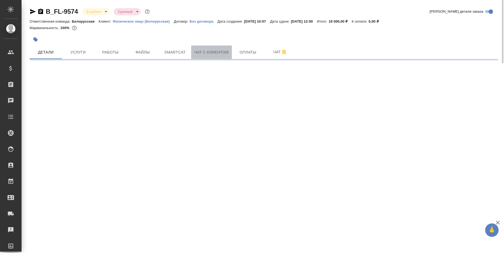
click at [210, 52] on span "Чат с клиентом" at bounding box center [212, 52] width 34 height 7
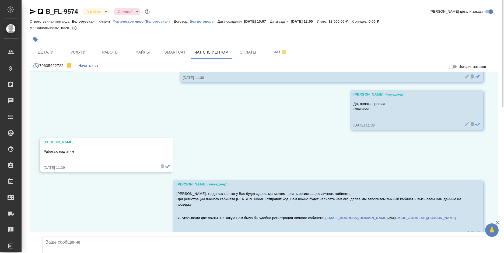
click at [98, 237] on textarea at bounding box center [266, 256] width 447 height 38
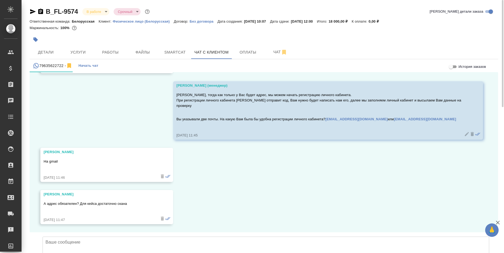
click at [98, 237] on textarea at bounding box center [266, 256] width 447 height 38
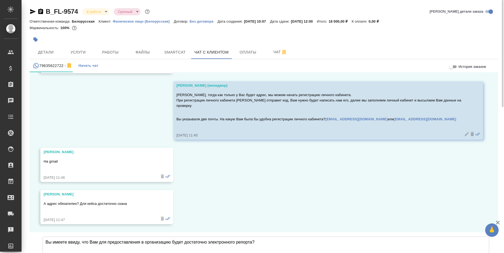
click at [251, 237] on textarea "Вы имеете ввиду, что Вам для предоставления в организацию будет достаточно элек…" at bounding box center [266, 256] width 447 height 38
click at [208, 237] on textarea "Вы имеете ввиду, что Вам для предоставления в организацию будет достаточно элек…" at bounding box center [266, 256] width 447 height 38
click at [251, 237] on textarea "Вы имеете ввиду, что Вам для предоставления в организацию будет достаточно элек…" at bounding box center [266, 256] width 447 height 38
type textarea "Вы имеете ввиду, что Вам для предоставления в организацию будет достаточно элек…"
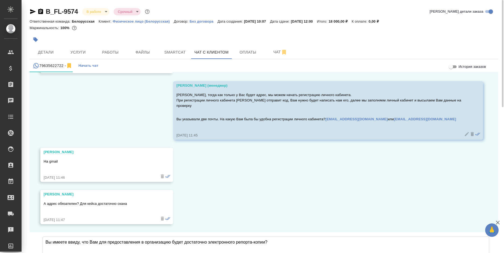
type input "C:\fakepath\course-by-course report.pdf"
click at [278, 237] on textarea "Вы имеете ввиду, что Вам для предоставления в организацию будет достаточно элек…" at bounding box center [266, 256] width 447 height 38
type textarea "Вы имеете ввиду, что Вам для предоставления в организацию будет достаточно элек…"
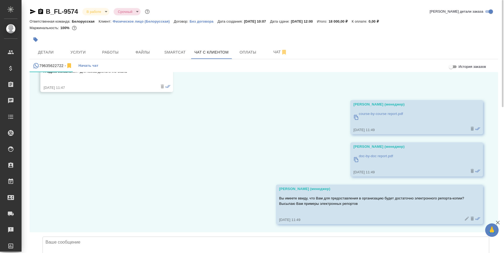
scroll to position [1279, 0]
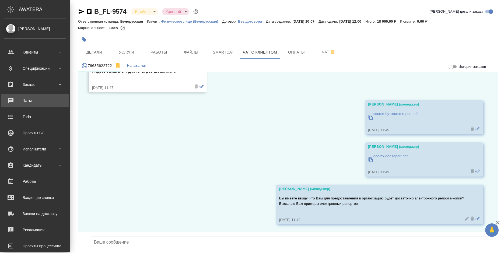
click at [9, 96] on link "0 Чаты" at bounding box center [34, 100] width 67 height 13
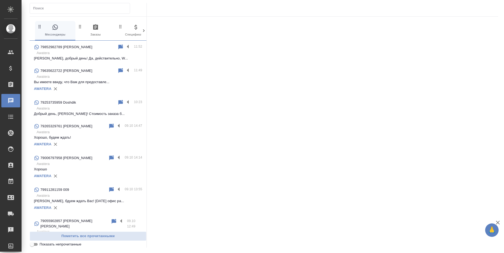
click at [86, 54] on p "Awatera" at bounding box center [90, 52] width 106 height 5
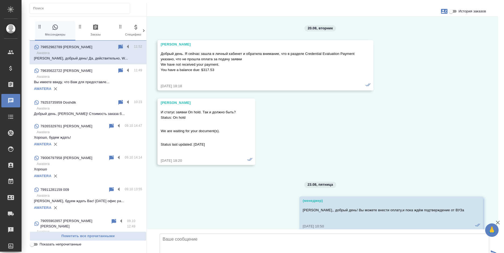
scroll to position [7801, 0]
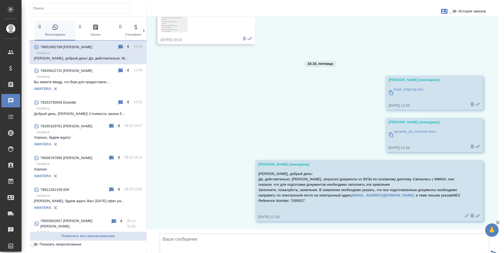
click at [197, 234] on textarea at bounding box center [325, 253] width 330 height 38
type textarea "Т"
click at [465, 213] on icon at bounding box center [467, 215] width 5 height 5
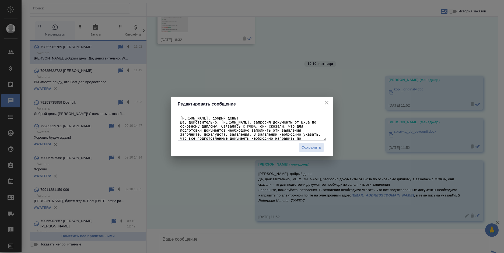
click at [240, 129] on textarea "Ольга, добрый день! Да, действительно, WES, запросил документы от ВУЗа по основ…" at bounding box center [252, 127] width 149 height 27
click at [284, 132] on textarea "Ольга, добрый день! Да, действительно, WES, запросил документы от ВУЗа по основ…" at bounding box center [252, 127] width 149 height 27
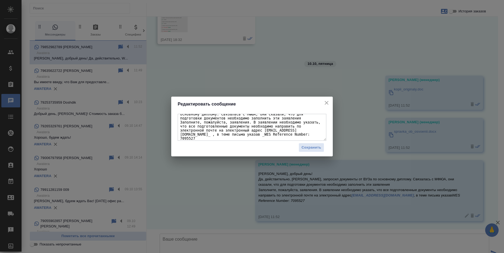
scroll to position [10, 0]
type textarea "Ольга, добрый день! Да, действительно, WES, запросил документы от ВУЗа по основ…"
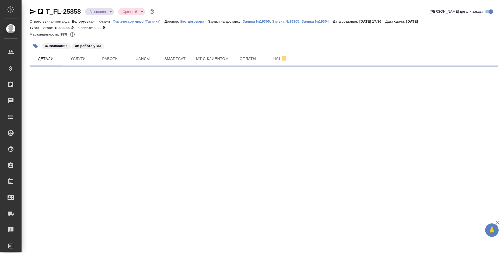
select select "RU"
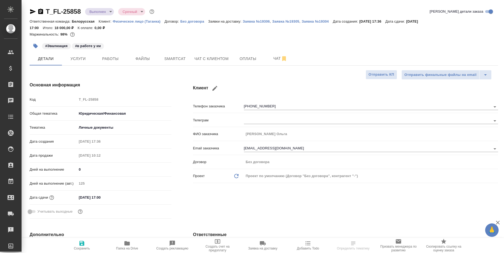
type textarea "x"
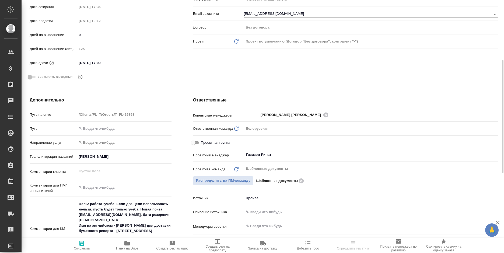
scroll to position [243, 0]
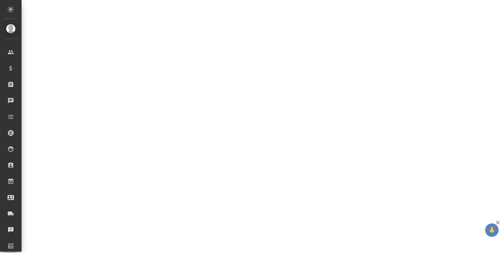
select select "RU"
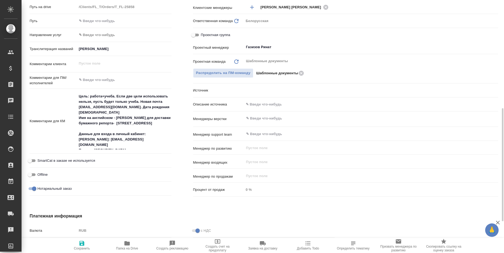
type textarea "x"
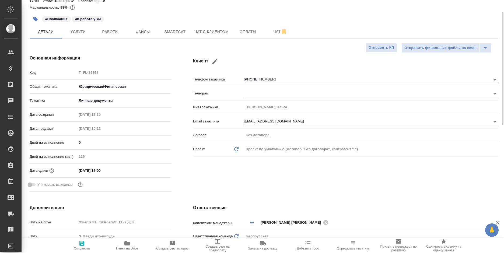
scroll to position [0, 0]
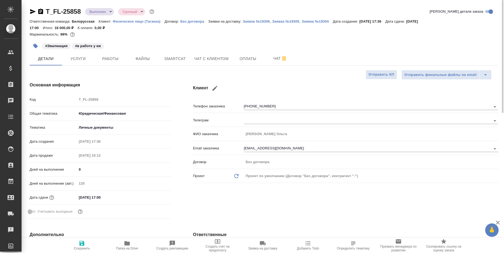
type textarea "x"
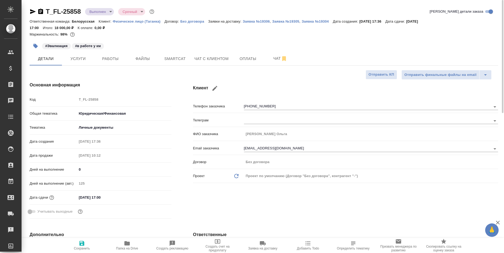
type textarea "x"
click at [213, 60] on span "Чат с клиентом" at bounding box center [212, 59] width 34 height 7
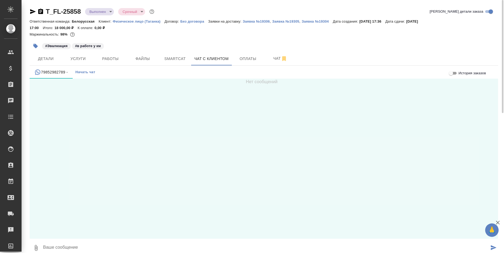
click at [462, 75] on span "История заказов" at bounding box center [472, 73] width 27 height 5
click at [461, 75] on input "История заказов" at bounding box center [451, 73] width 19 height 6
checkbox input "true"
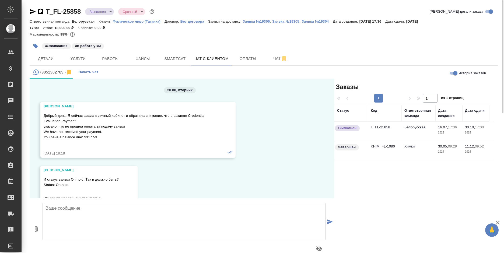
scroll to position [7287, 0]
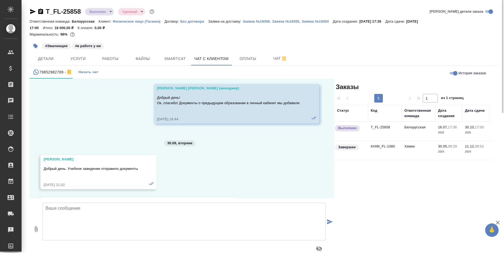
click at [393, 149] on td "KHIM_FL-1080" at bounding box center [385, 150] width 34 height 19
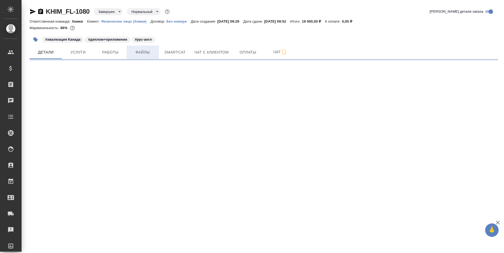
click at [148, 52] on span "Файлы" at bounding box center [143, 52] width 26 height 7
select select "RU"
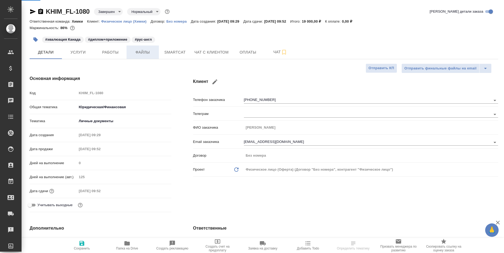
type textarea "x"
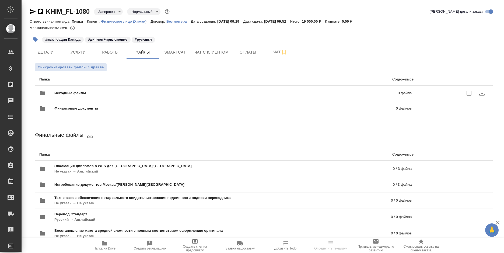
click at [307, 88] on div "Исходные файлы 3 файла" at bounding box center [225, 93] width 373 height 13
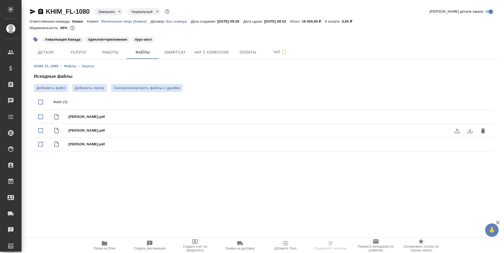
click at [467, 133] on button "download" at bounding box center [470, 130] width 13 height 13
click at [469, 144] on icon "download" at bounding box center [470, 144] width 6 height 6
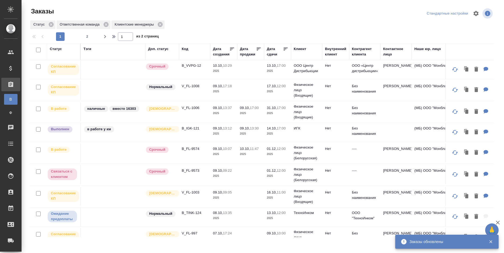
click at [205, 196] on td "V_FL-1003" at bounding box center [194, 196] width 31 height 19
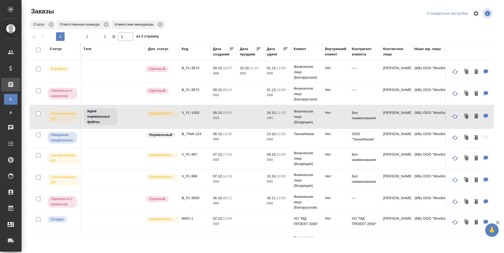
scroll to position [108, 0]
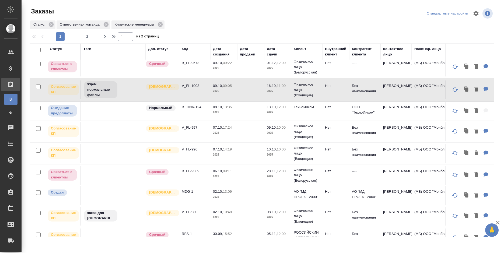
click at [212, 133] on td "07.10, 17:24 2025" at bounding box center [223, 131] width 27 height 19
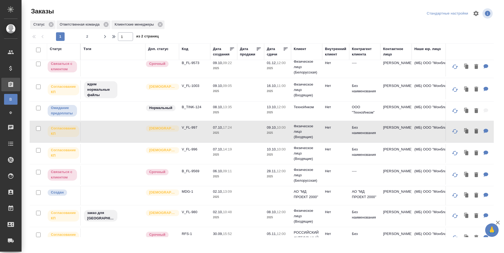
click at [209, 158] on td "V_FL-996" at bounding box center [194, 153] width 31 height 19
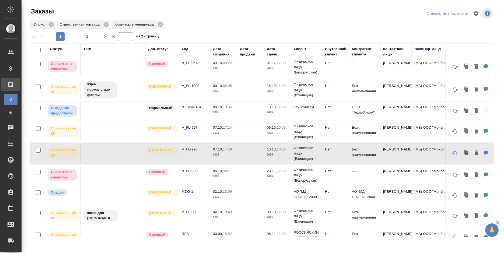
click at [214, 214] on span "02.10, 10:48" at bounding box center [224, 212] width 22 height 5
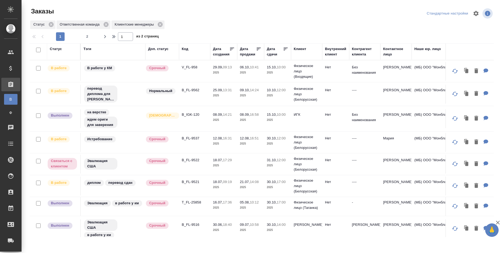
scroll to position [383, 0]
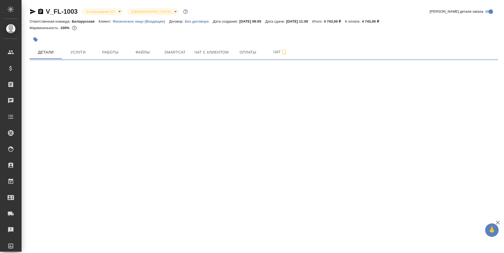
click at [38, 41] on icon "button" at bounding box center [35, 39] width 5 height 5
select select "RU"
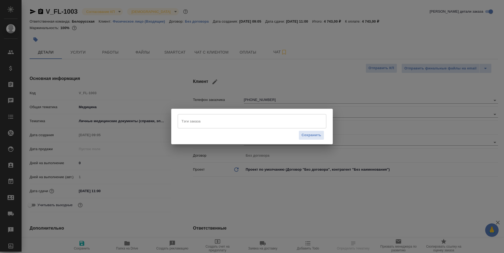
type textarea "x"
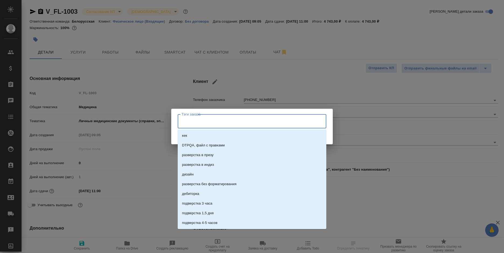
type textarea "x"
click at [192, 121] on input "Тэги заказа" at bounding box center [247, 121] width 134 height 9
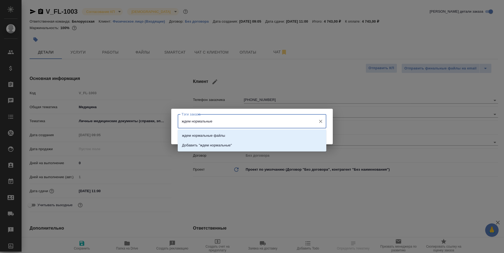
type input "ждем нормальные"
click at [200, 134] on p "ждем нормальные файлы" at bounding box center [203, 135] width 43 height 5
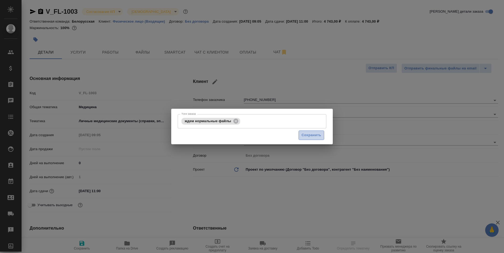
click at [316, 138] on span "Сохранить" at bounding box center [312, 135] width 20 height 6
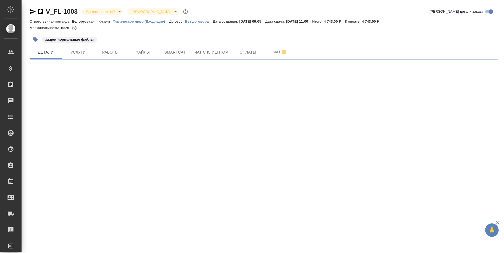
select select "RU"
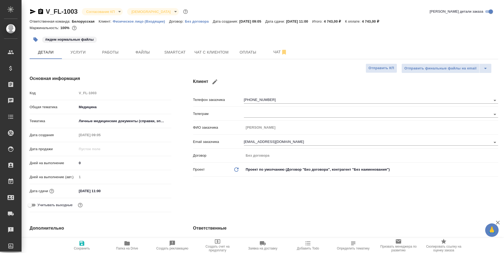
type textarea "x"
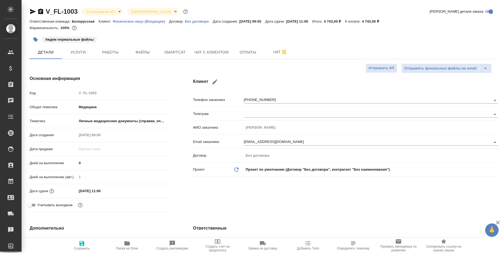
type textarea "x"
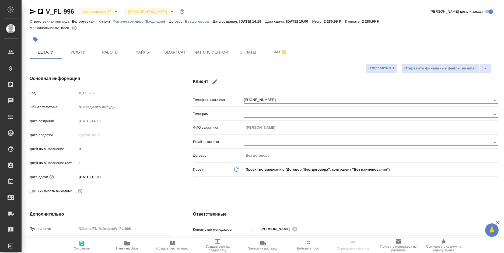
select select "RU"
type textarea "x"
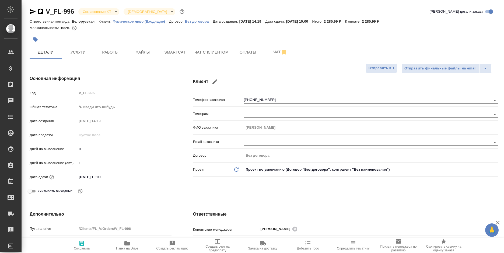
type textarea "x"
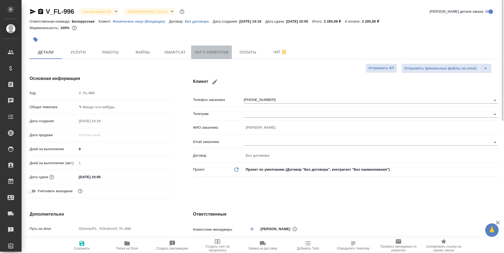
click at [221, 48] on button "Чат с клиентом" at bounding box center [211, 52] width 41 height 13
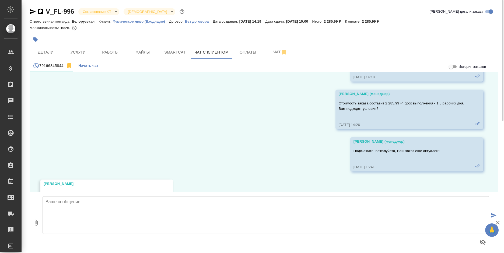
scroll to position [255, 0]
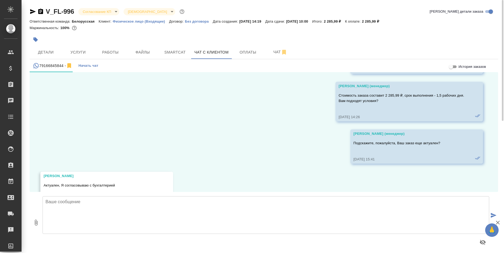
click at [137, 215] on textarea at bounding box center [266, 215] width 447 height 38
type textarea "Добрый день! Подскажите, пожалуйста, удалось ли согласовать стоимость заказа?"
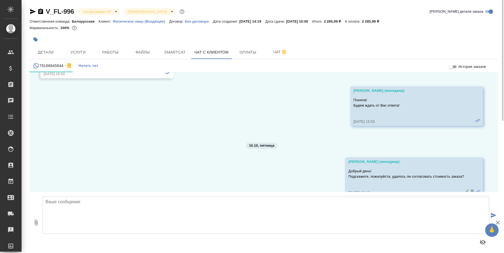
scroll to position [396, 0]
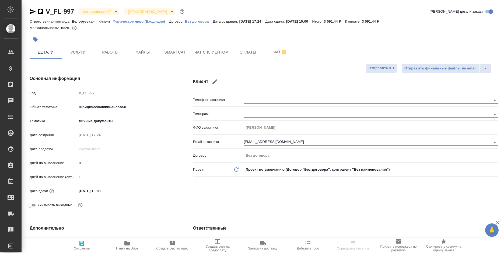
select select "RU"
type textarea "x"
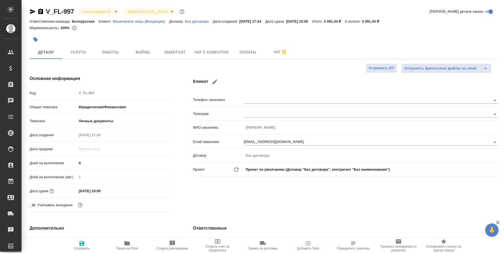
type textarea "x"
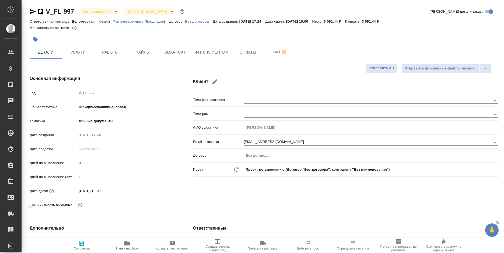
type textarea "x"
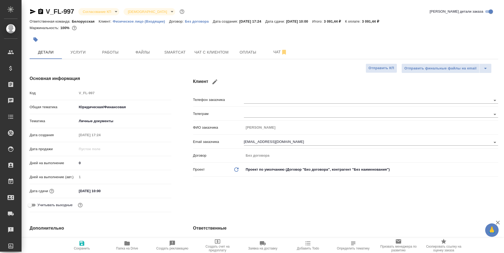
type textarea "x"
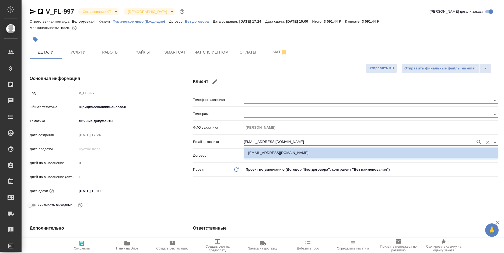
drag, startPoint x: 279, startPoint y: 140, endPoint x: 229, endPoint y: 151, distance: 51.9
click at [229, 151] on div "Телефон заказчика Телеграм ФИО заказчика Татьяна Email заказчика tvpo56@gmail.c…" at bounding box center [345, 137] width 305 height 84
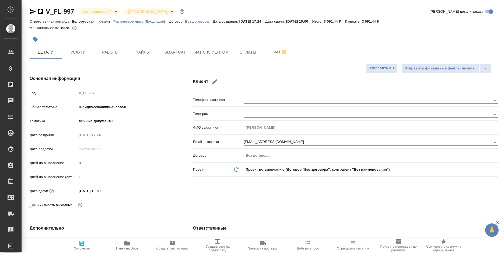
type textarea "x"
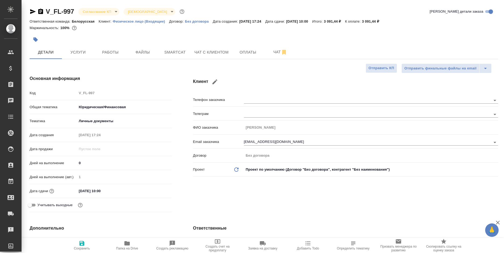
type textarea "x"
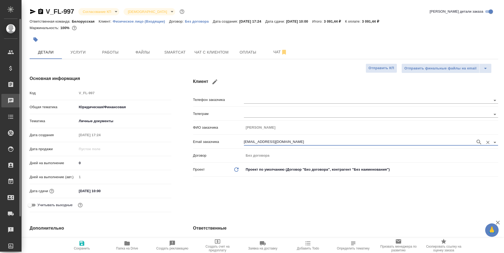
type textarea "x"
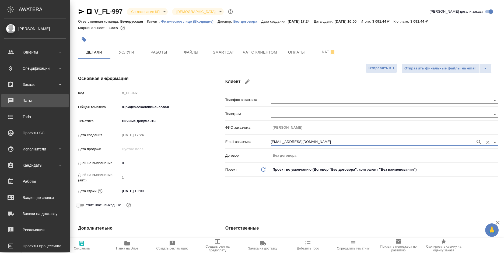
click at [8, 100] on div "Чаты" at bounding box center [35, 101] width 62 height 8
type textarea "x"
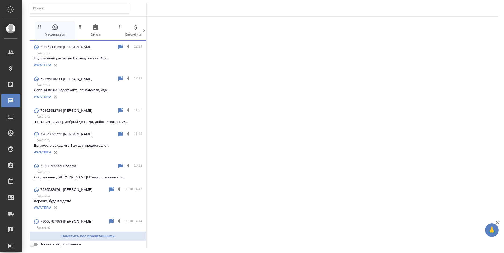
click at [76, 63] on div "AWATERA" at bounding box center [88, 65] width 108 height 8
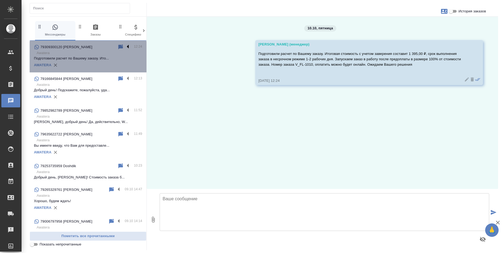
click at [125, 45] on label at bounding box center [129, 47] width 9 height 6
click at [0, 0] on input "checkbox" at bounding box center [0, 0] width 0 height 0
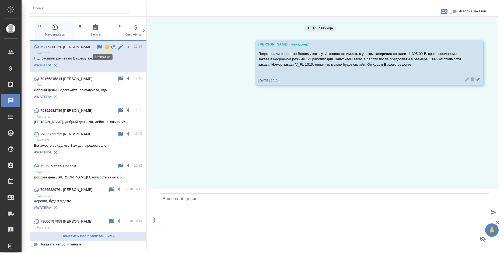
click at [104, 45] on icon at bounding box center [107, 47] width 6 height 6
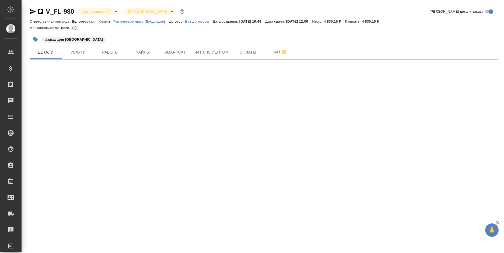
select select "RU"
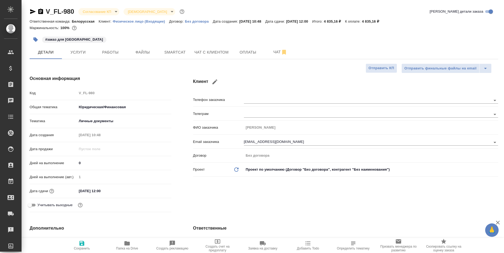
type textarea "x"
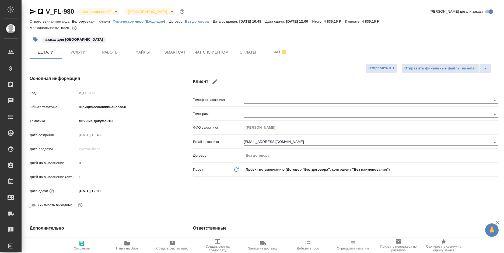
type textarea "x"
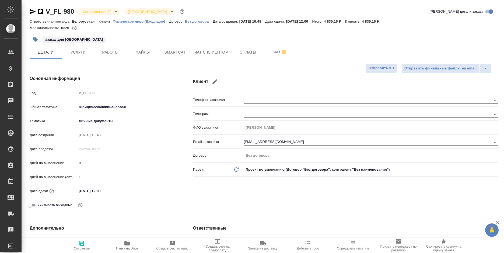
type textarea "x"
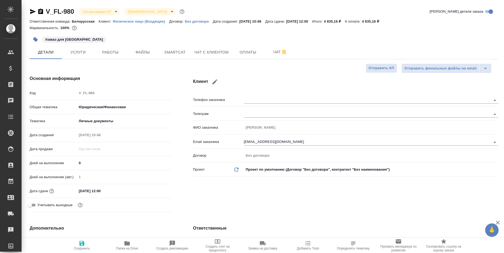
type textarea "x"
click at [97, 12] on body "🙏 .cls-1 fill:#fff; AWATERA Bogomolova Anastasiya Клиенты Спецификации Заказы 0…" at bounding box center [252, 126] width 504 height 253
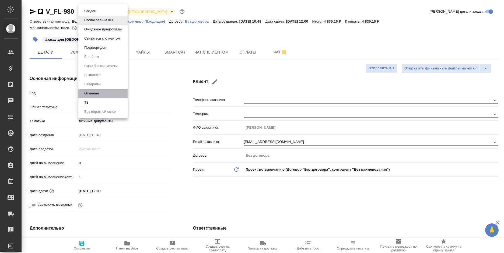
click at [113, 92] on li "Отменен" at bounding box center [102, 93] width 49 height 9
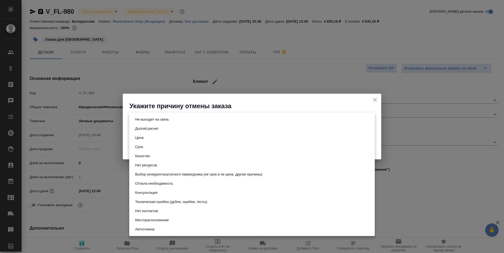
click at [180, 117] on body "🙏 .cls-1 fill:#fff; AWATERA Bogomolova Anastasiya Клиенты Спецификации Заказы 0…" at bounding box center [252, 126] width 504 height 253
click at [177, 120] on li "Не выходит на связь" at bounding box center [252, 119] width 246 height 9
type input "stopContacting"
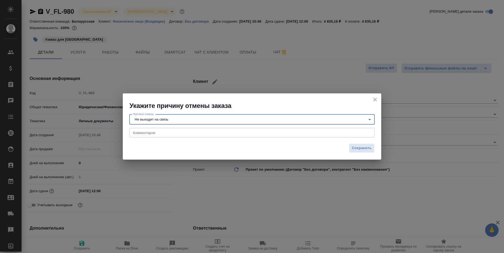
click at [169, 138] on div "x Комментарии" at bounding box center [252, 133] width 246 height 10
click at [170, 133] on textarea at bounding box center [252, 133] width 238 height 4
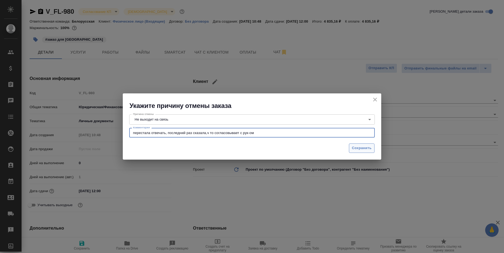
type textarea "перестала отвечать, последний раз сказала,ч то согласовывает с рук-ом"
click at [358, 148] on span "Сохранить" at bounding box center [362, 148] width 20 height 6
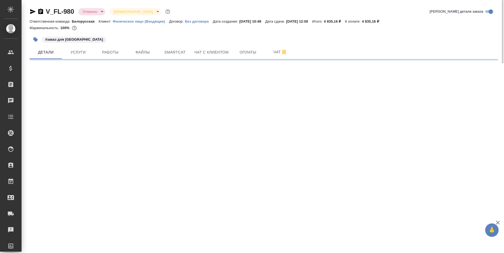
select select "RU"
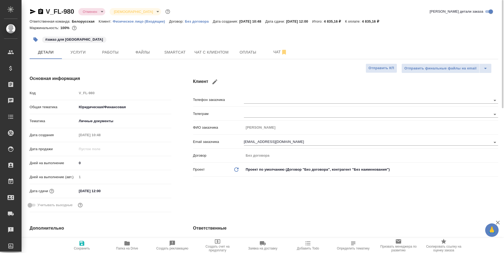
type textarea "x"
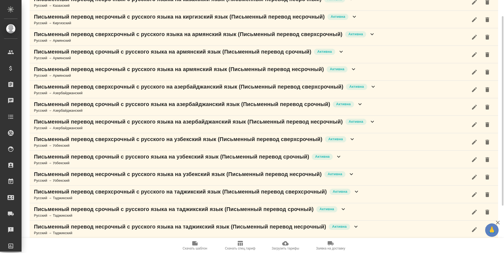
scroll to position [4, 0]
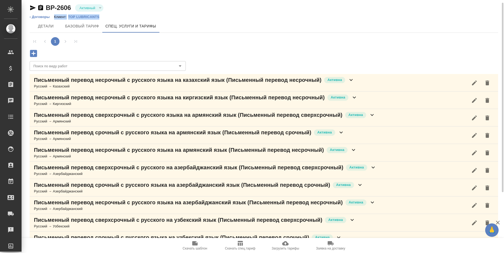
click at [32, 7] on icon "button" at bounding box center [33, 7] width 6 height 5
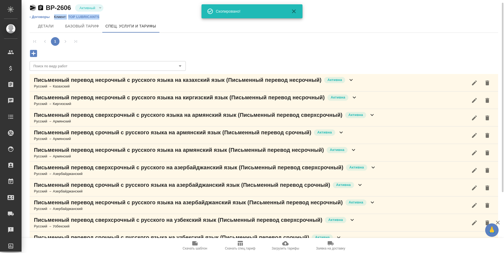
click at [32, 7] on icon "button" at bounding box center [33, 7] width 6 height 5
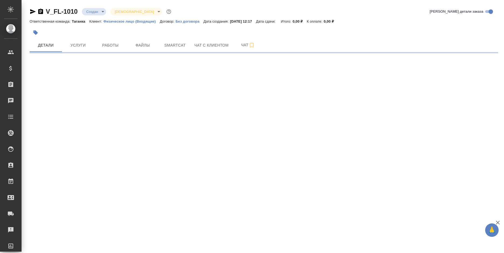
select select "RU"
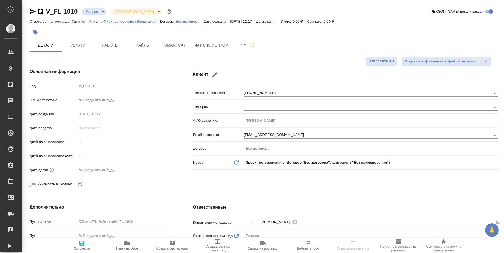
type textarea "x"
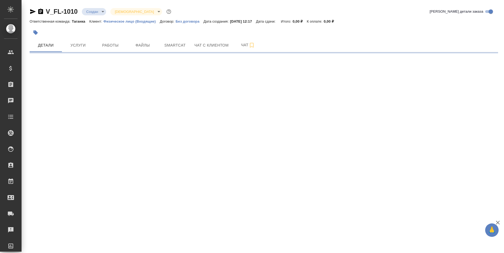
select select "RU"
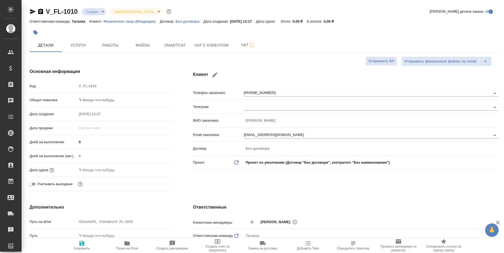
type textarea "x"
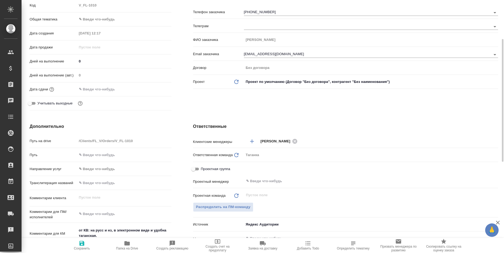
scroll to position [162, 0]
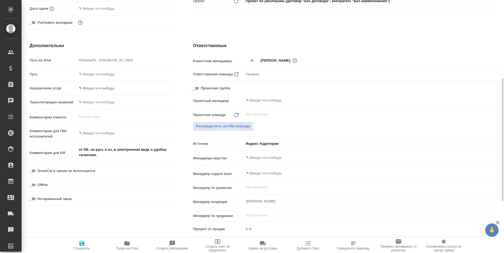
type textarea "x"
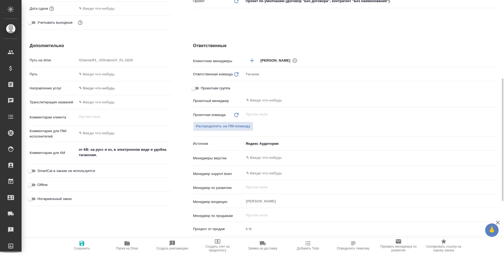
type textarea "x"
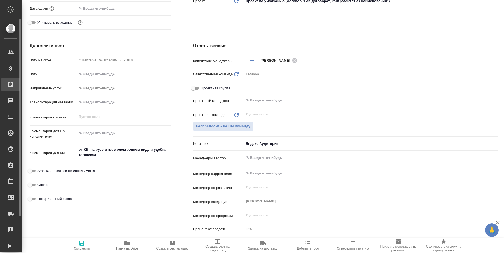
type textarea "x"
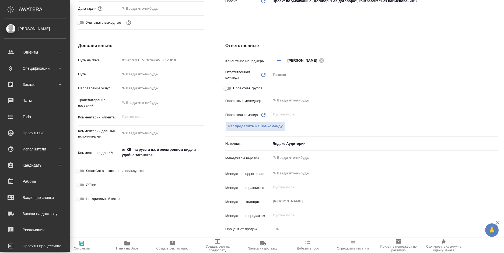
type textarea "x"
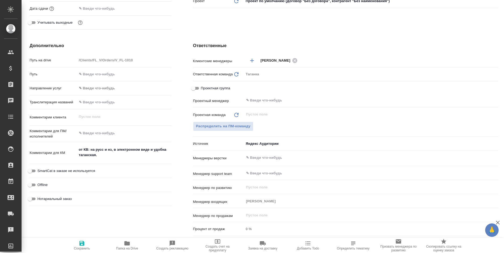
type textarea "x"
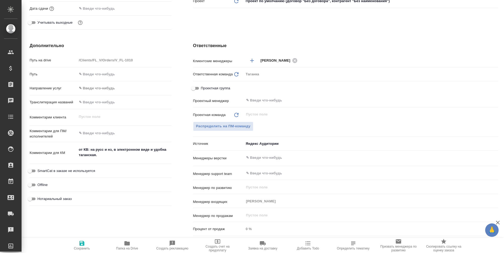
type textarea "x"
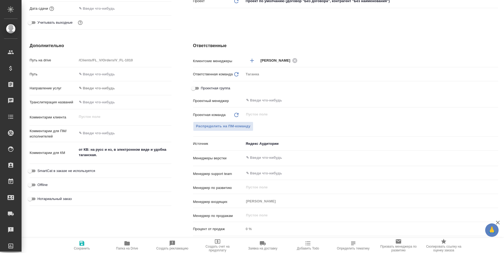
type textarea "x"
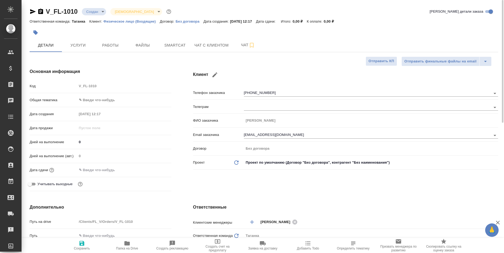
scroll to position [0, 0]
click at [148, 51] on button "Файлы" at bounding box center [143, 45] width 32 height 13
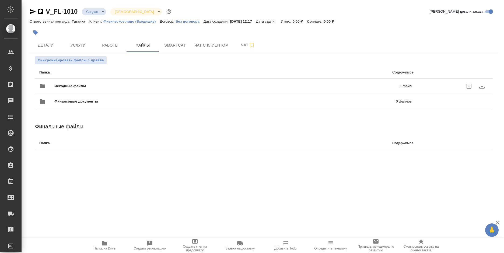
click at [252, 84] on p "1 файл" at bounding box center [327, 86] width 169 height 5
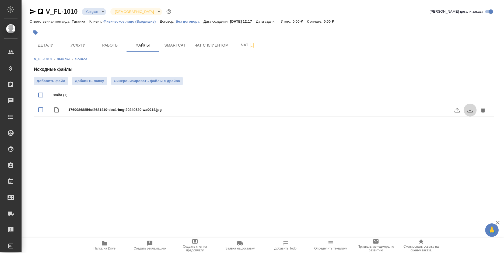
click at [467, 112] on icon "download" at bounding box center [470, 110] width 6 height 6
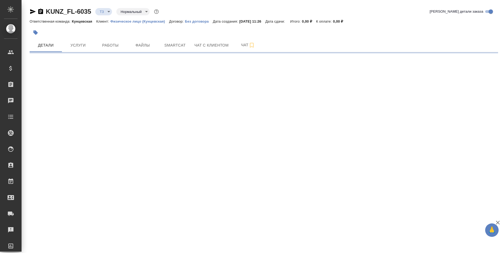
select select "RU"
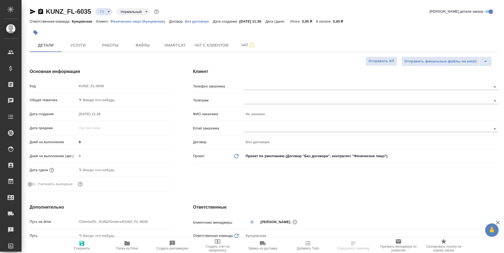
type textarea "x"
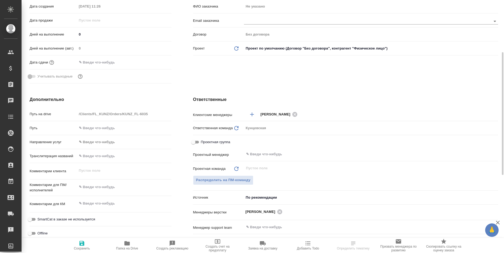
scroll to position [189, 0]
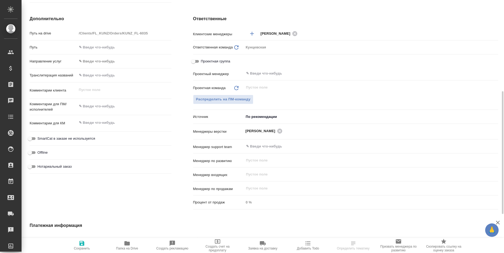
click at [261, 118] on body "🙏 .cls-1 fill:#fff; AWATERA [PERSON_NAME] Спецификации Заказы 0 Чаты Todo Проек…" at bounding box center [252, 126] width 504 height 253
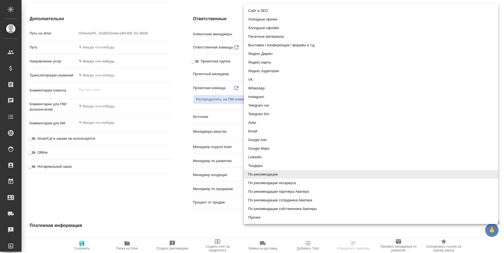
click at [144, 202] on div at bounding box center [252, 126] width 504 height 253
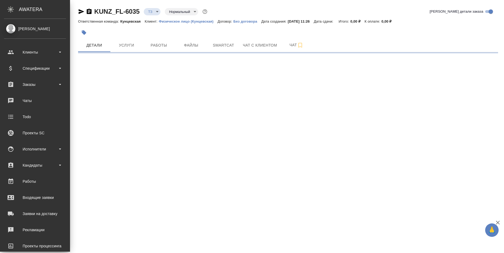
scroll to position [0, 0]
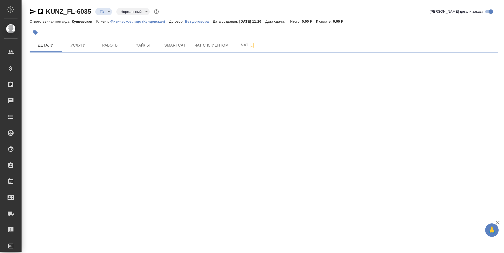
click at [325, 27] on div at bounding box center [186, 33] width 313 height 12
select select "RU"
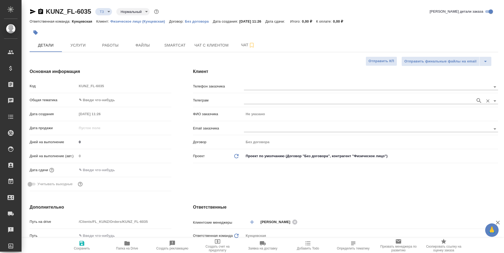
type textarea "x"
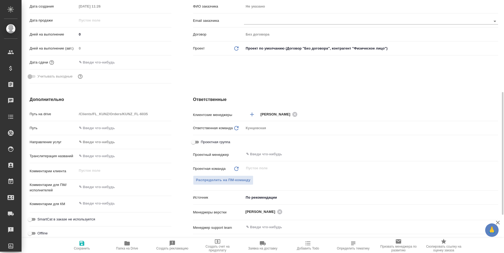
scroll to position [189, 0]
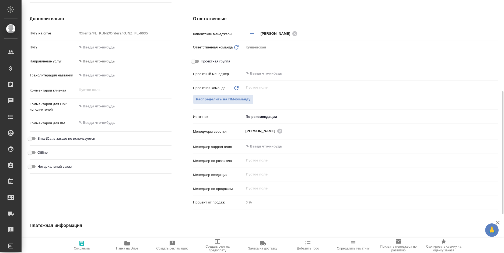
type textarea "x"
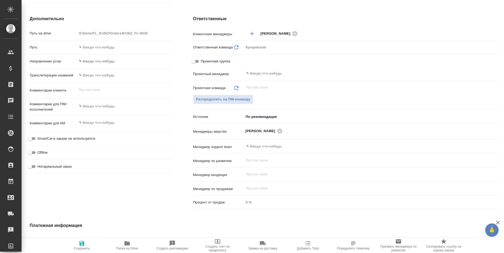
type textarea "x"
